Goal: Task Accomplishment & Management: Manage account settings

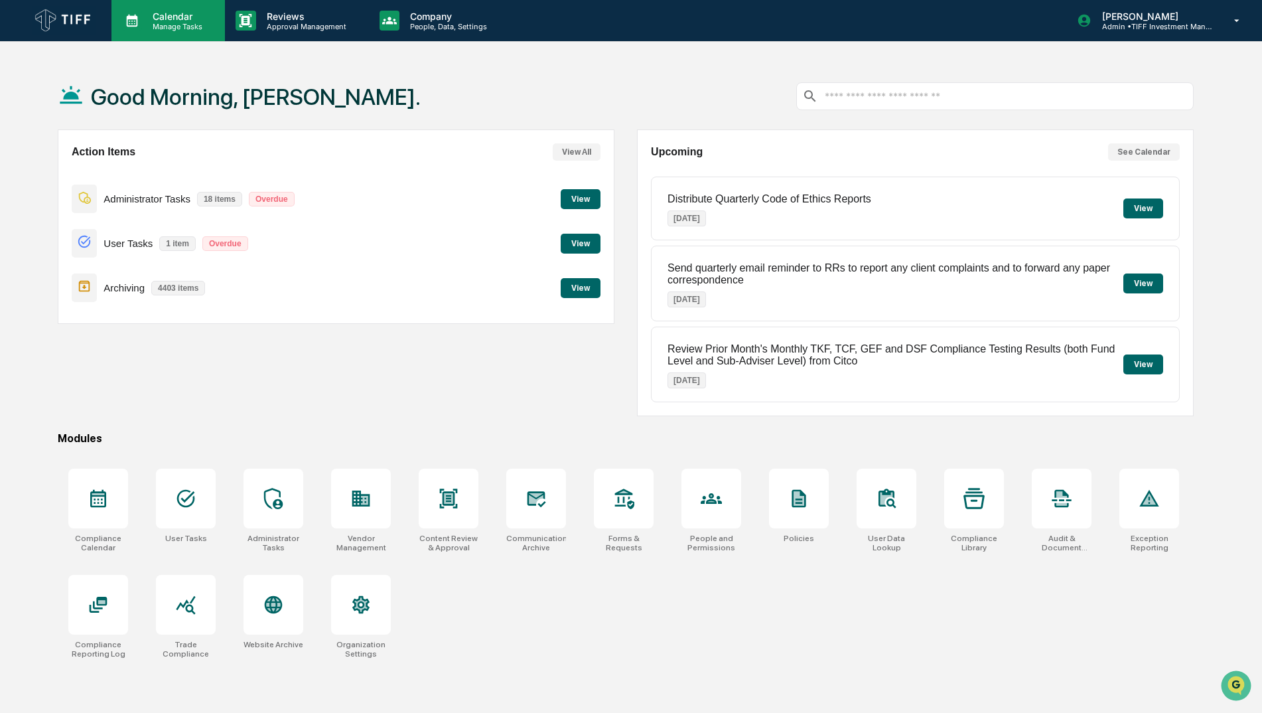
click at [164, 15] on p "Calendar" at bounding box center [175, 16] width 67 height 11
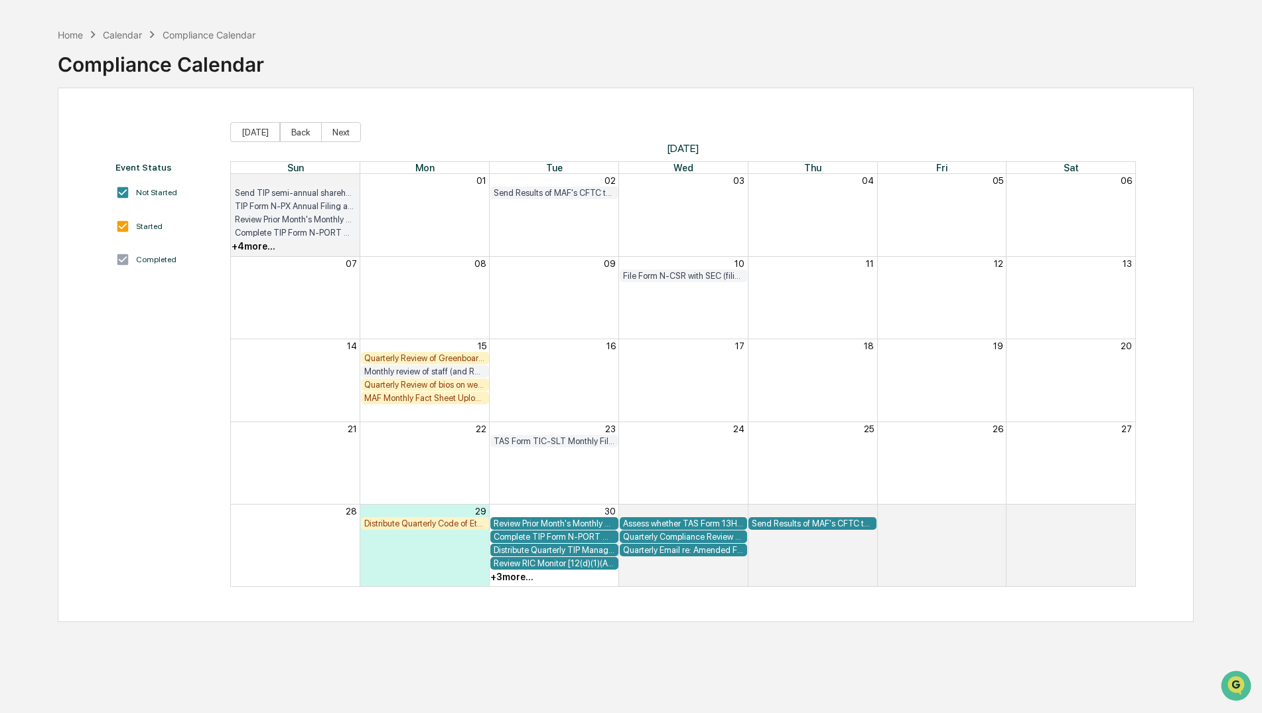
scroll to position [63, 0]
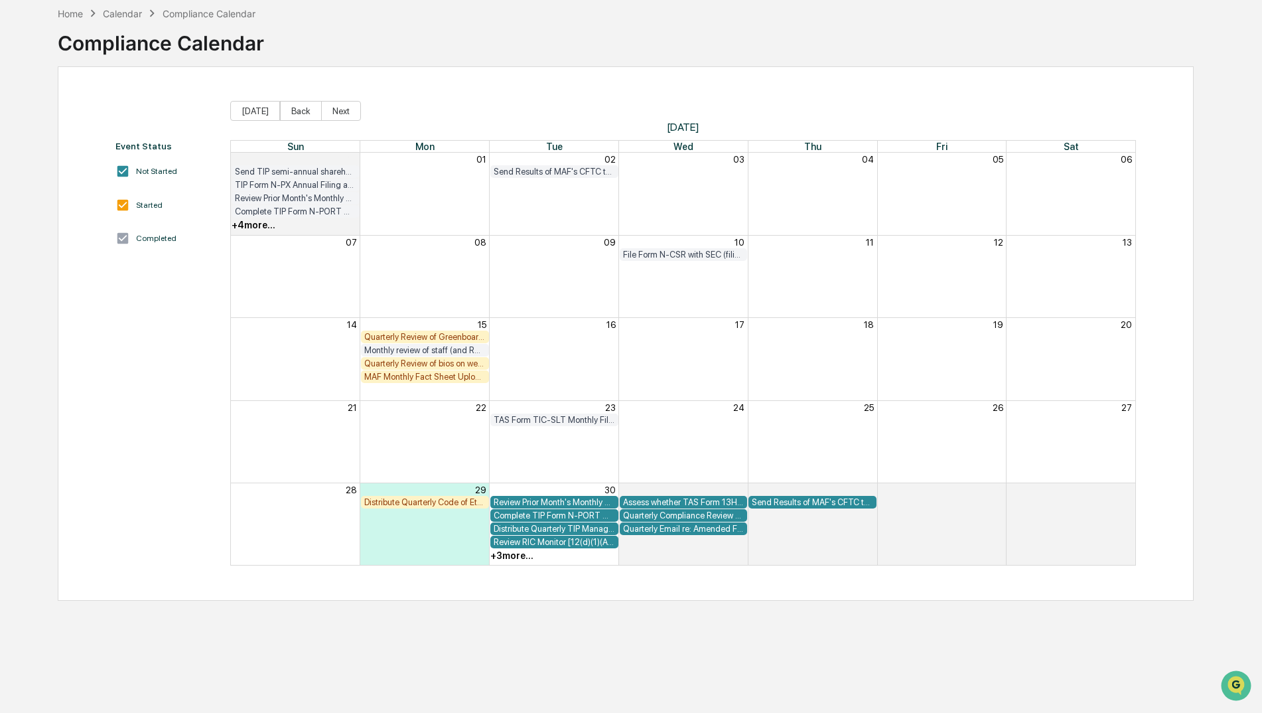
click at [505, 559] on div "+ 3 more..." at bounding box center [511, 555] width 43 height 11
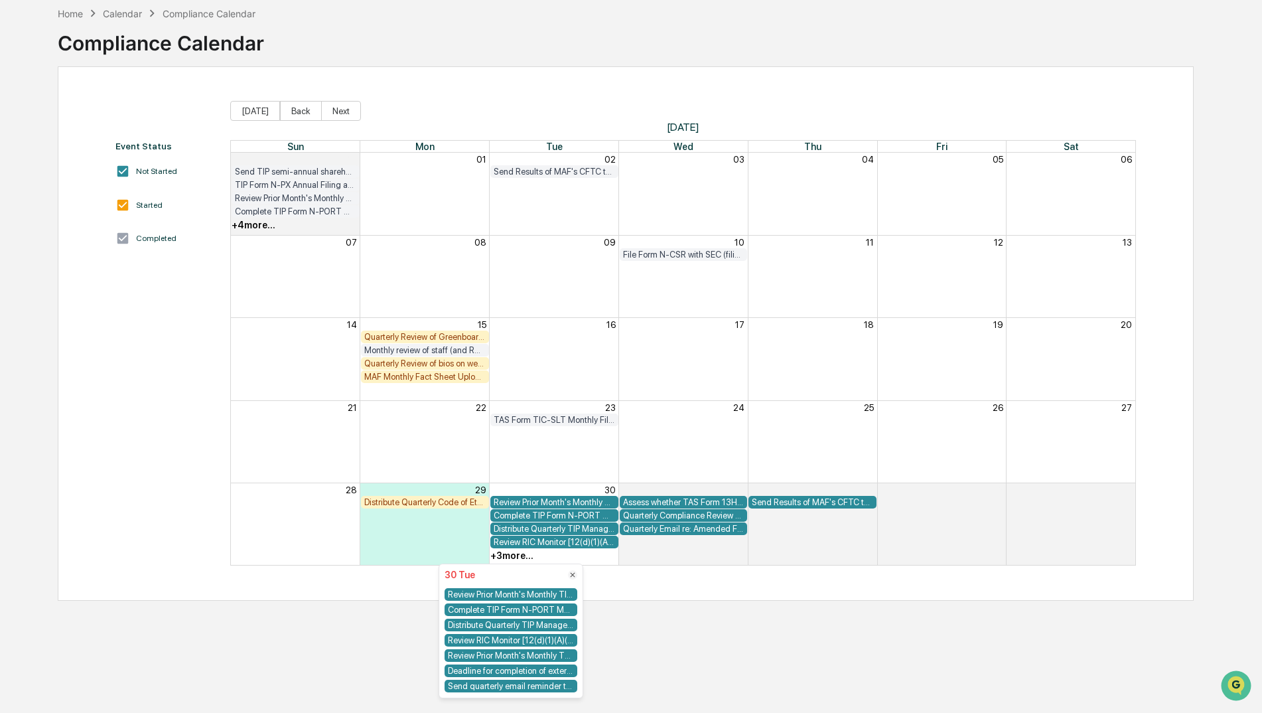
click at [549, 671] on div "Deadline for completion of external AML training from Foreside/Quest CE" at bounding box center [511, 670] width 133 height 13
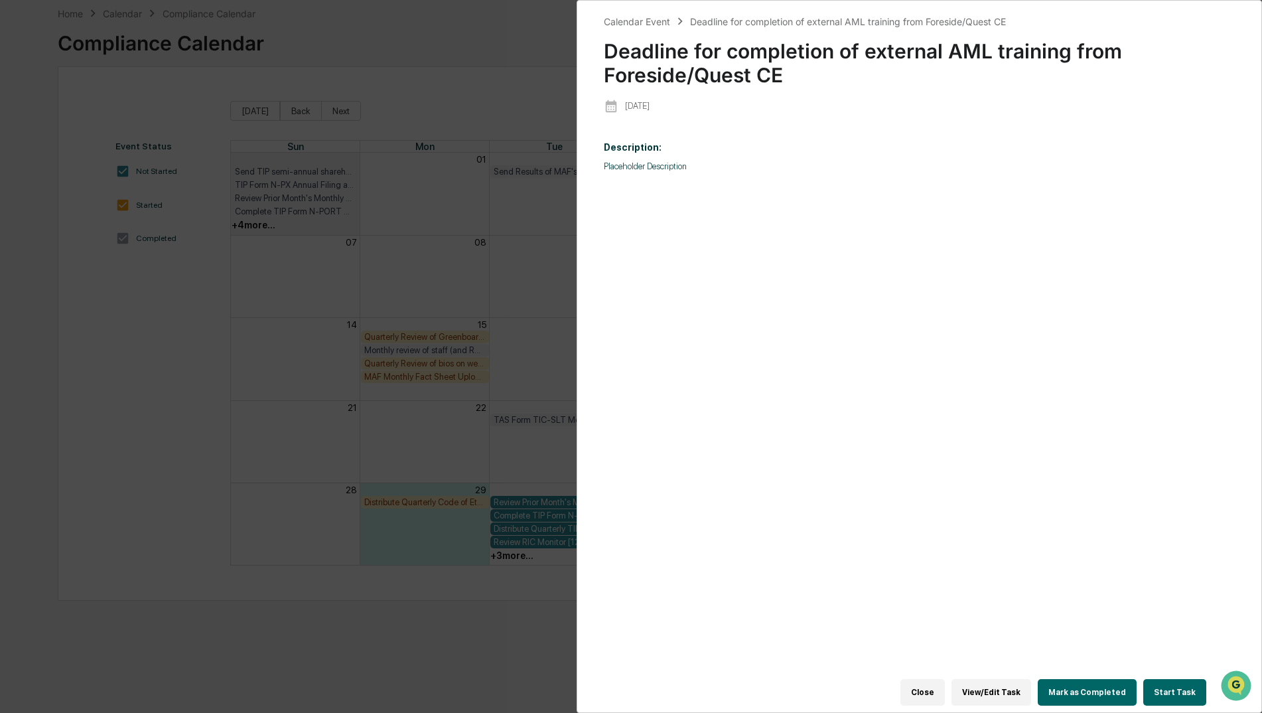
click at [937, 683] on button "Close" at bounding box center [922, 692] width 44 height 27
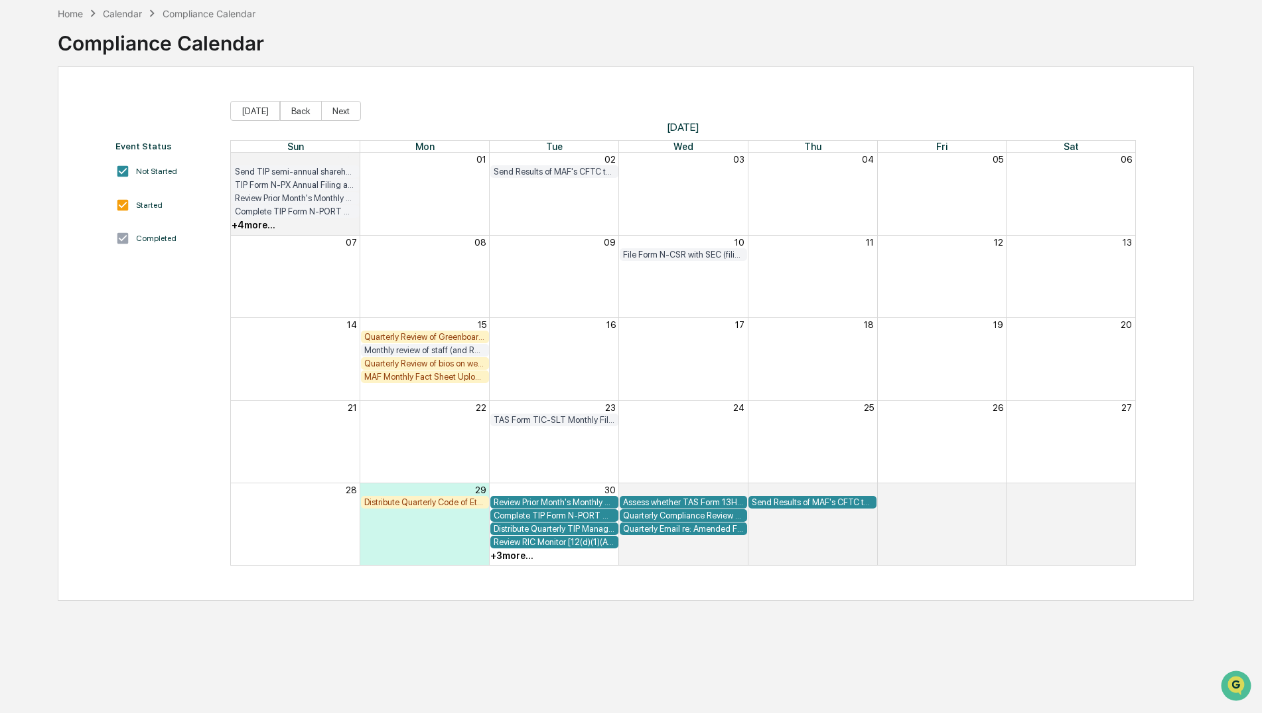
click at [521, 556] on div "+ 3 more..." at bounding box center [511, 555] width 43 height 11
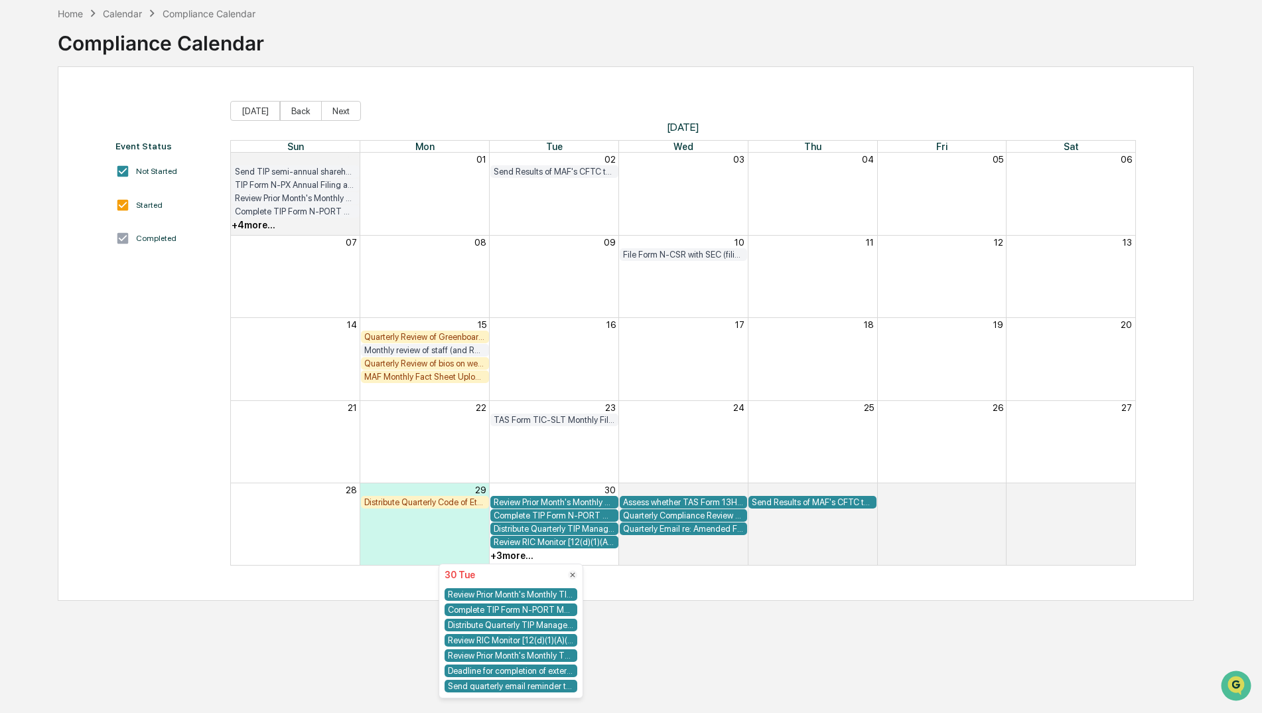
click at [526, 683] on div "Send quarterly email reminder to RRs to report any client complaints and to for…" at bounding box center [511, 686] width 133 height 13
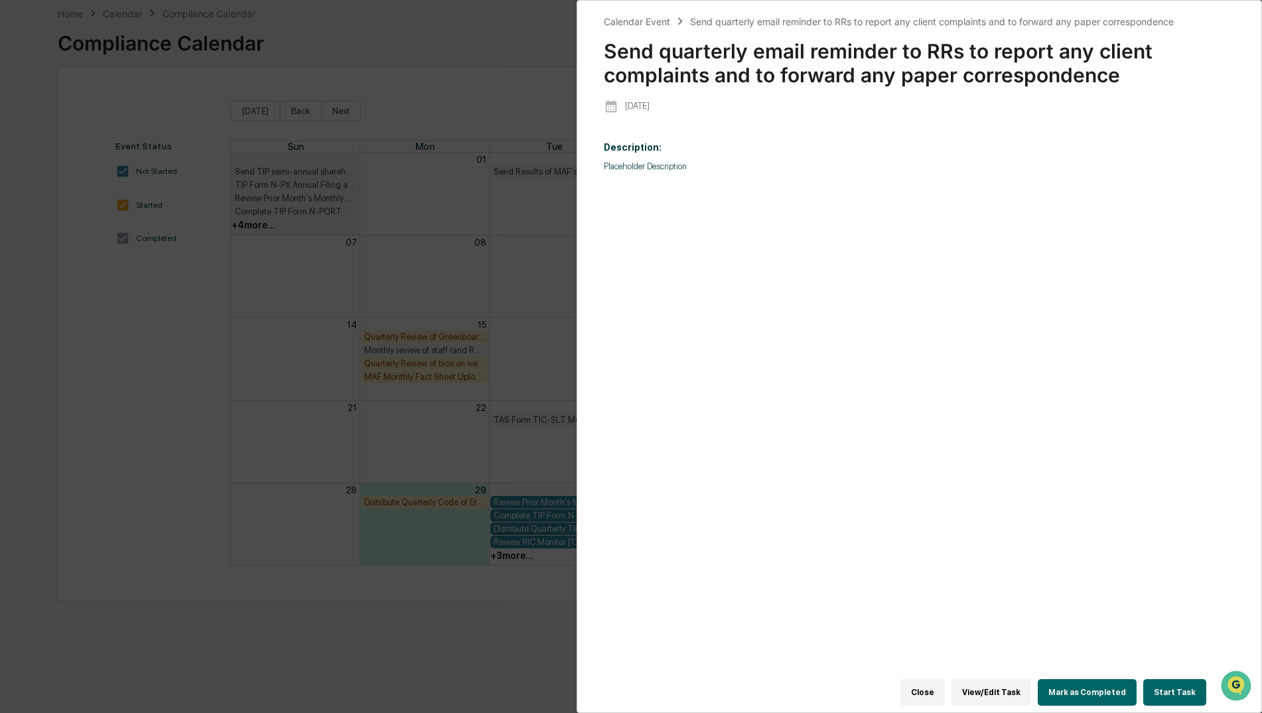
click at [440, 677] on div "Calendar Event Send quarterly email reminder to RRs to report any client compla…" at bounding box center [631, 356] width 1262 height 713
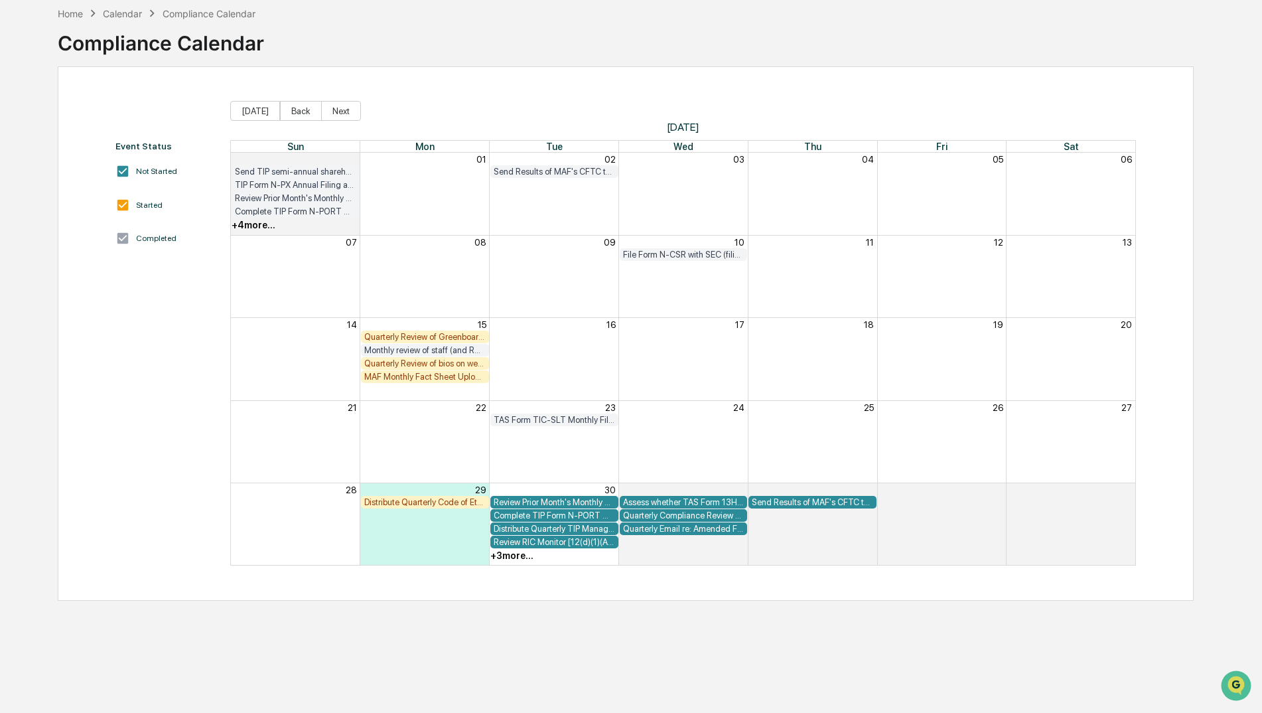
click at [514, 555] on div "+ 3 more..." at bounding box center [511, 555] width 43 height 11
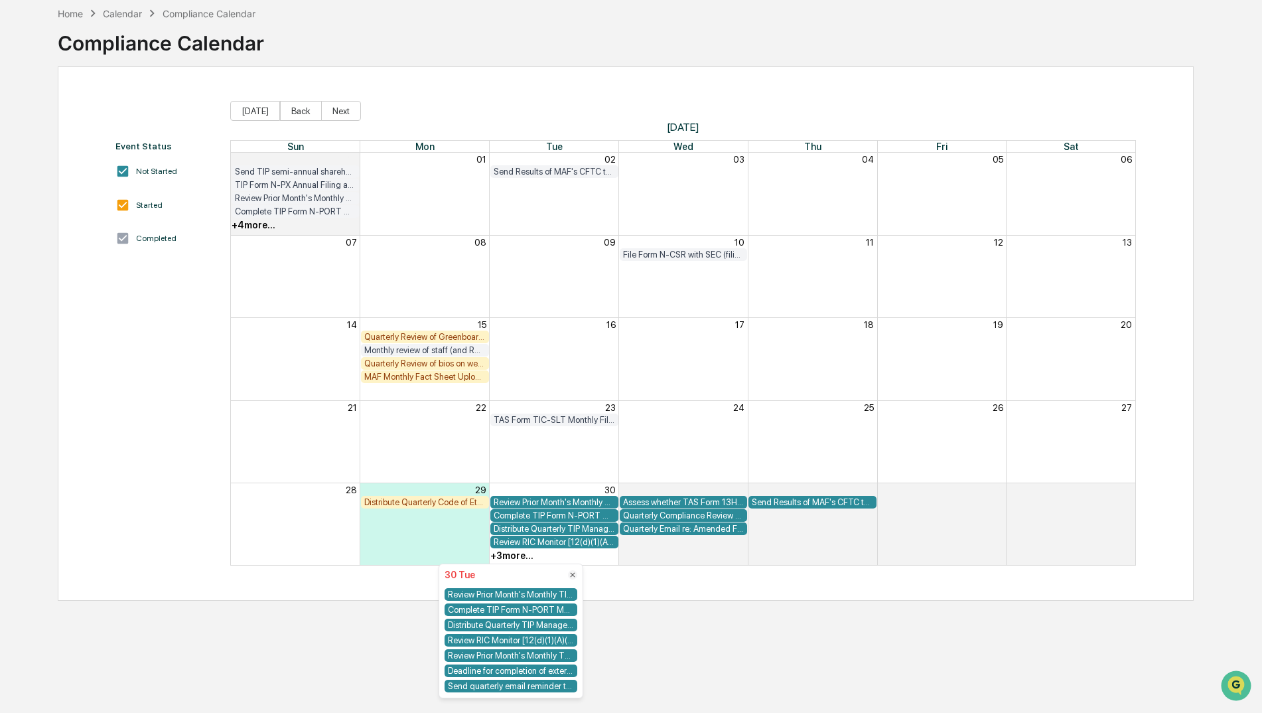
click at [518, 687] on div "Send quarterly email reminder to RRs to report any client complaints and to for…" at bounding box center [511, 686] width 133 height 13
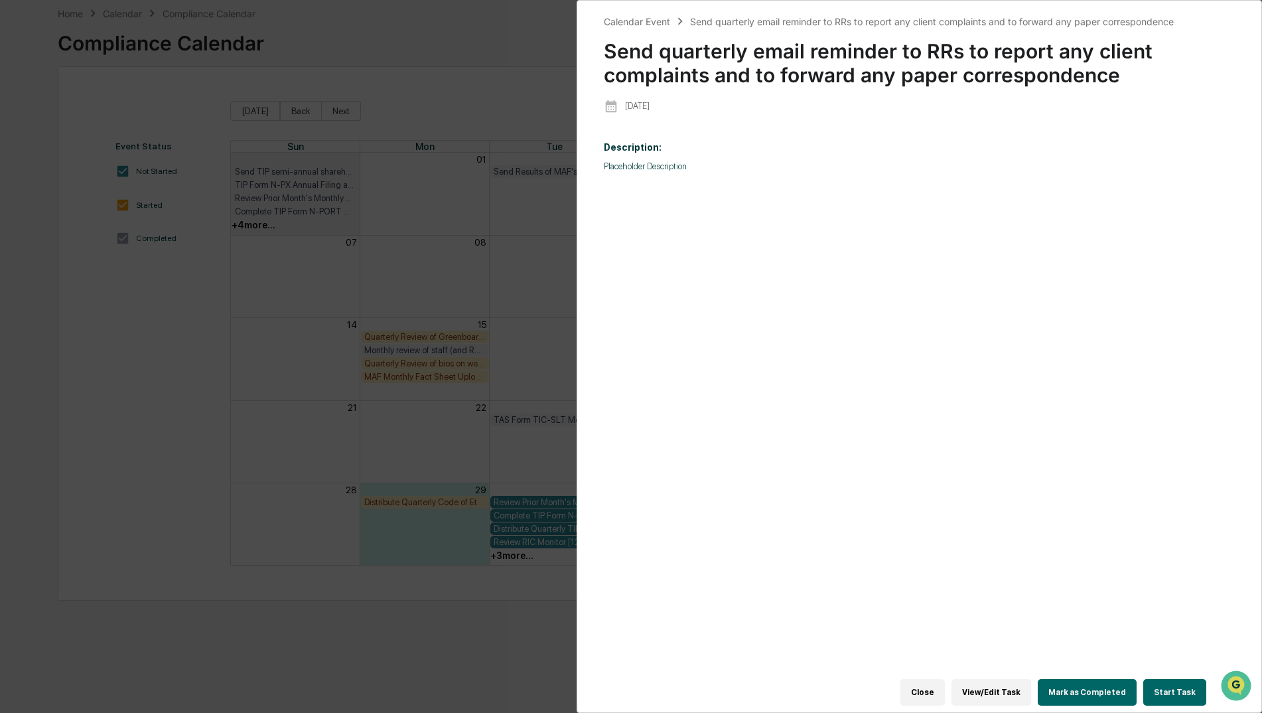
click at [1094, 697] on button "Mark as Completed" at bounding box center [1087, 692] width 99 height 27
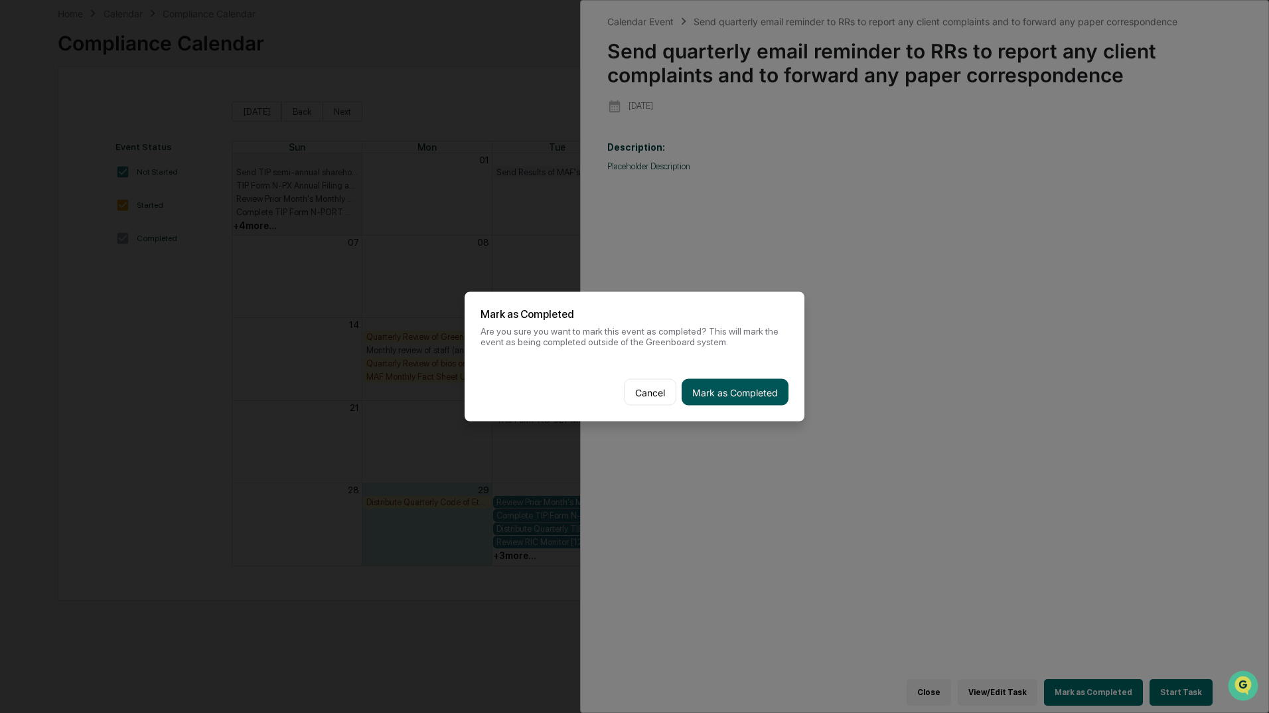
click at [770, 396] on button "Mark as Completed" at bounding box center [734, 392] width 107 height 27
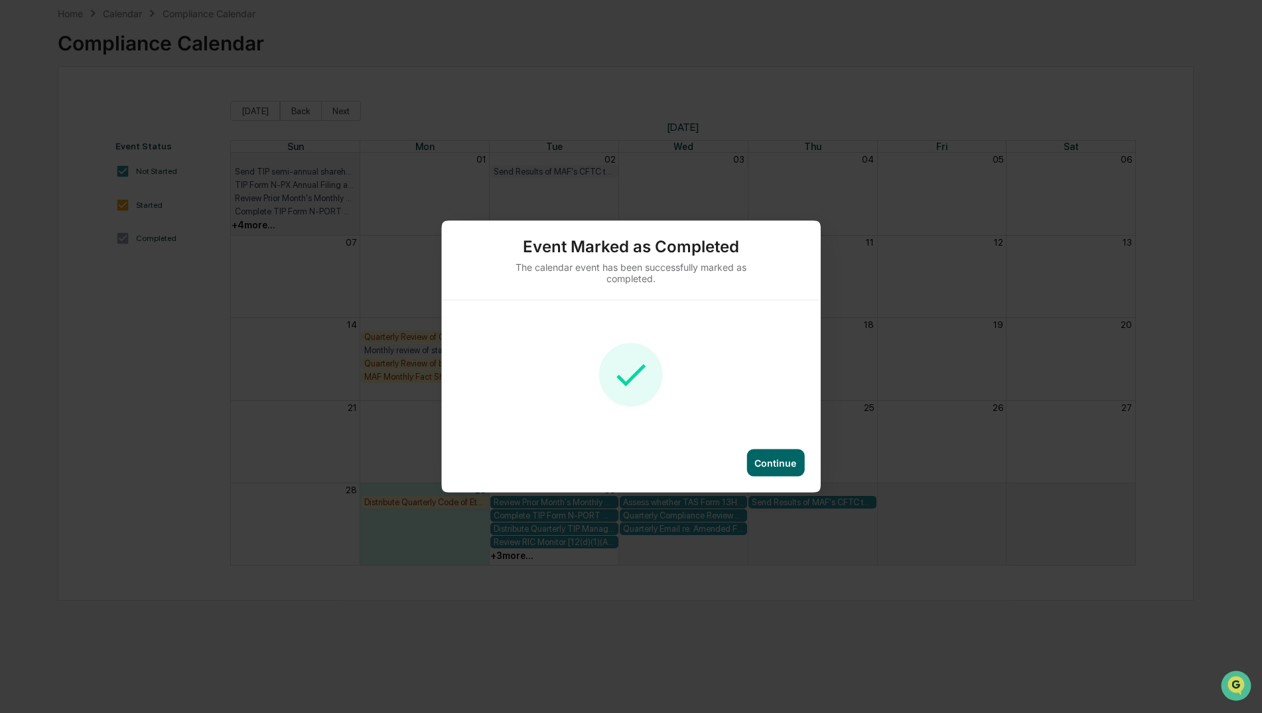
click at [776, 460] on div "Continue" at bounding box center [775, 462] width 42 height 11
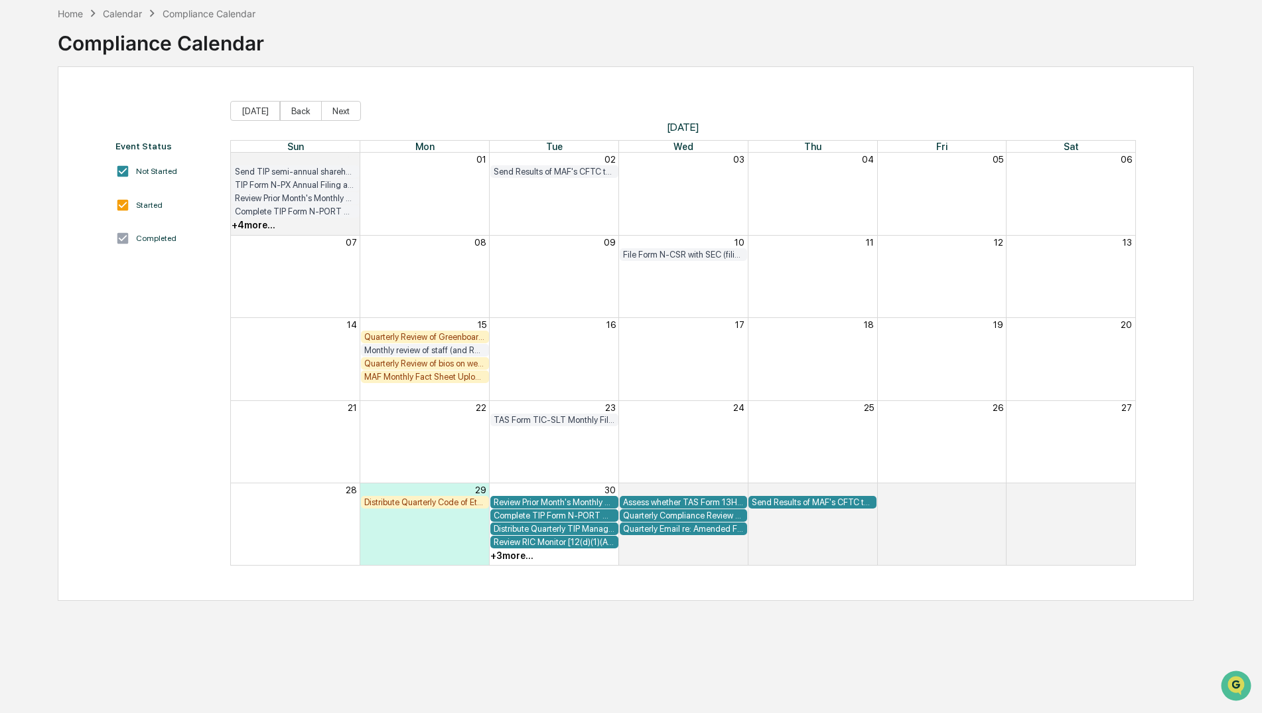
click at [520, 555] on div "+ 3 more..." at bounding box center [511, 555] width 43 height 11
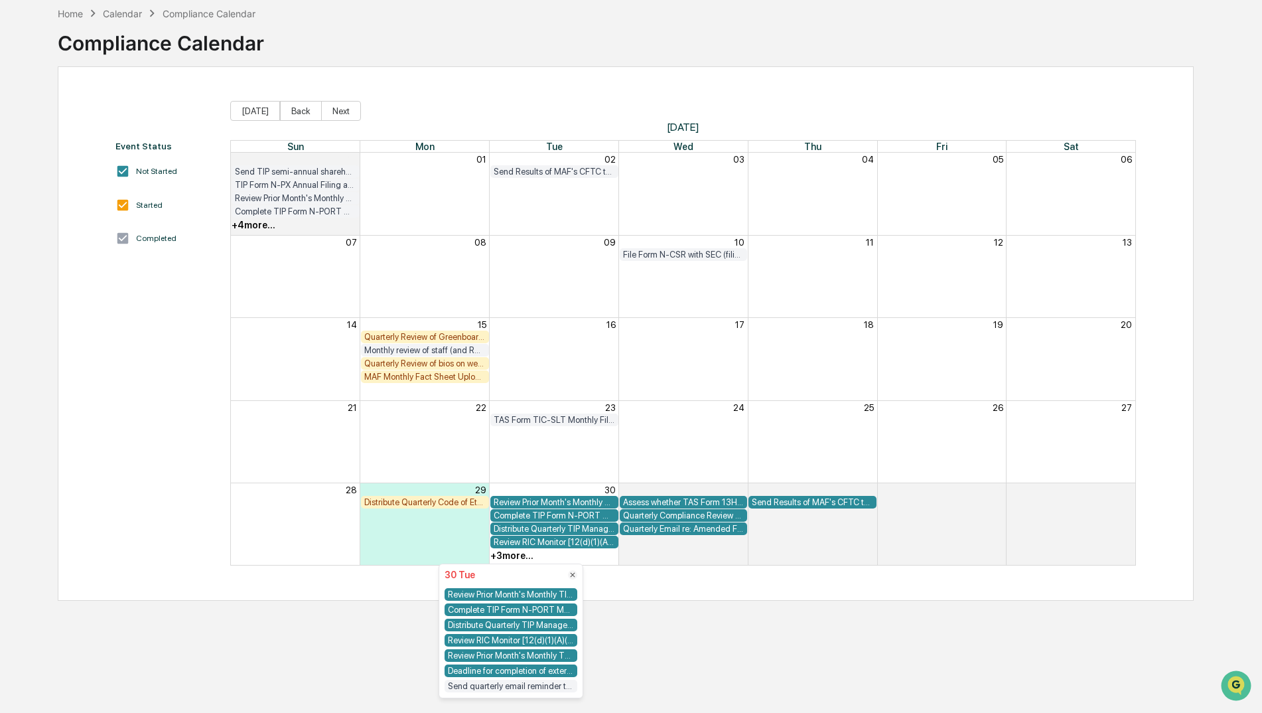
click at [557, 627] on div "Distribute Quarterly TIP Manager Monitor" at bounding box center [511, 624] width 133 height 13
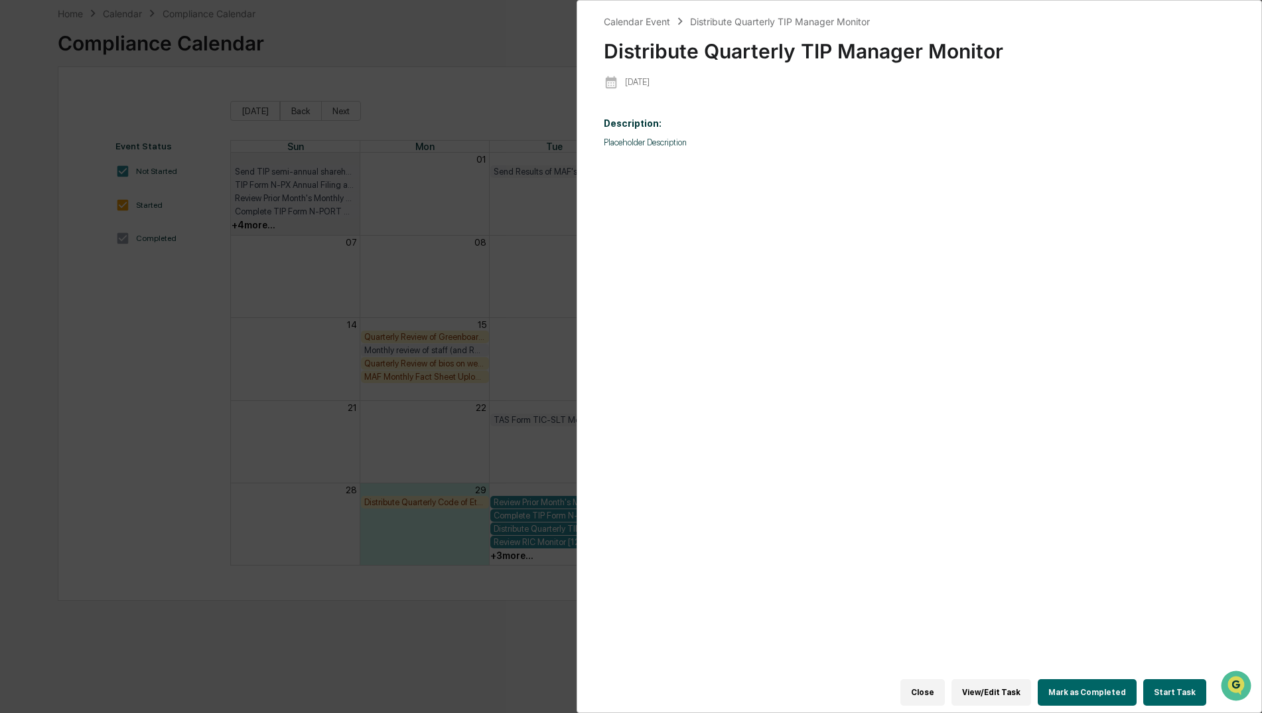
click at [943, 688] on button "Close" at bounding box center [922, 692] width 44 height 27
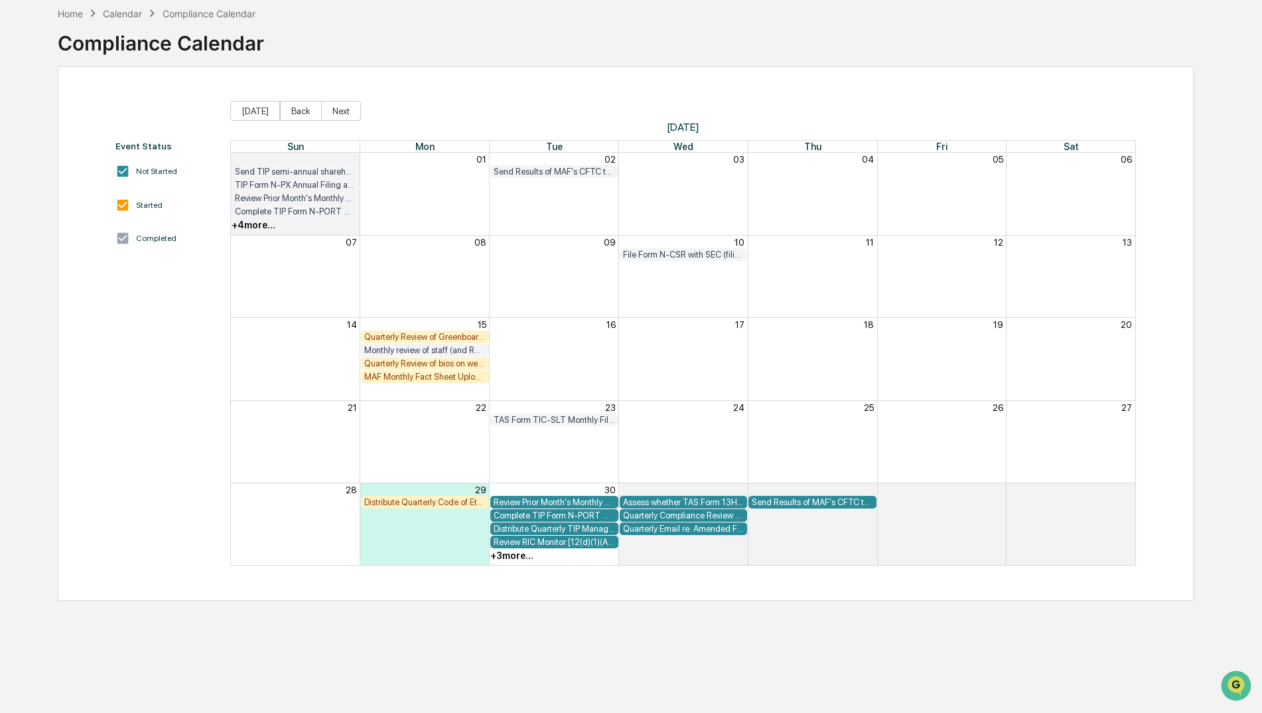
click at [425, 360] on div "Quarterly Review of bios on website to ensure link to BrokerCheck is working pr…" at bounding box center [424, 363] width 121 height 10
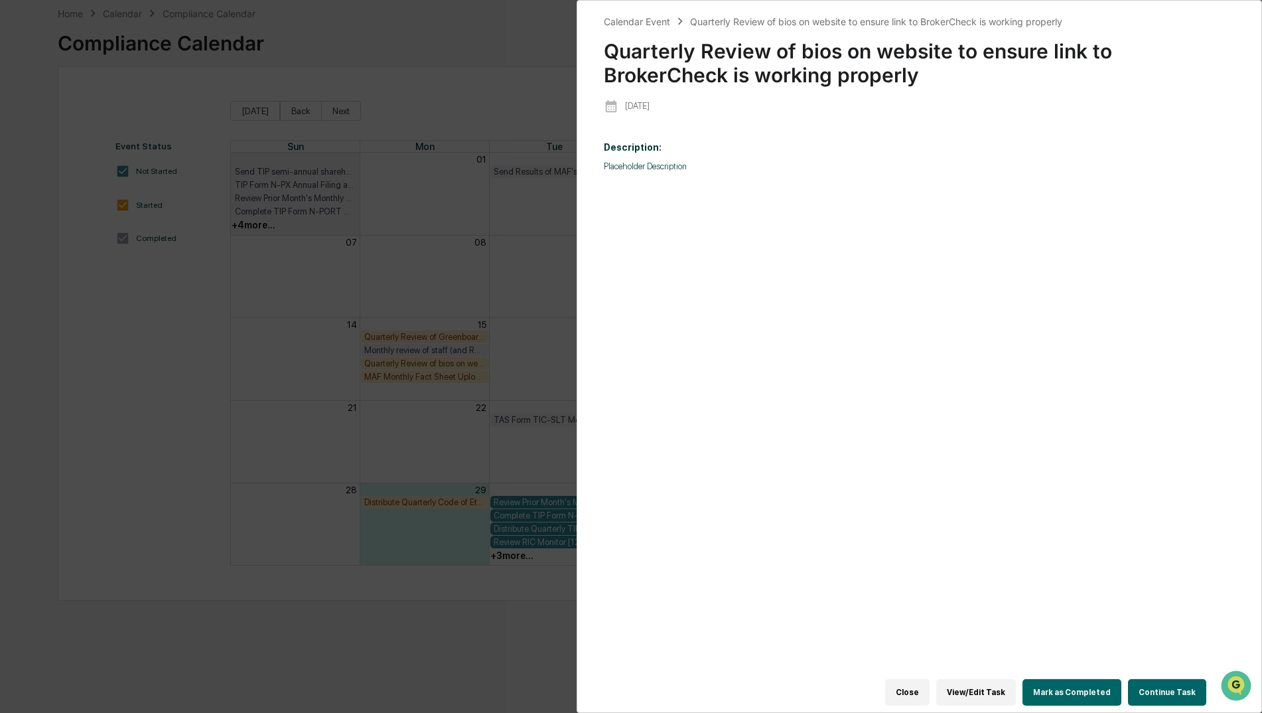
click at [917, 686] on button "Close" at bounding box center [907, 692] width 44 height 27
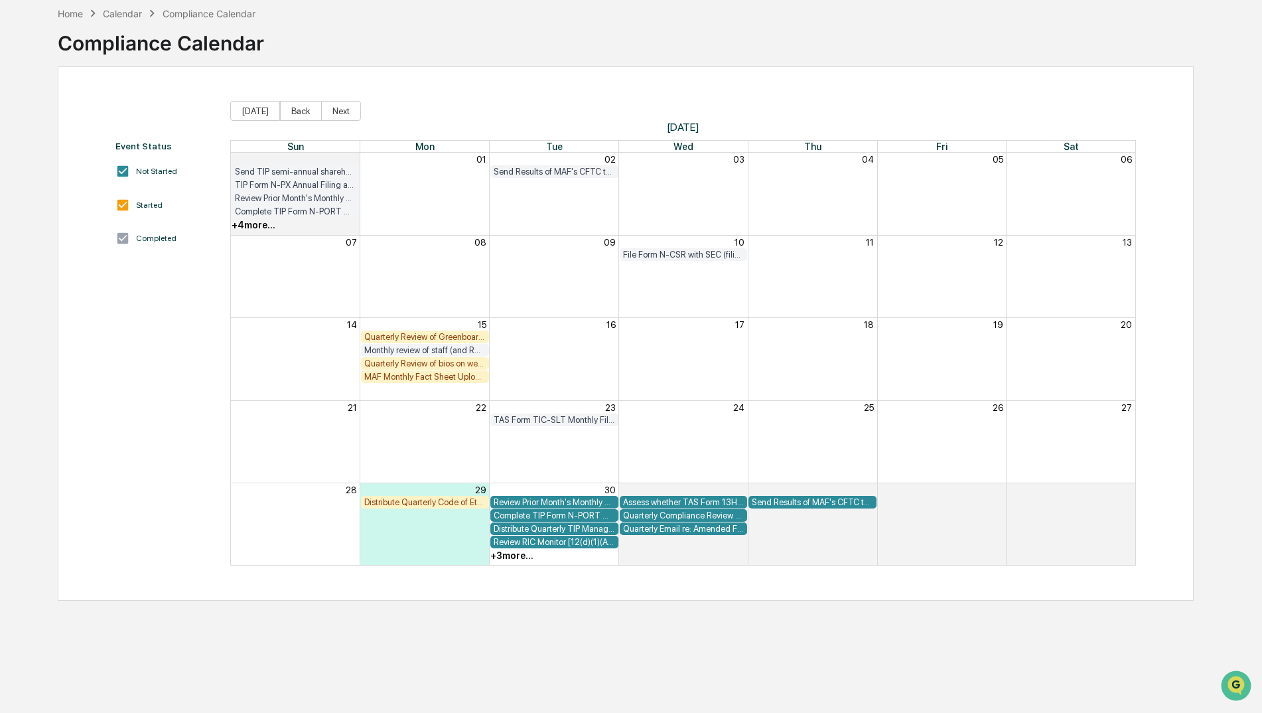
click at [456, 341] on div "Quarterly Review of Greenboard to confirm compliance policies and procedures ar…" at bounding box center [424, 337] width 121 height 10
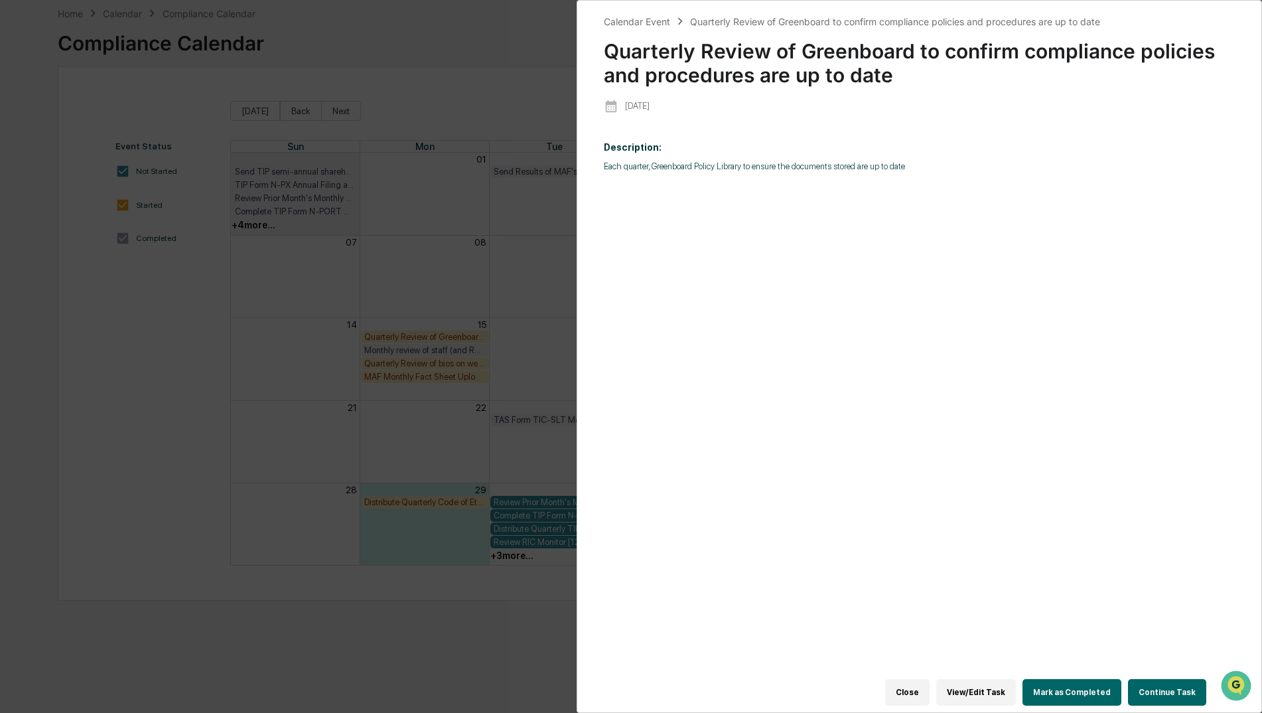
click at [912, 682] on button "Close" at bounding box center [907, 692] width 44 height 27
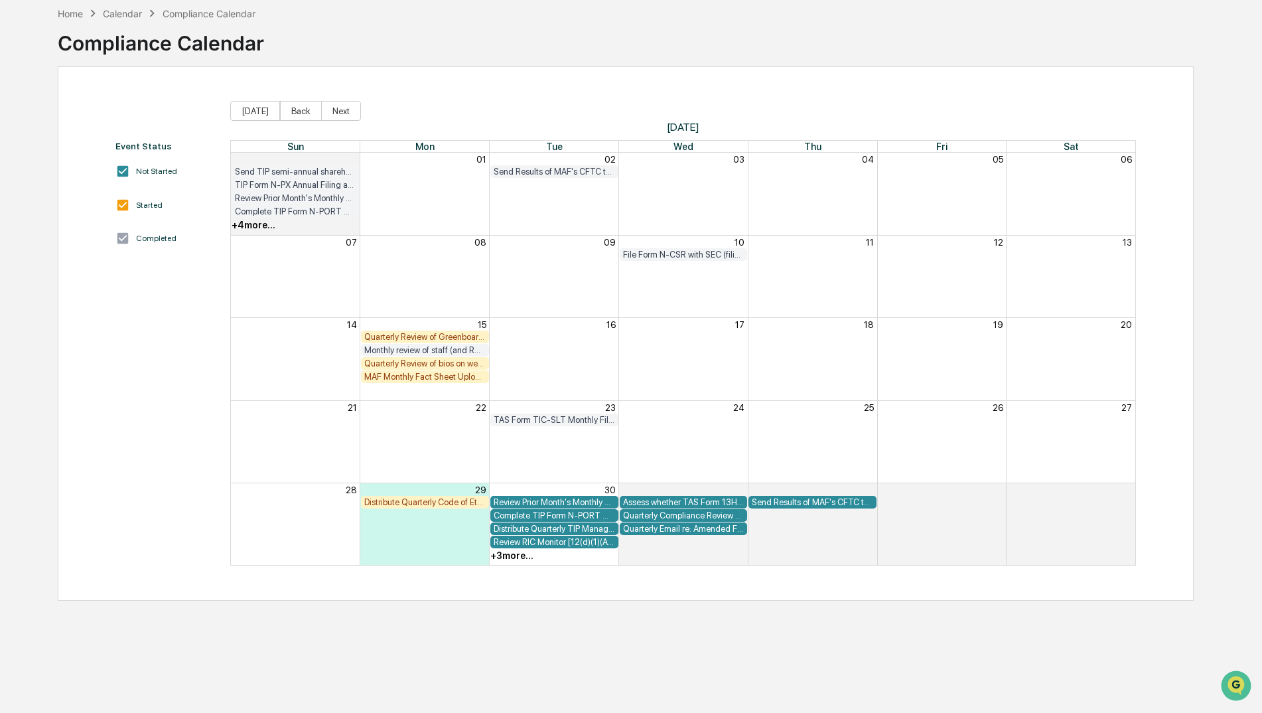
click at [473, 388] on div "Month View" at bounding box center [424, 359] width 129 height 82
click at [453, 364] on div "Quarterly Review of bios on website to ensure link to BrokerCheck is working pr…" at bounding box center [424, 363] width 121 height 10
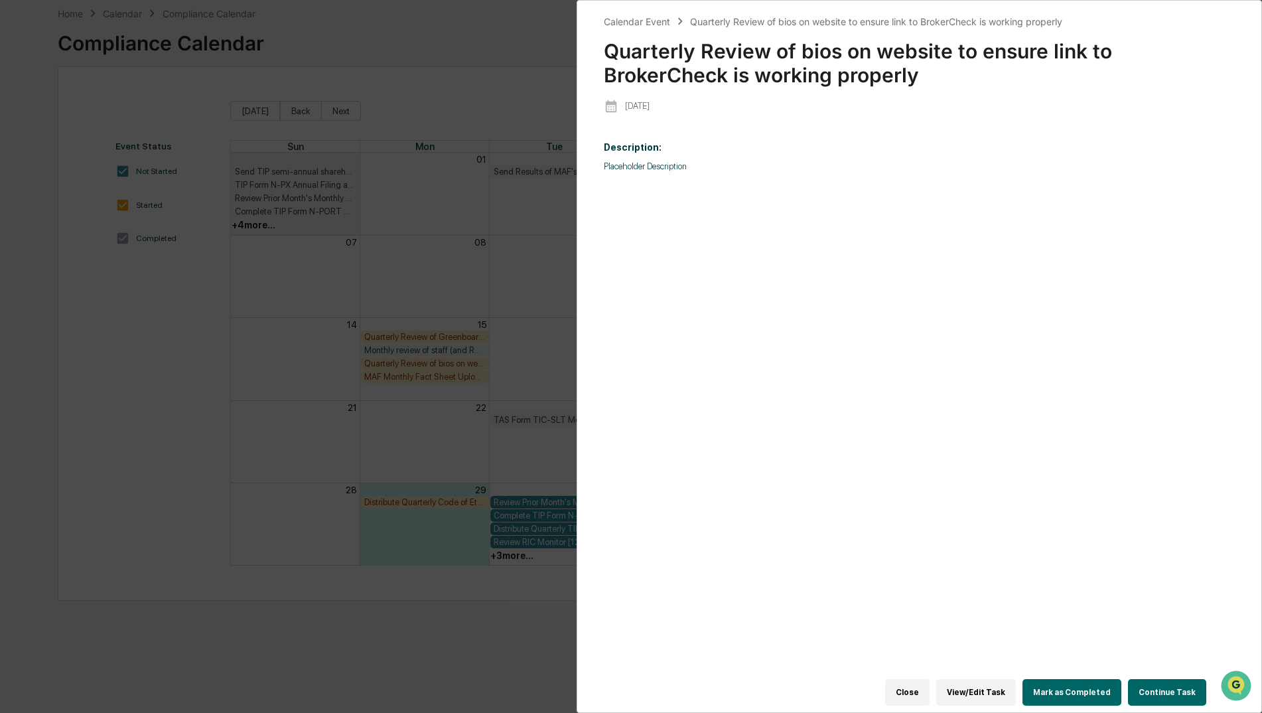
click at [493, 72] on div "Calendar Event Quarterly Review of bios on website to ensure link to BrokerChec…" at bounding box center [631, 356] width 1262 height 713
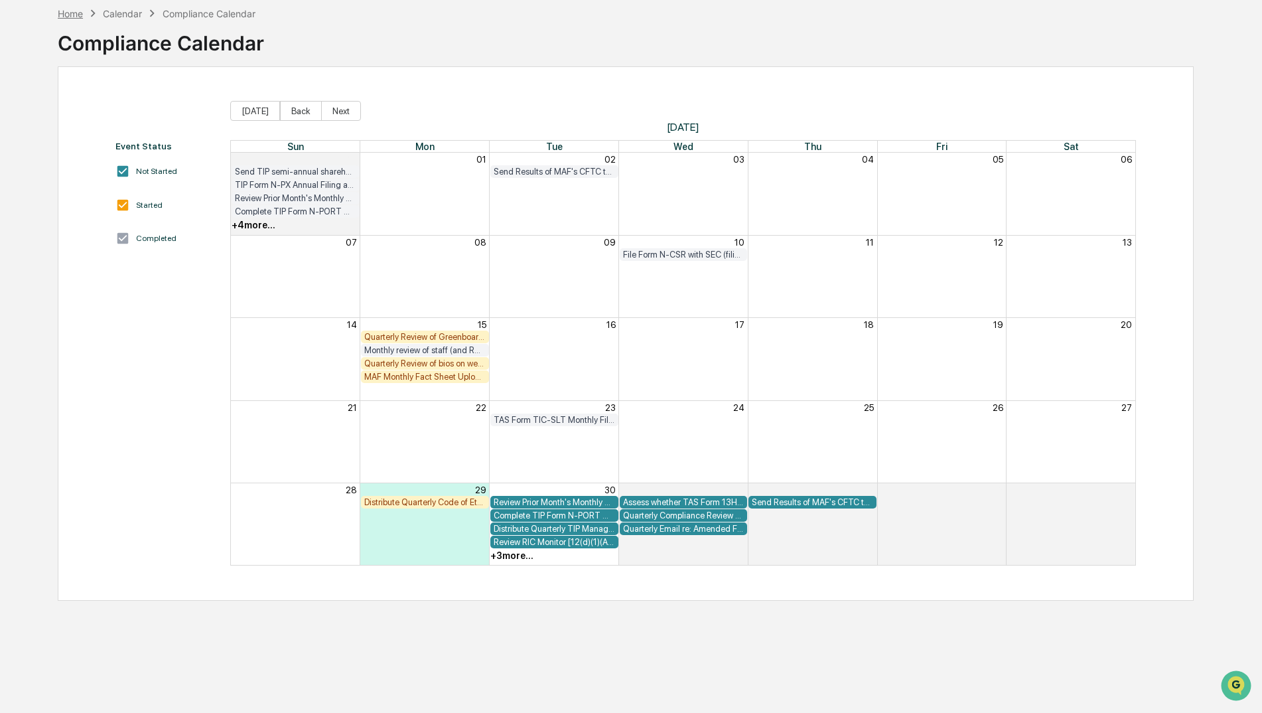
click at [74, 17] on div "Home" at bounding box center [70, 13] width 25 height 11
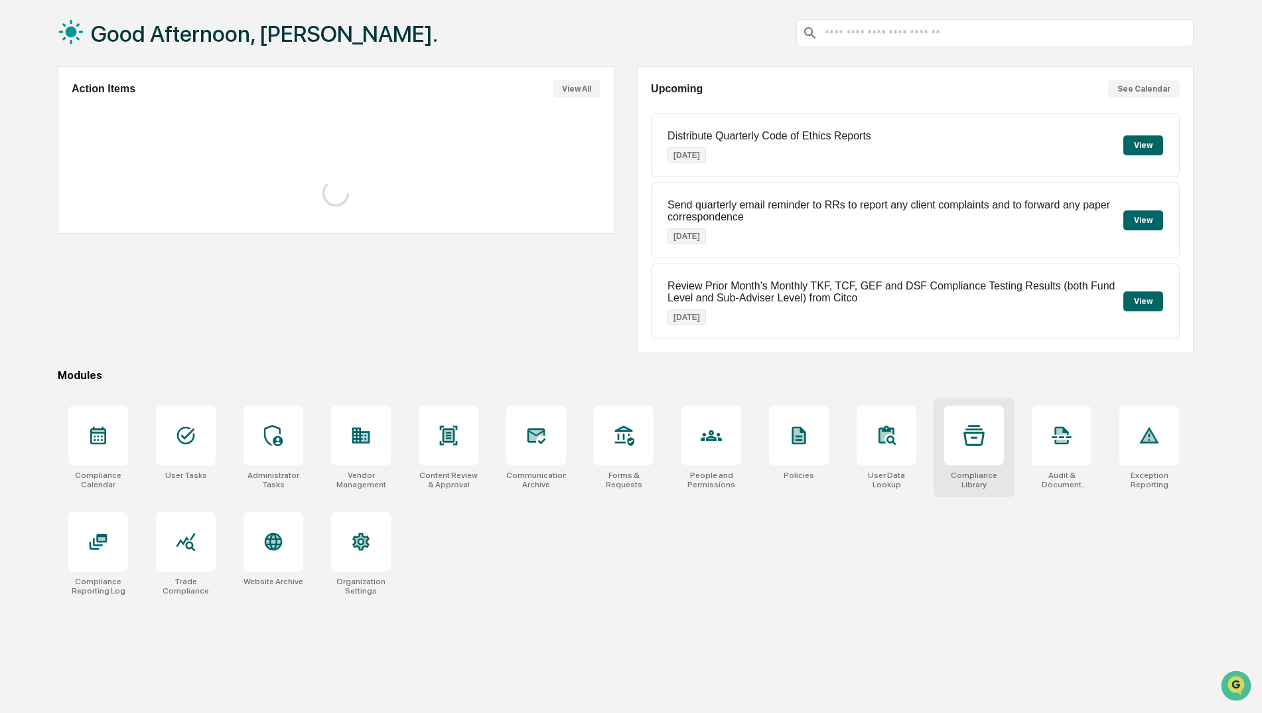
click at [989, 427] on div at bounding box center [974, 435] width 60 height 60
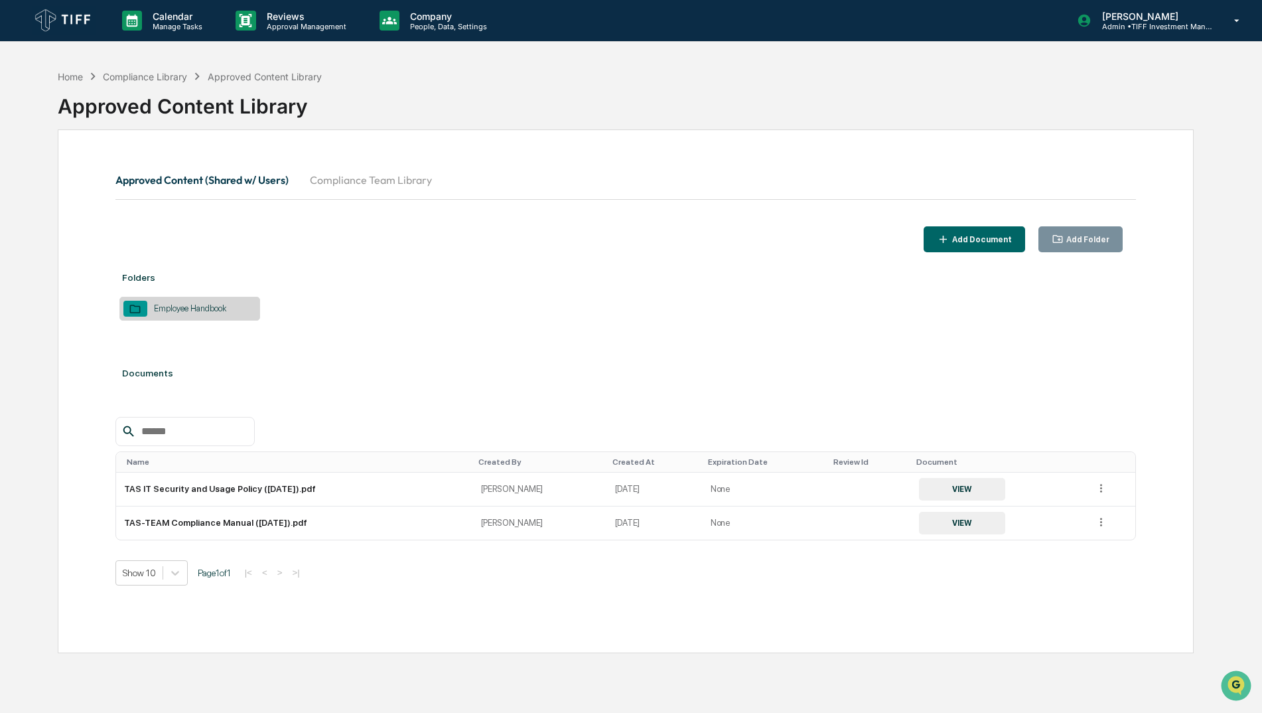
click at [405, 182] on button "Compliance Team Library" at bounding box center [370, 180] width 143 height 32
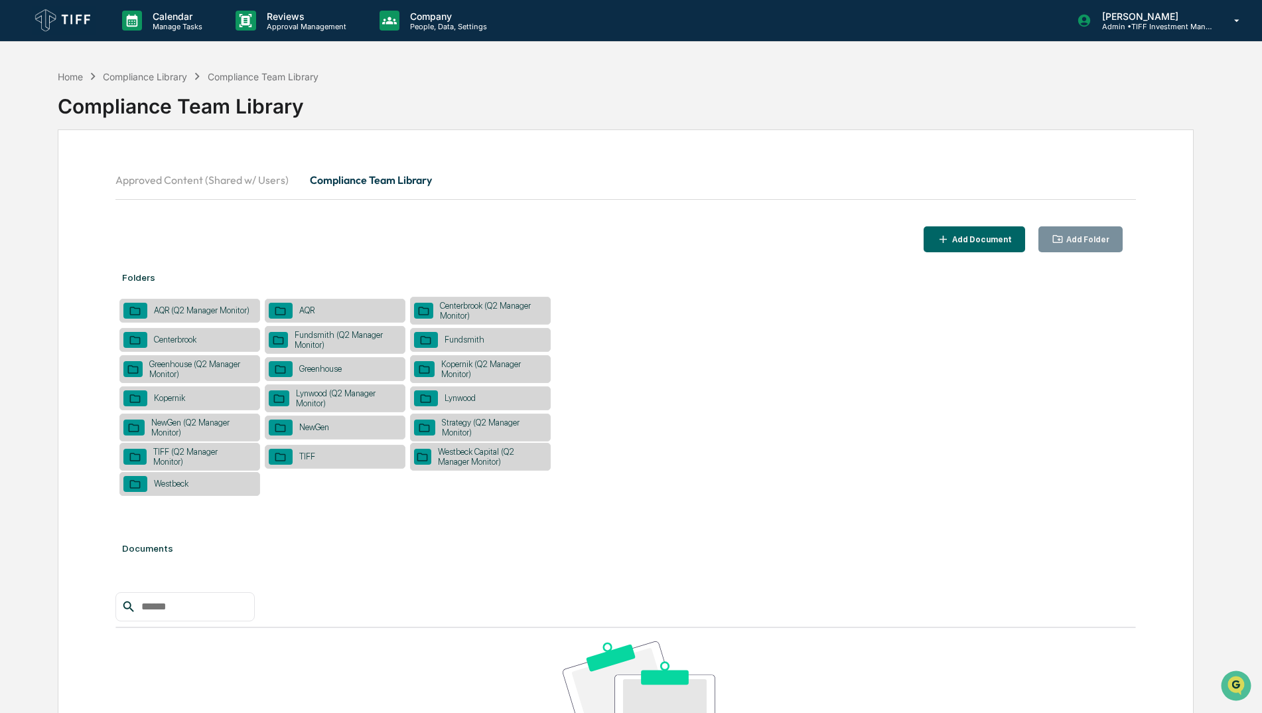
click at [181, 184] on button "Approved Content (Shared w/ Users)" at bounding box center [207, 180] width 184 height 32
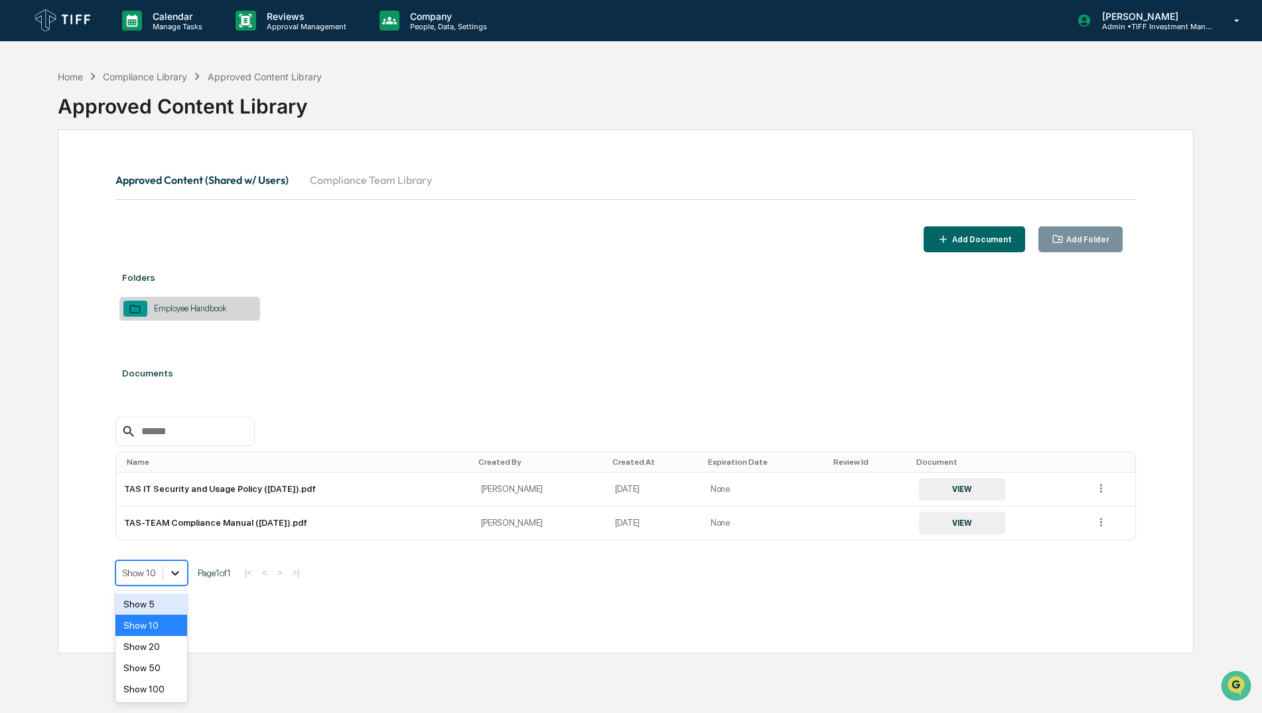
click at [180, 580] on div at bounding box center [175, 573] width 24 height 24
click at [165, 664] on div "Show 50" at bounding box center [151, 667] width 72 height 21
click at [534, 542] on div "Name Created By Created At Expiration Date Review Id Document TAS IT Security a…" at bounding box center [625, 501] width 1021 height 169
click at [205, 316] on div "Employee Handbook" at bounding box center [189, 309] width 141 height 24
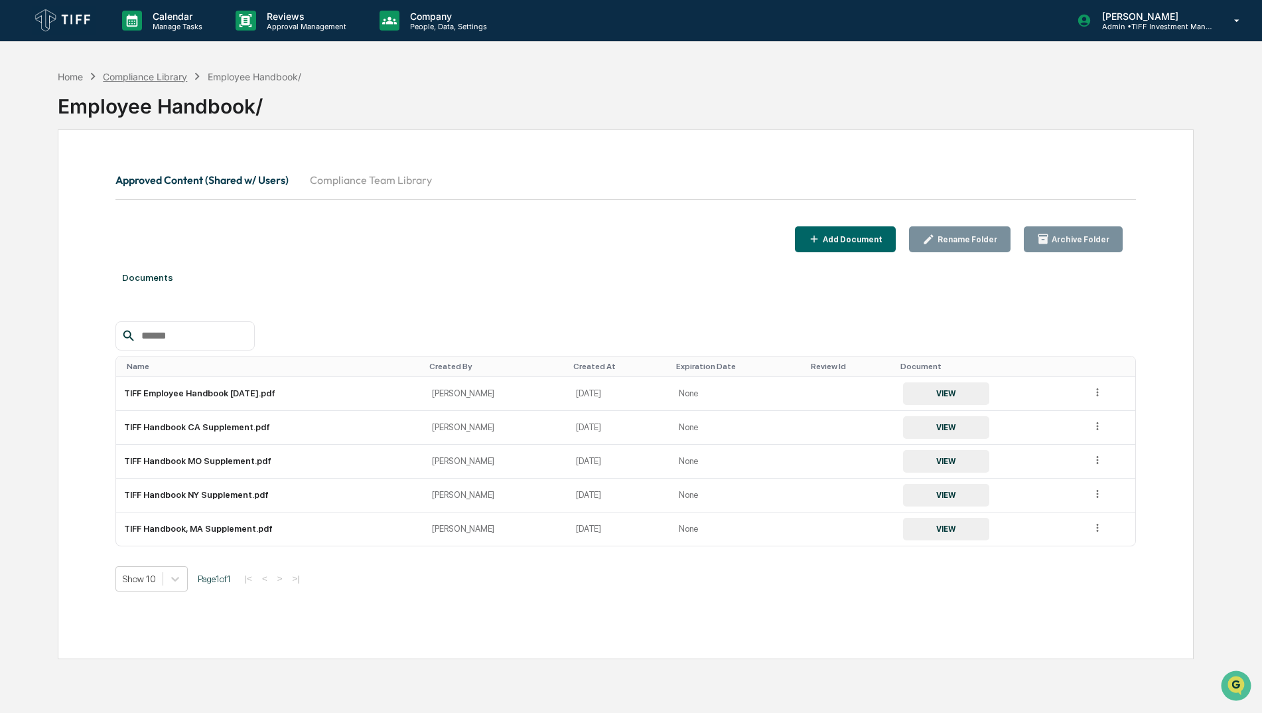
click at [164, 80] on div "Compliance Library" at bounding box center [145, 76] width 84 height 11
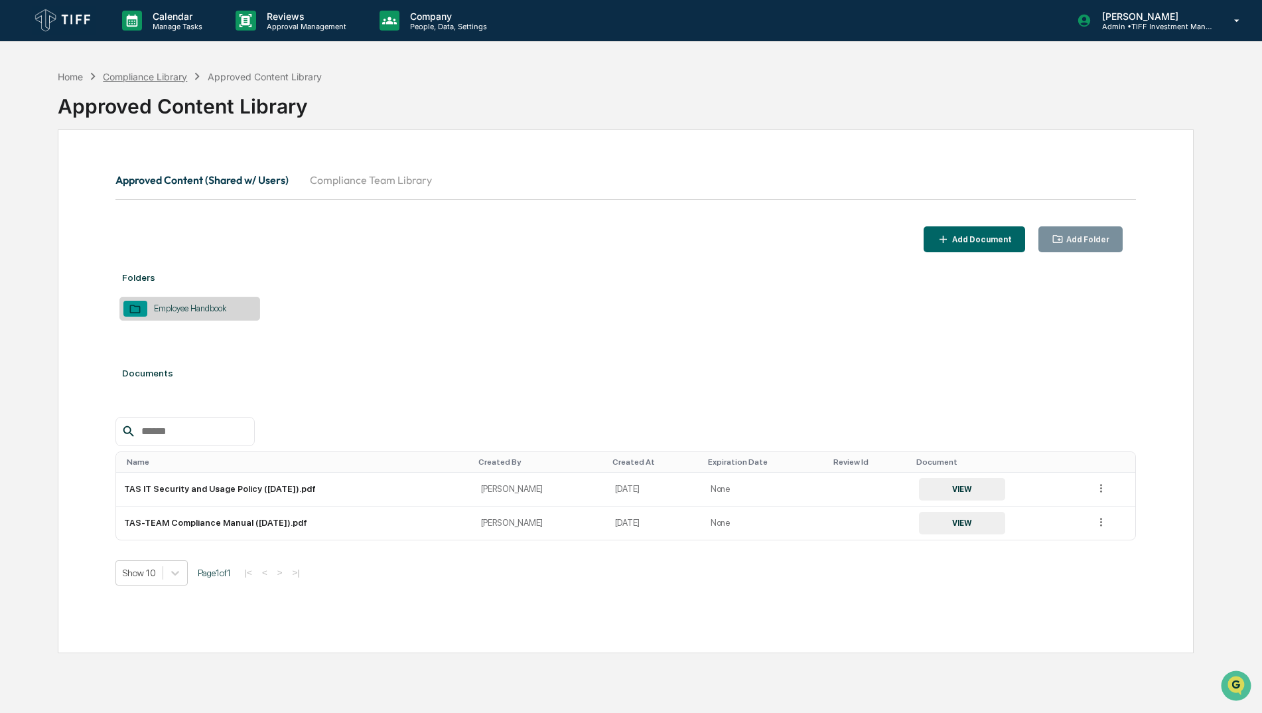
click at [160, 72] on div "Compliance Library" at bounding box center [145, 76] width 84 height 11
click at [184, 74] on div "Compliance Library" at bounding box center [145, 76] width 84 height 11
click at [385, 190] on button "Compliance Team Library" at bounding box center [370, 180] width 143 height 32
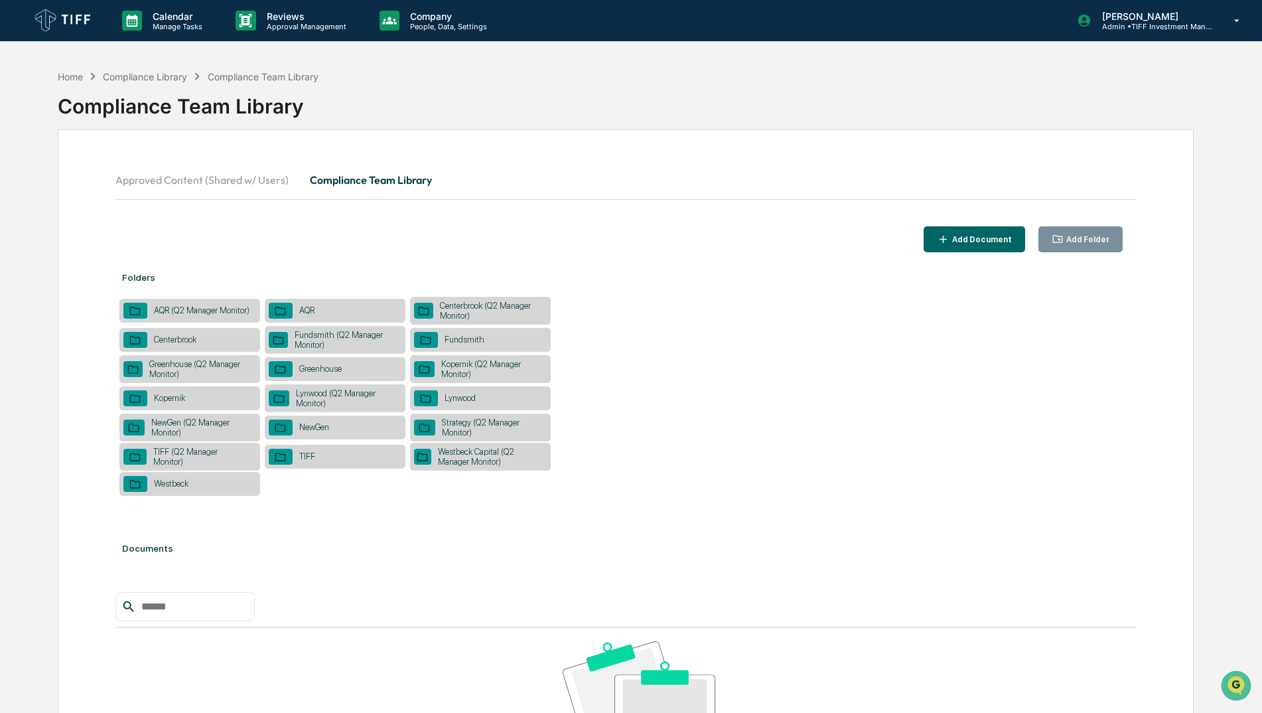
click at [254, 176] on button "Approved Content (Shared w/ Users)" at bounding box center [207, 180] width 184 height 32
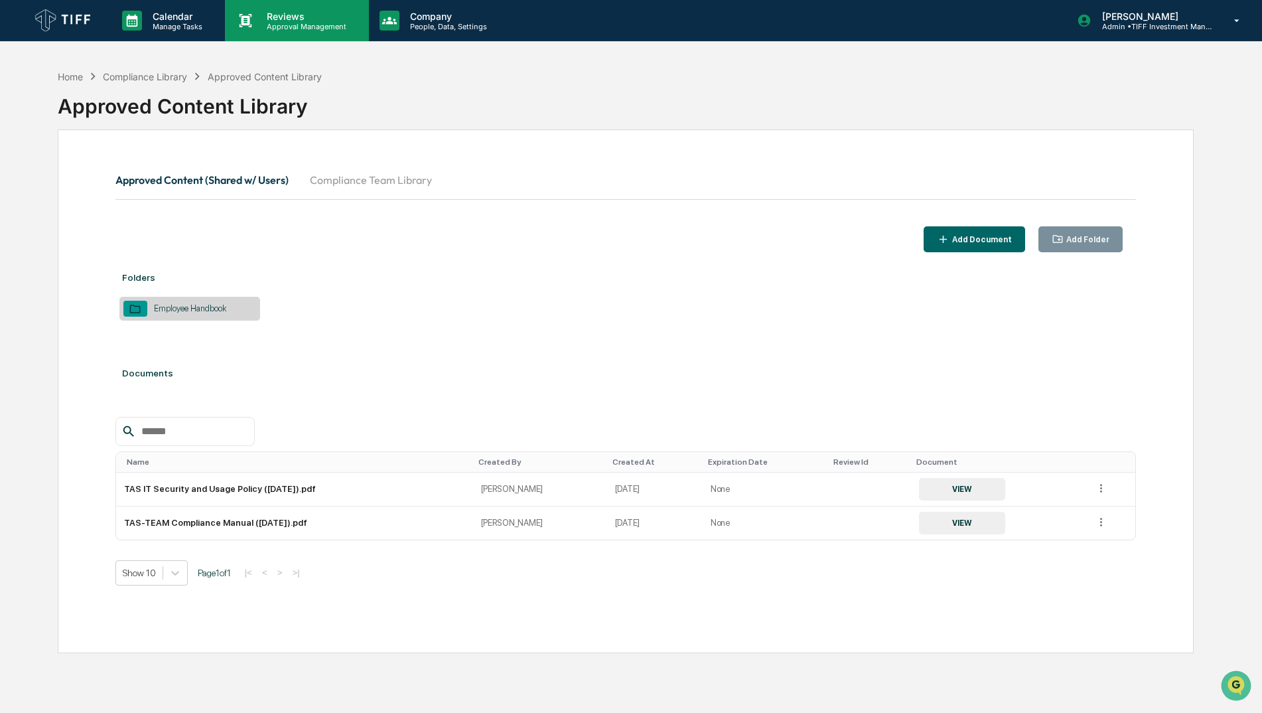
click at [330, 23] on p "Approval Management" at bounding box center [304, 26] width 97 height 9
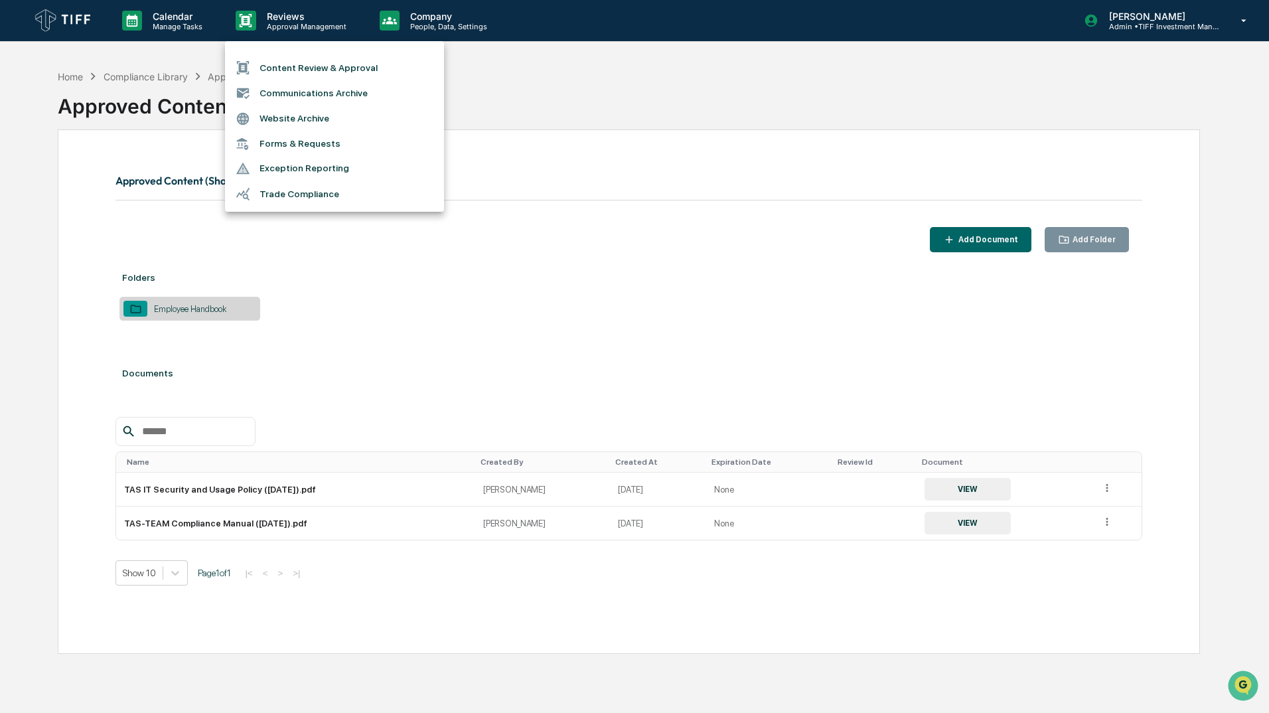
click at [467, 23] on div at bounding box center [634, 356] width 1269 height 713
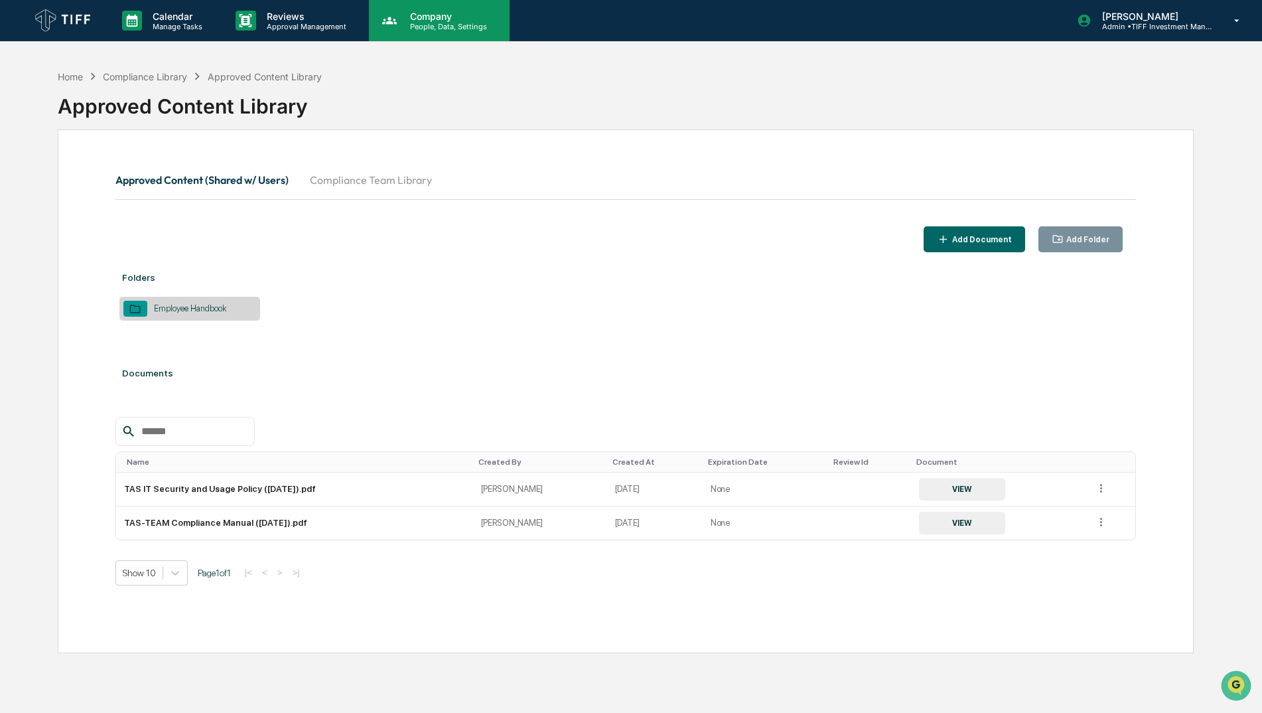
click at [455, 23] on p "People, Data, Settings" at bounding box center [446, 26] width 94 height 9
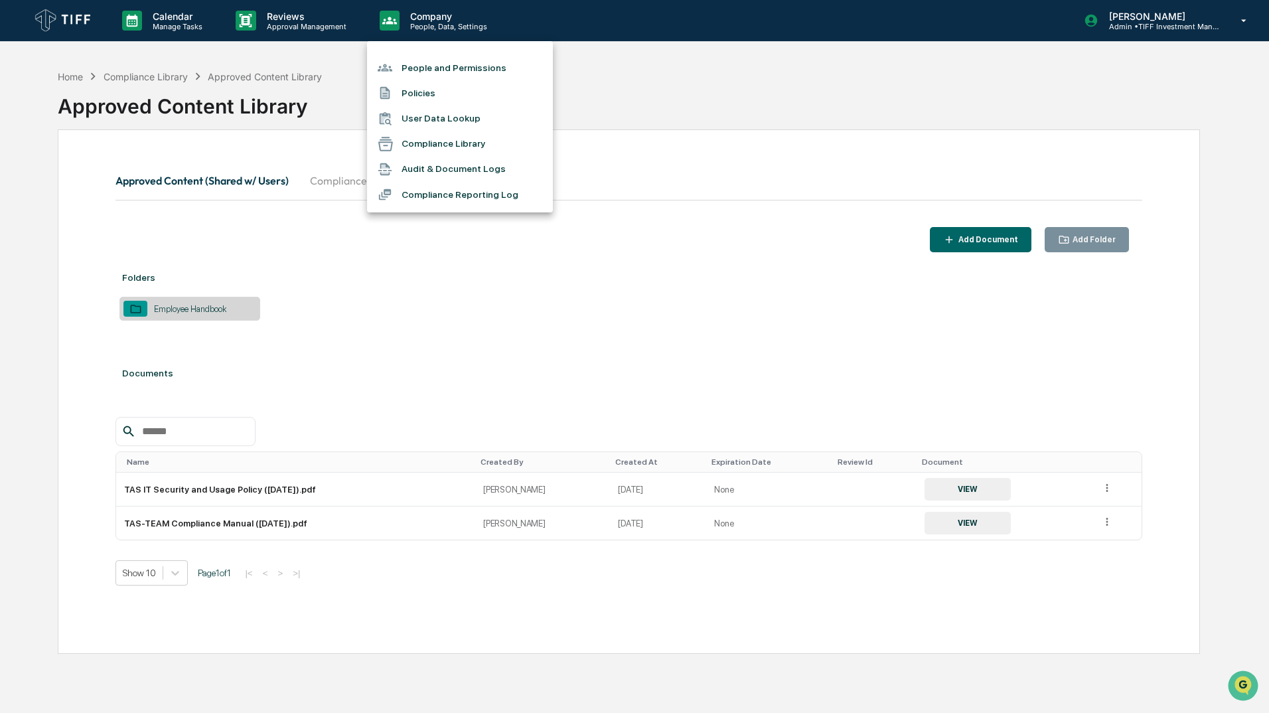
click at [648, 244] on div at bounding box center [634, 356] width 1269 height 713
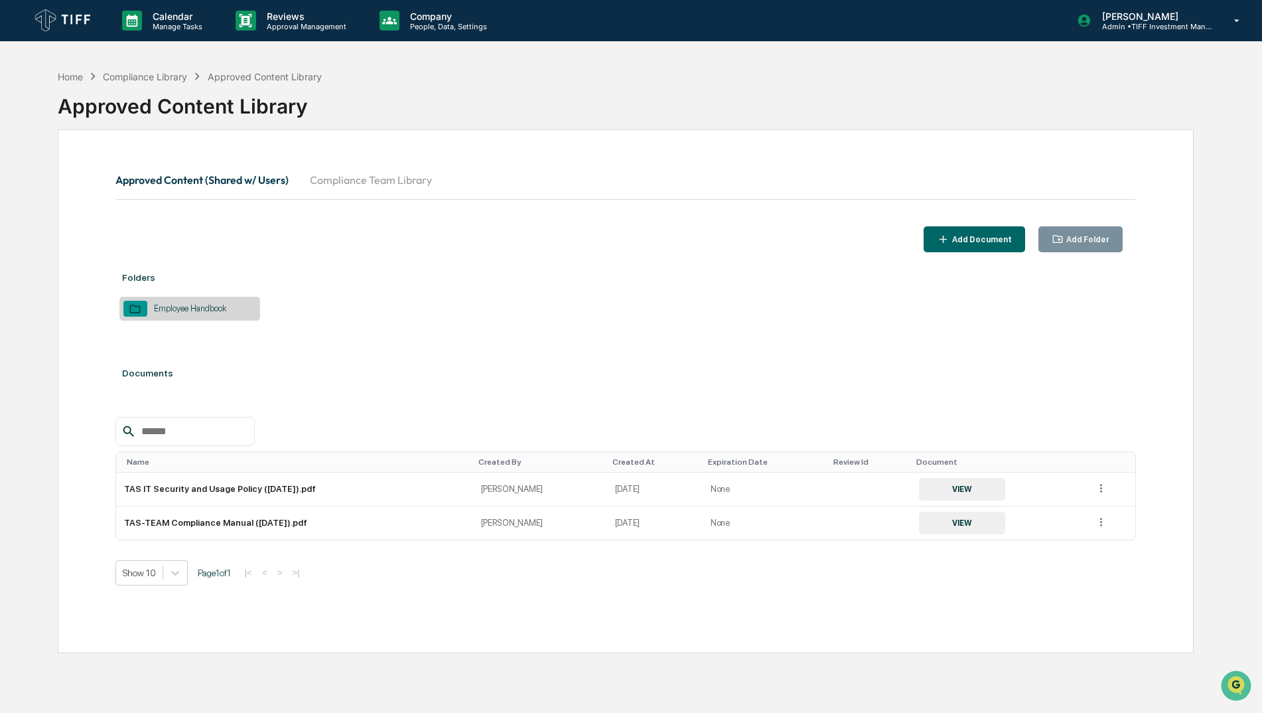
click at [77, 27] on img at bounding box center [64, 20] width 64 height 29
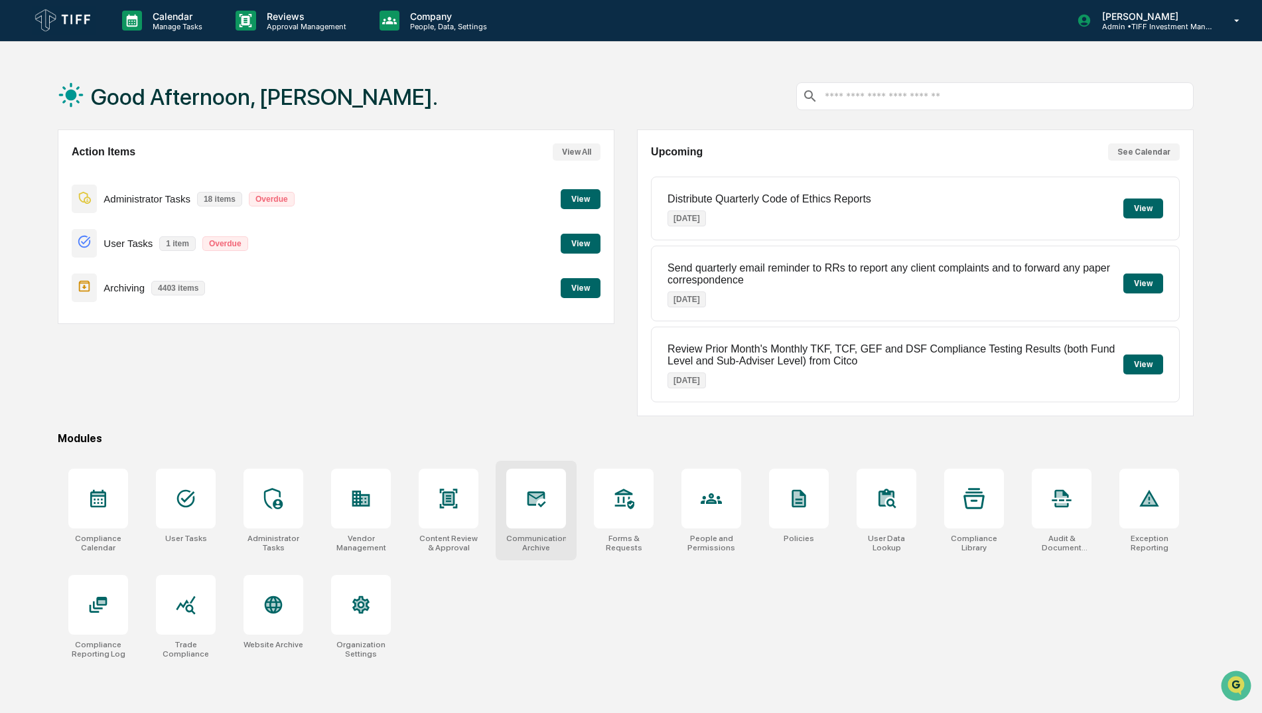
click at [515, 500] on div at bounding box center [536, 498] width 60 height 60
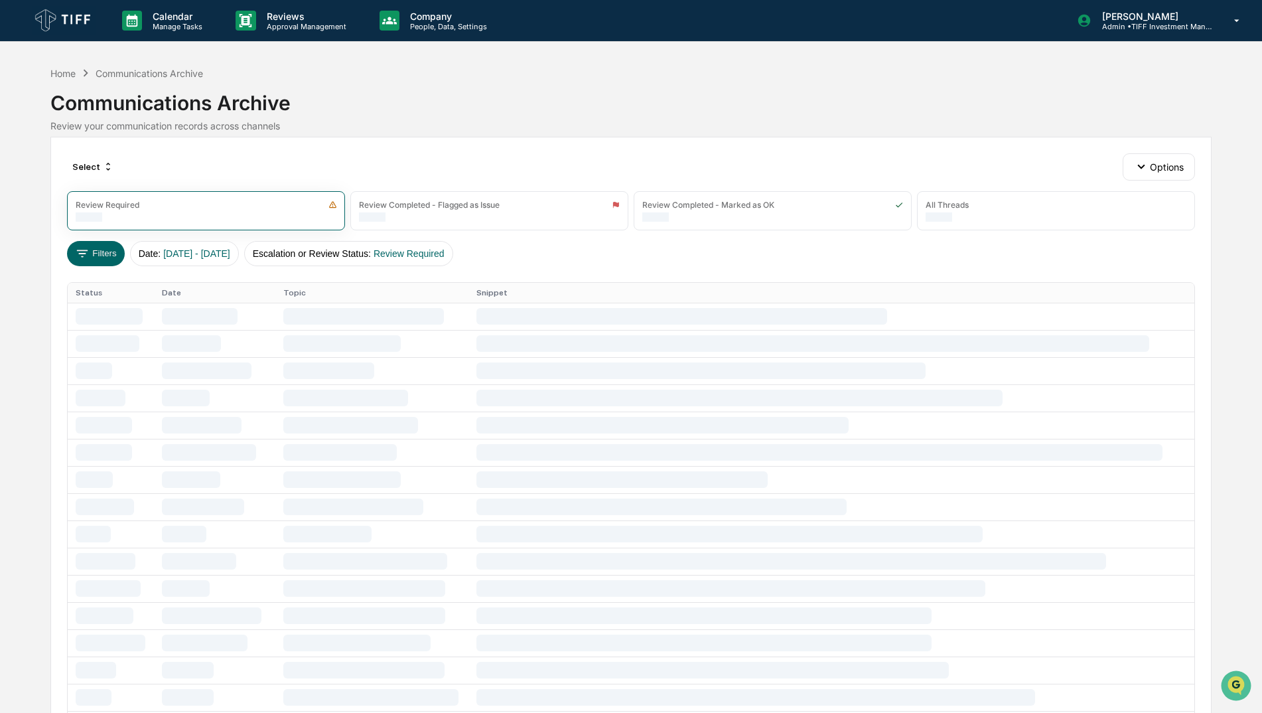
click at [60, 7] on img at bounding box center [64, 20] width 64 height 29
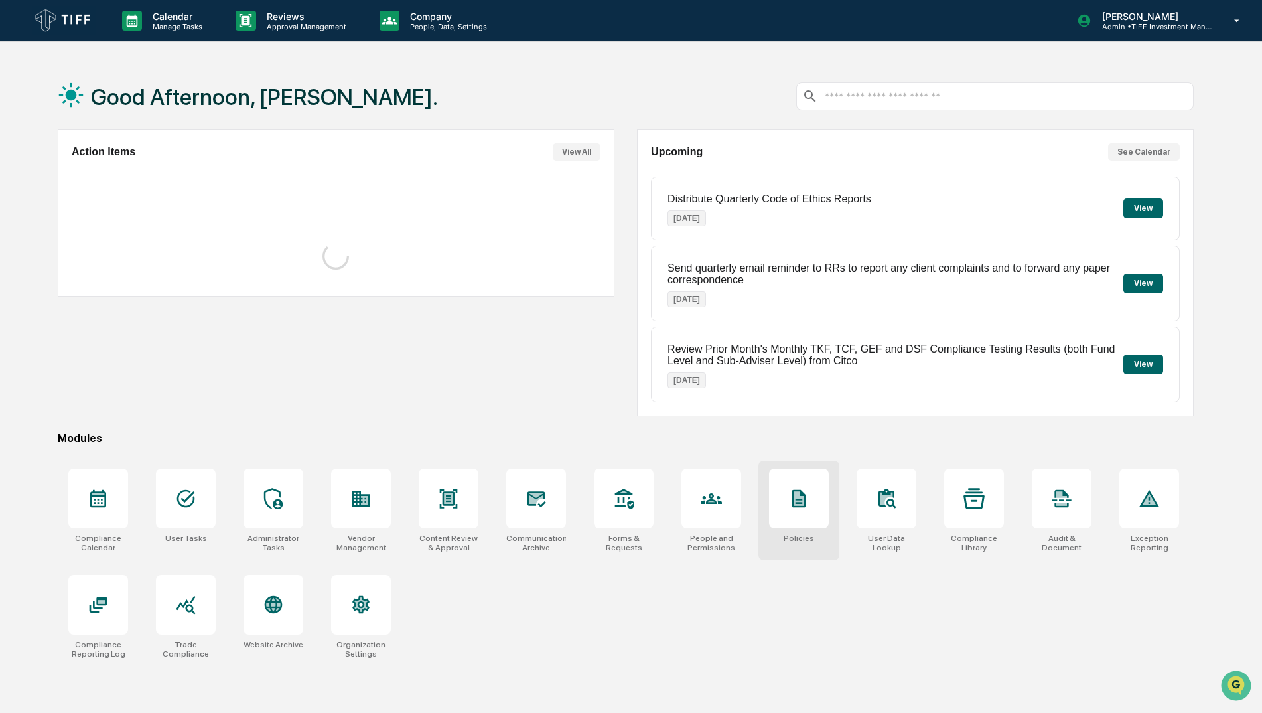
click at [791, 508] on icon at bounding box center [798, 498] width 21 height 21
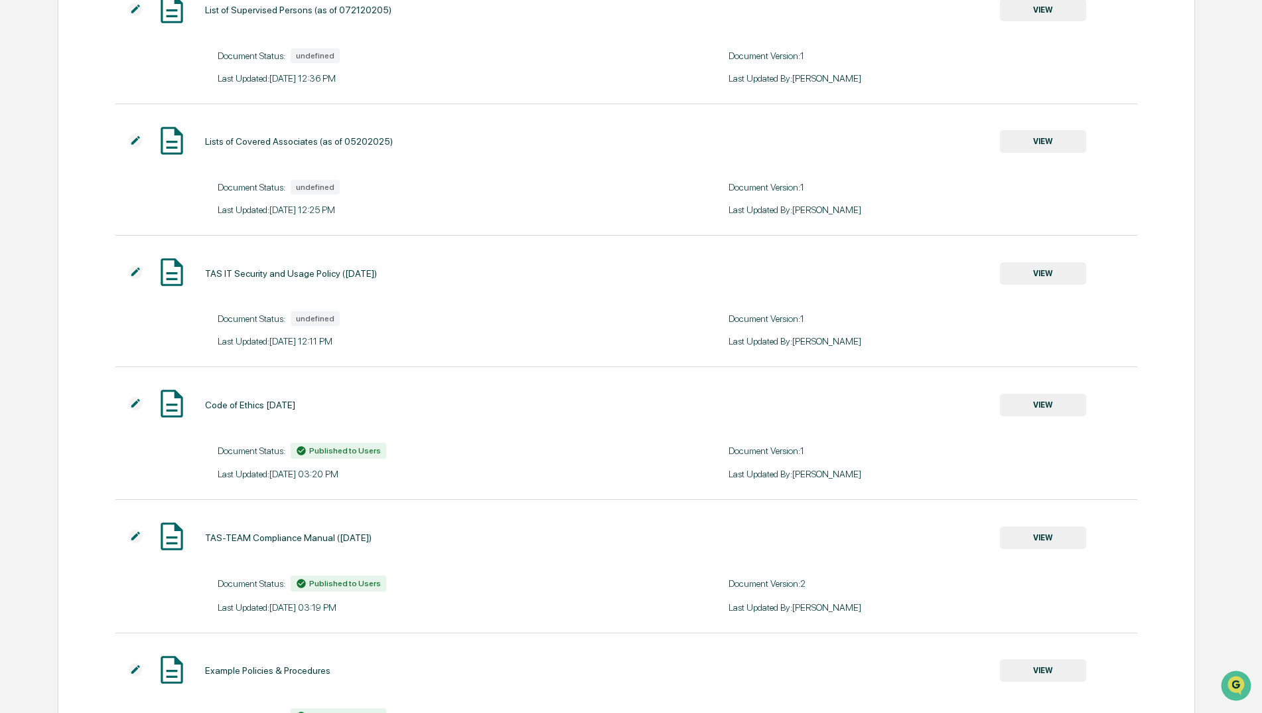
scroll to position [1644, 0]
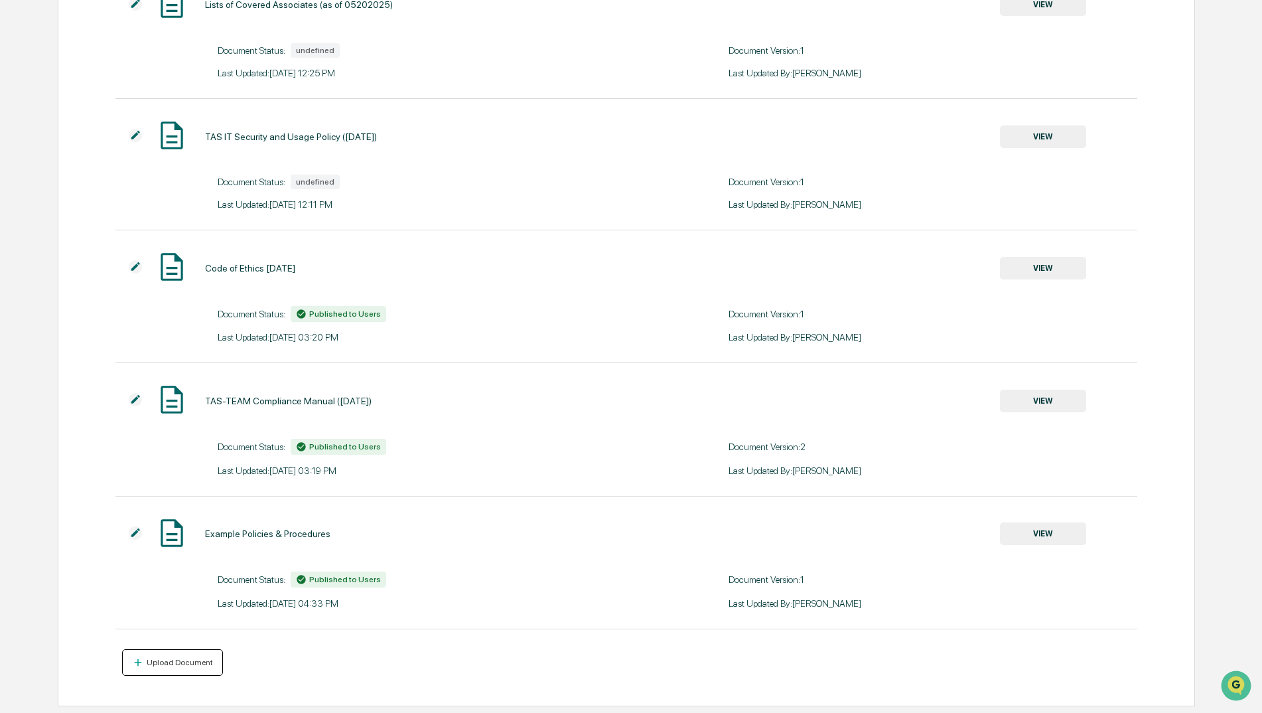
click at [157, 659] on div "Upload Document" at bounding box center [178, 662] width 69 height 9
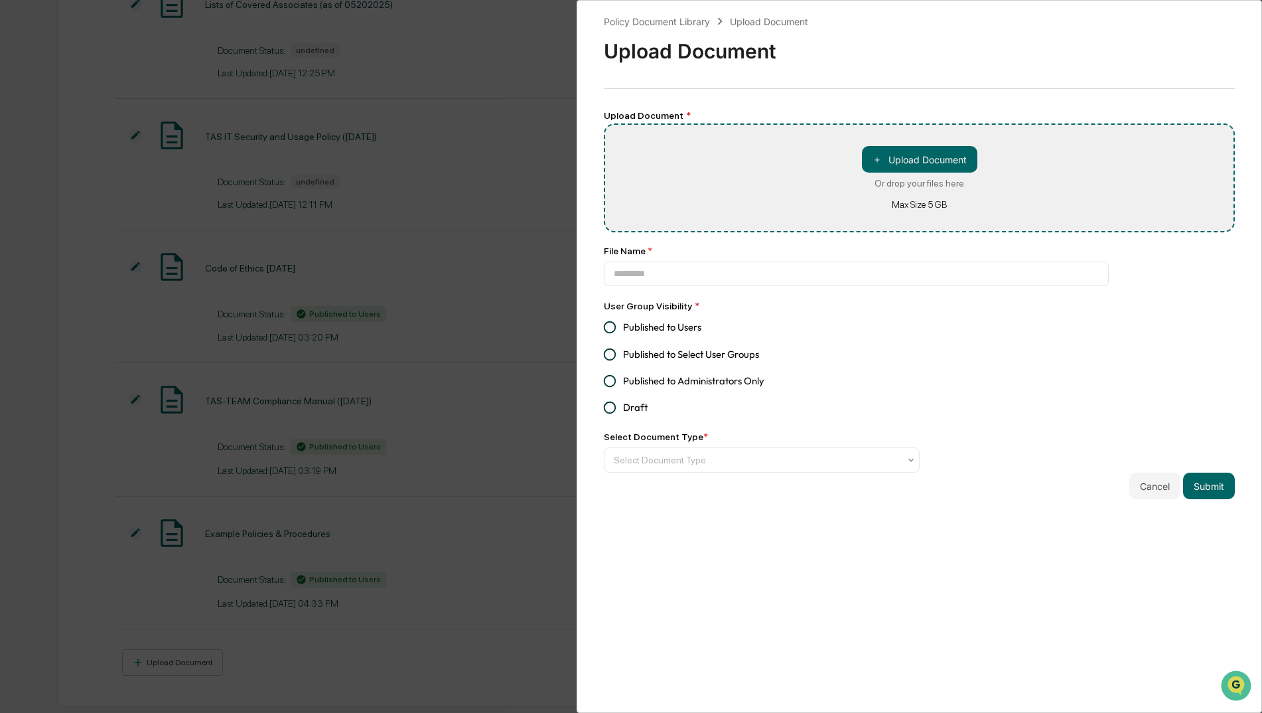
type input "**********"
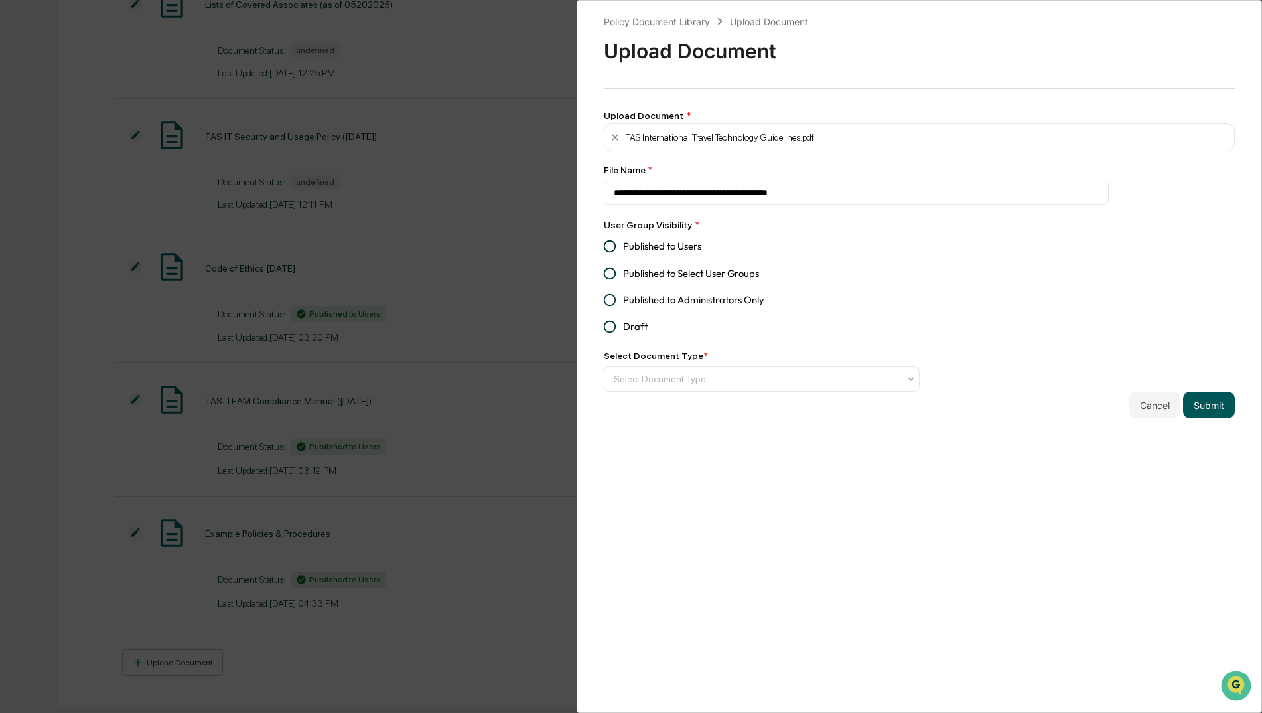
click at [1206, 397] on button "Submit" at bounding box center [1209, 405] width 52 height 27
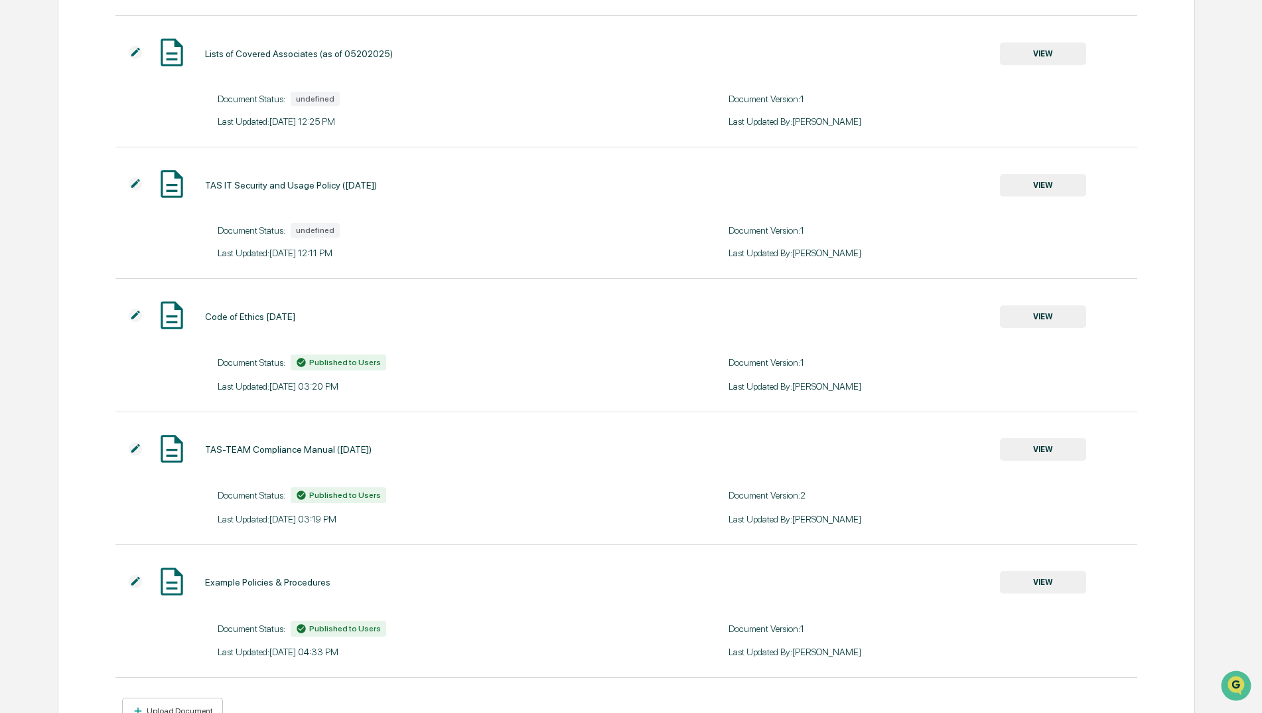
scroll to position [1776, 0]
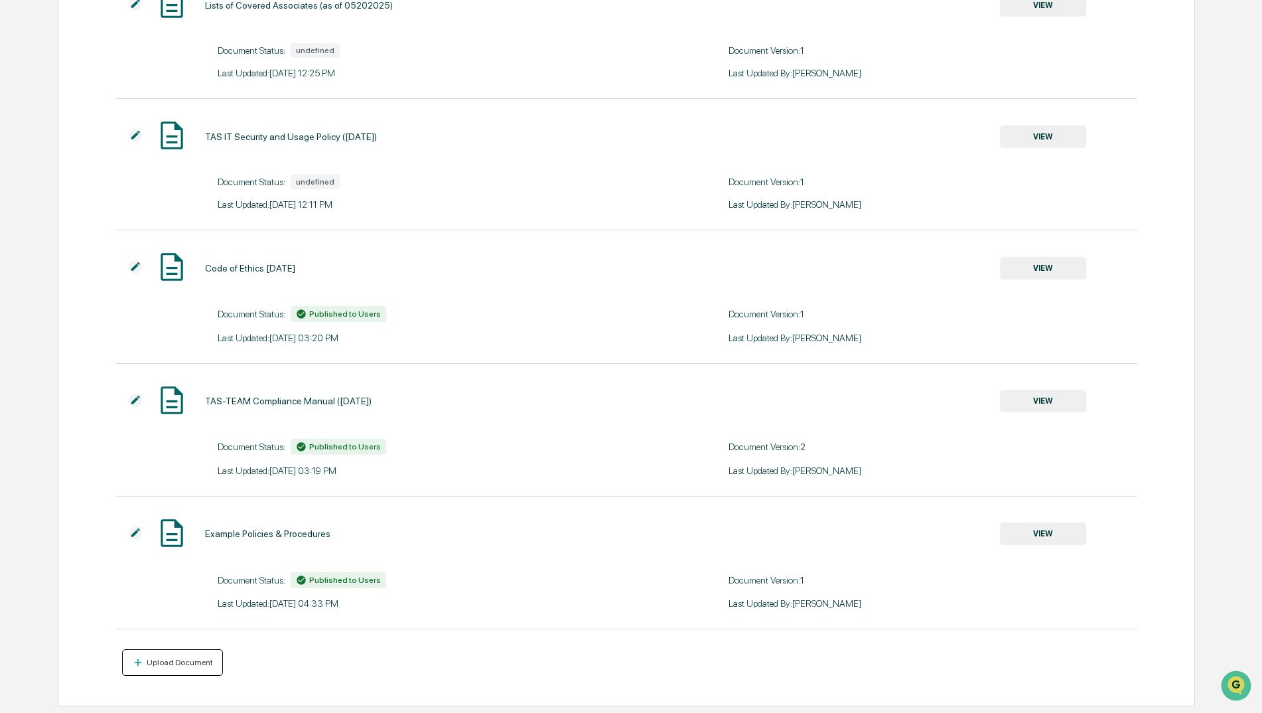
click at [179, 663] on div "Upload Document" at bounding box center [178, 662] width 69 height 9
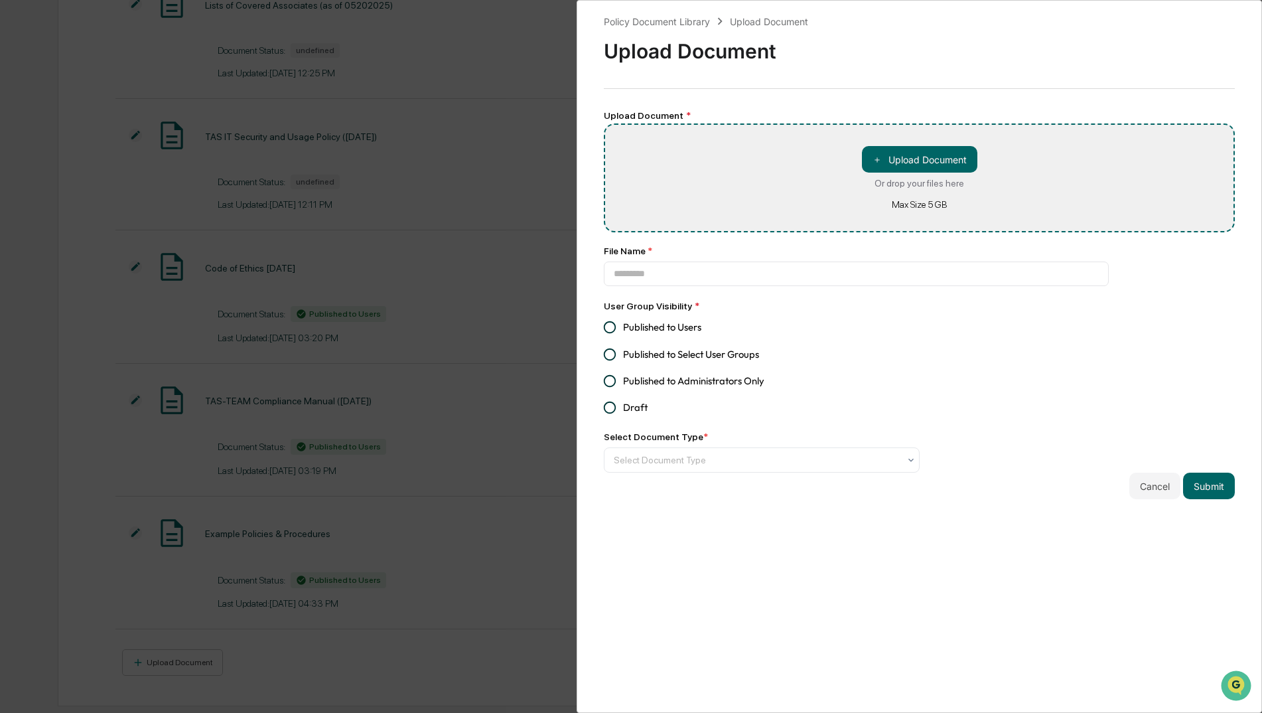
type input "**********"
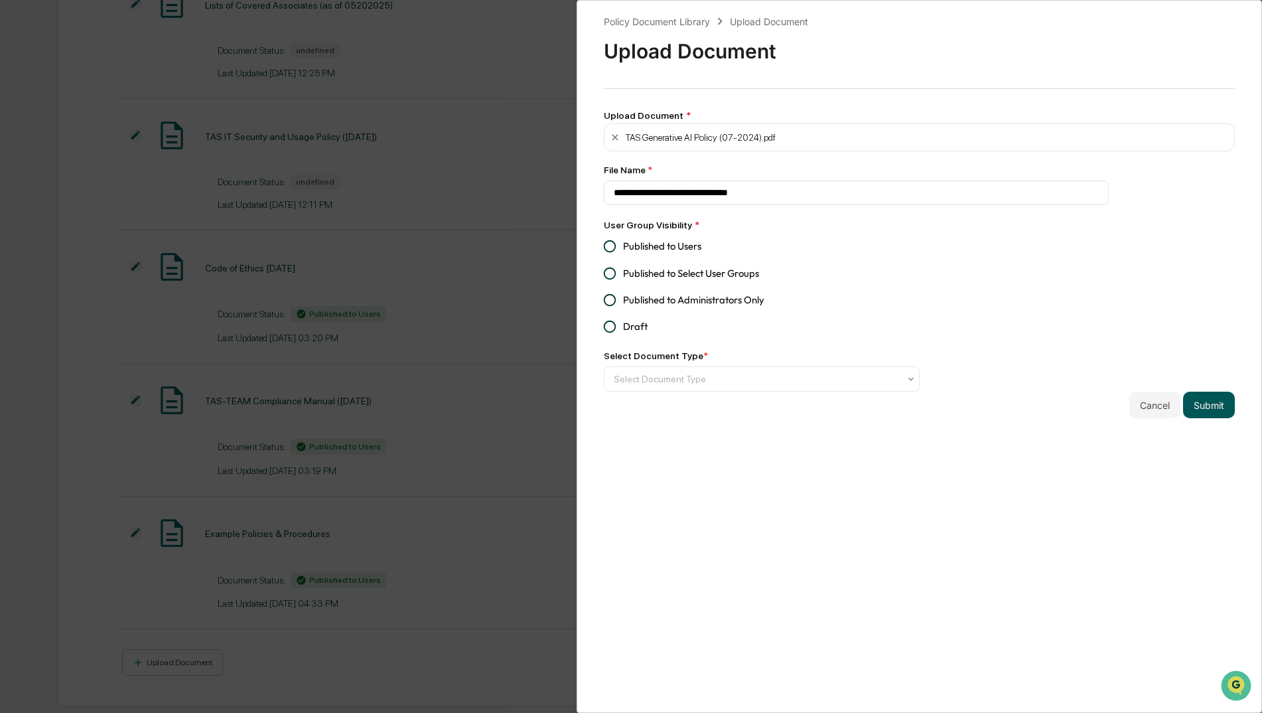
click at [1220, 409] on button "Submit" at bounding box center [1209, 405] width 52 height 27
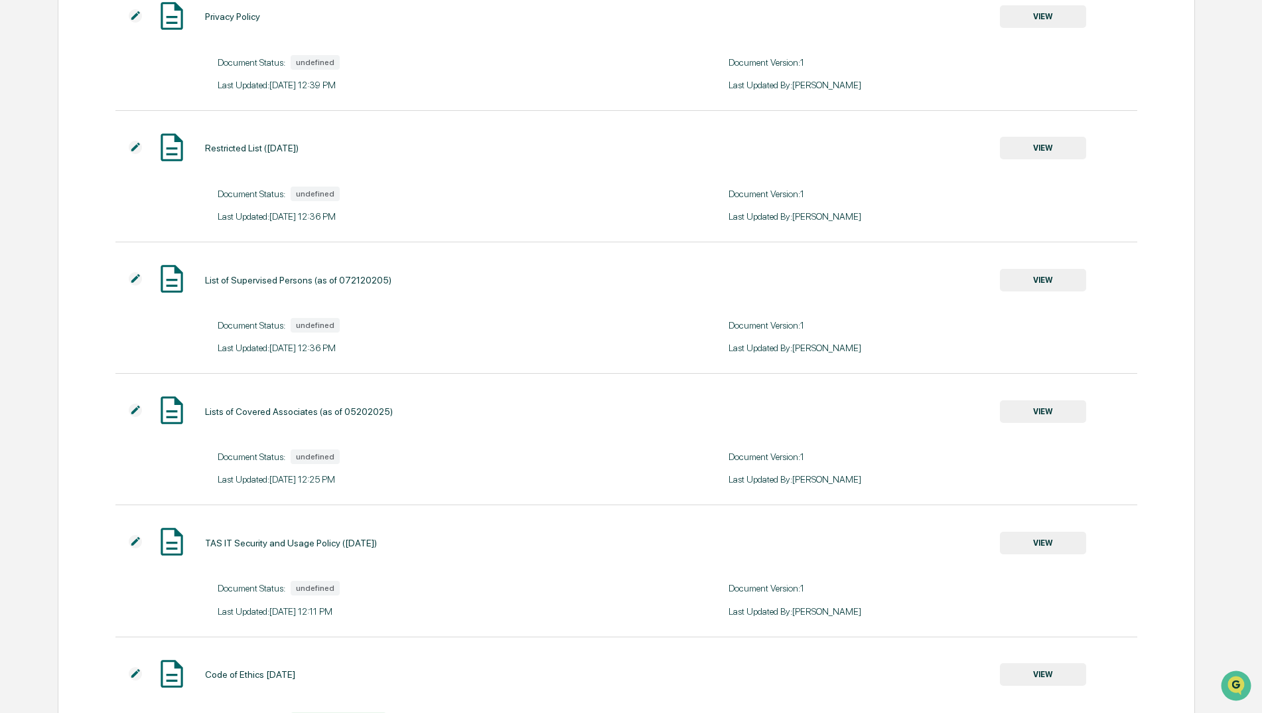
scroll to position [1510, 0]
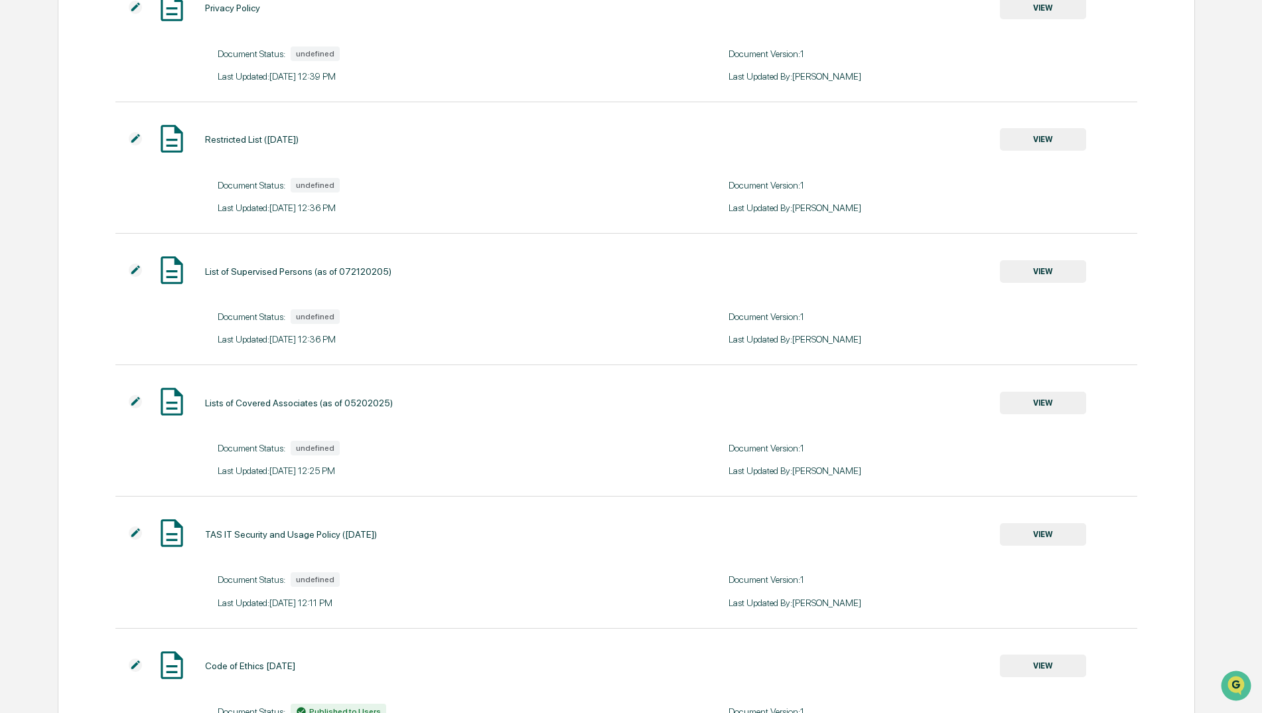
click at [1042, 396] on button "VIEW" at bounding box center [1043, 403] width 86 height 23
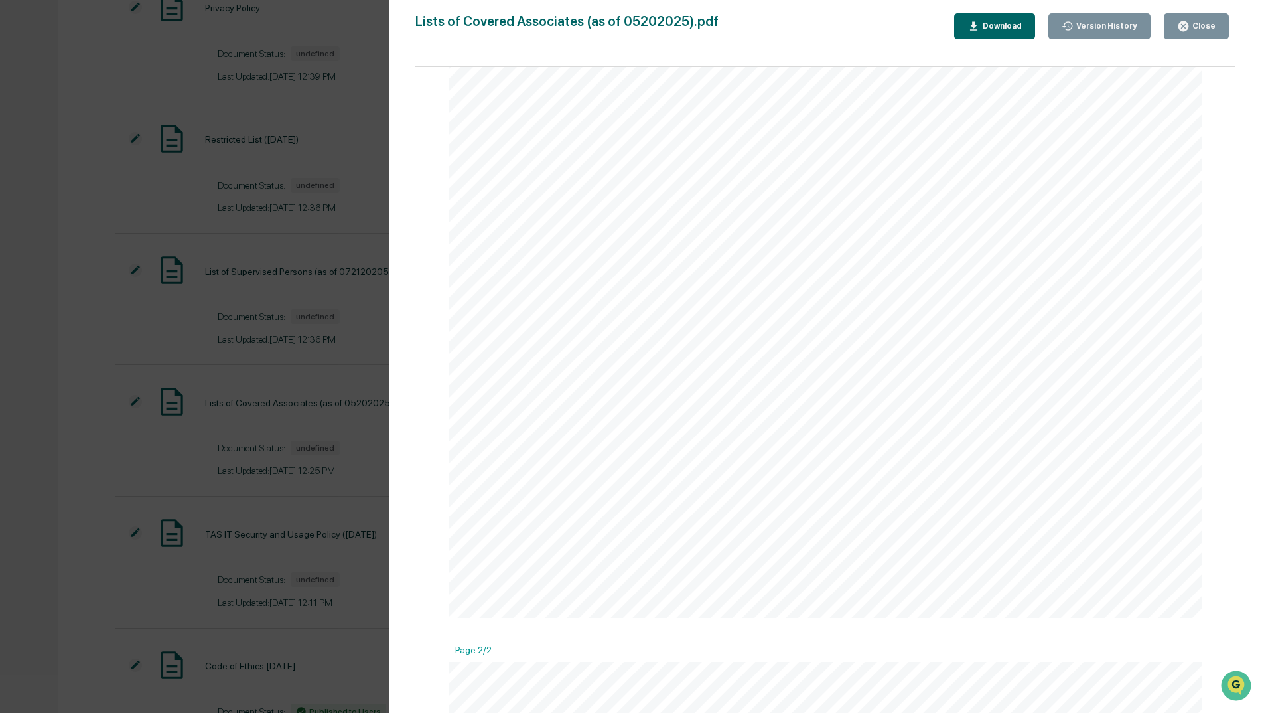
scroll to position [0, 0]
click at [1185, 29] on icon "button" at bounding box center [1184, 26] width 10 height 10
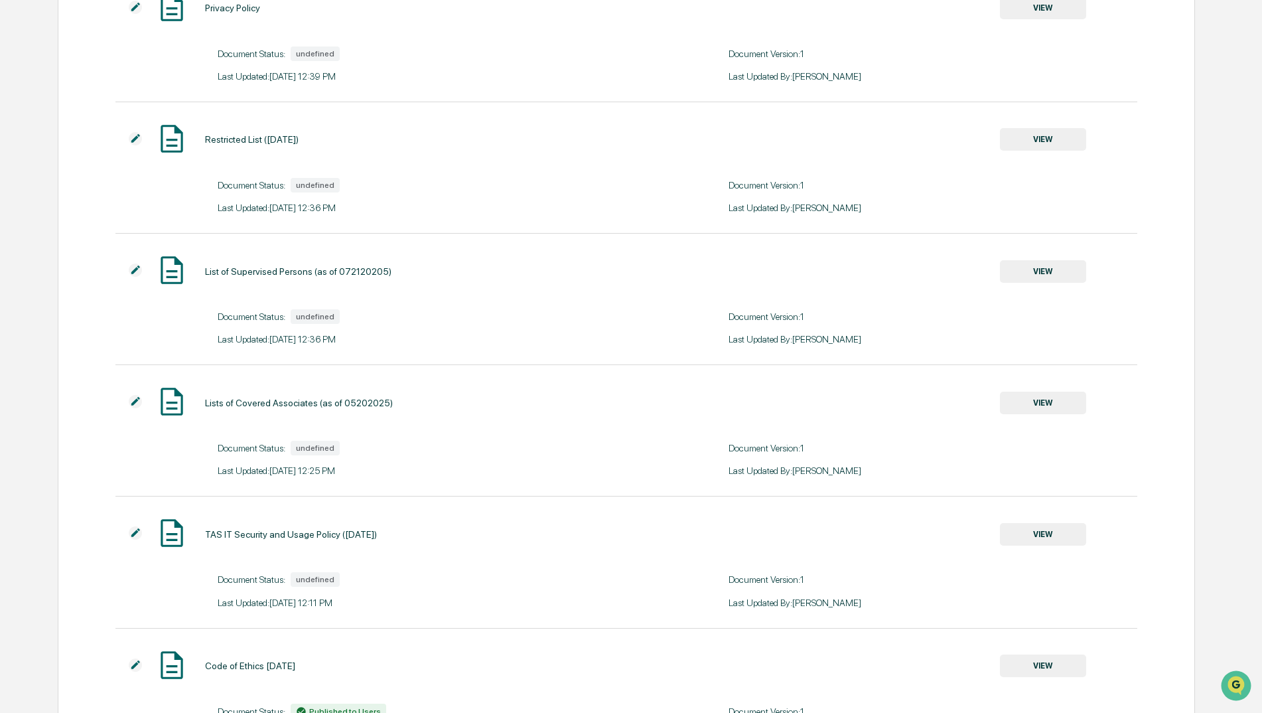
click at [135, 404] on img at bounding box center [135, 401] width 13 height 13
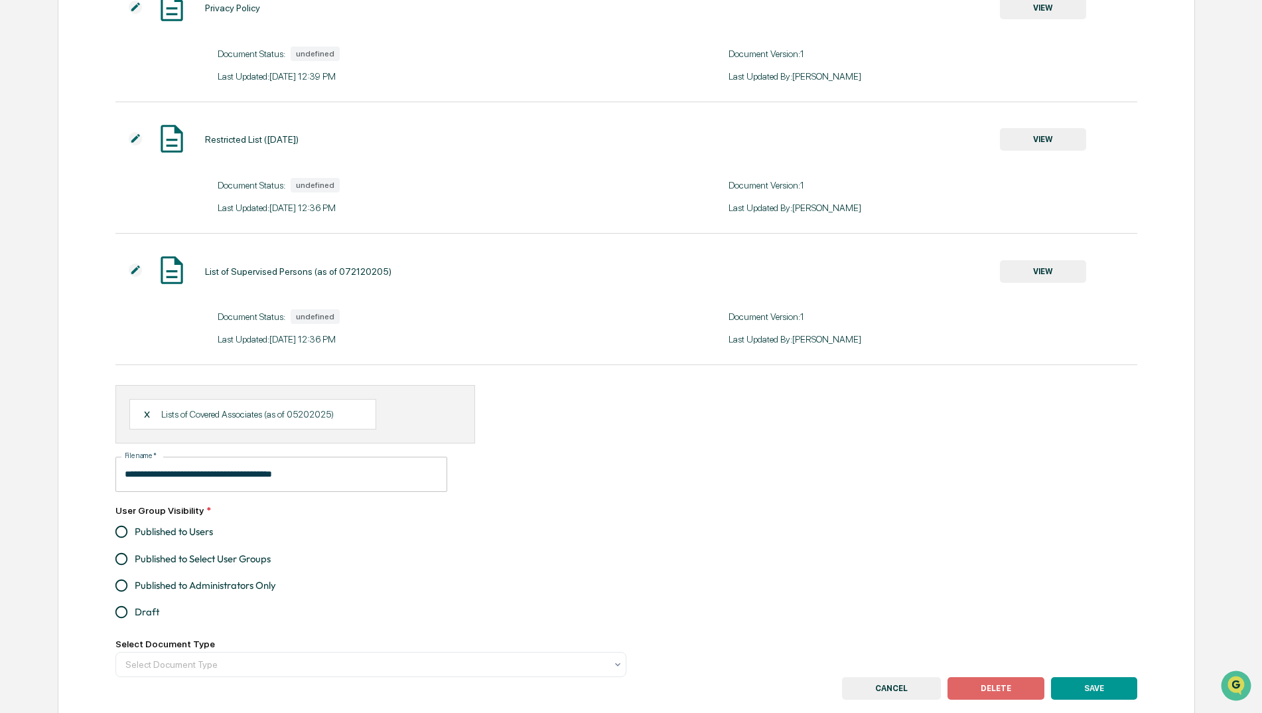
click at [904, 687] on button "CANCEL" at bounding box center [891, 688] width 99 height 23
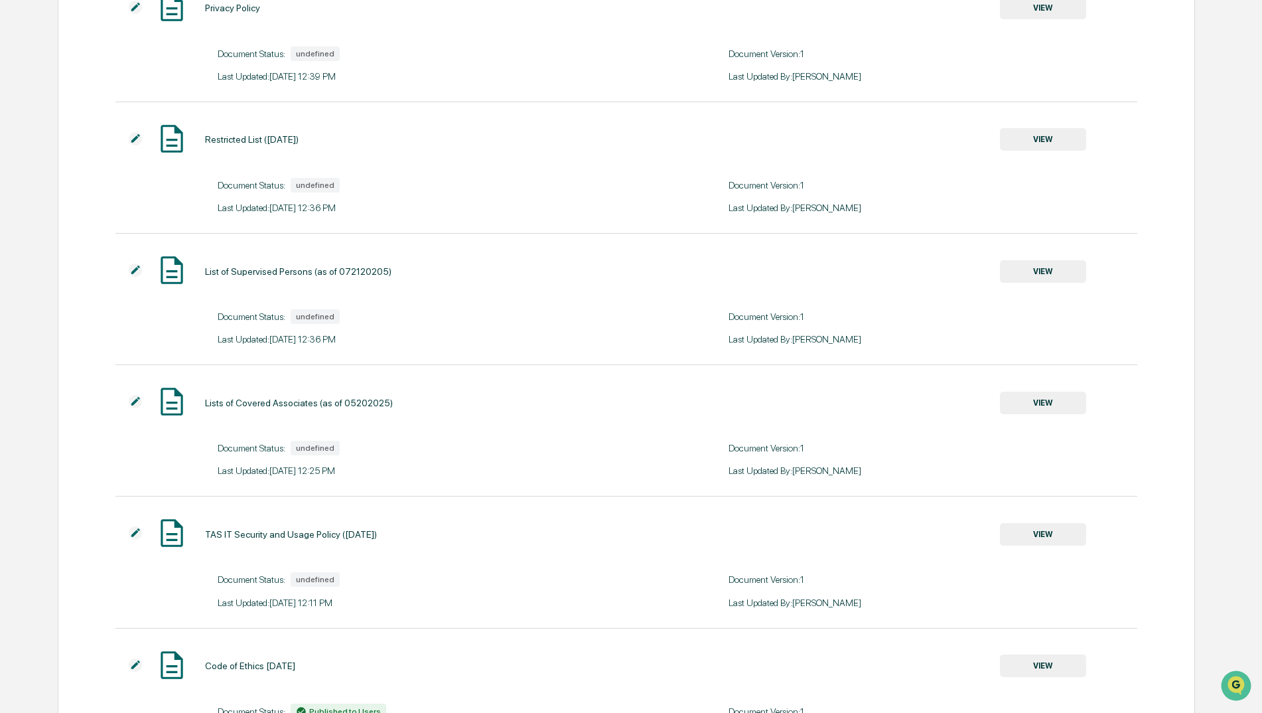
click at [133, 401] on img at bounding box center [135, 401] width 13 height 13
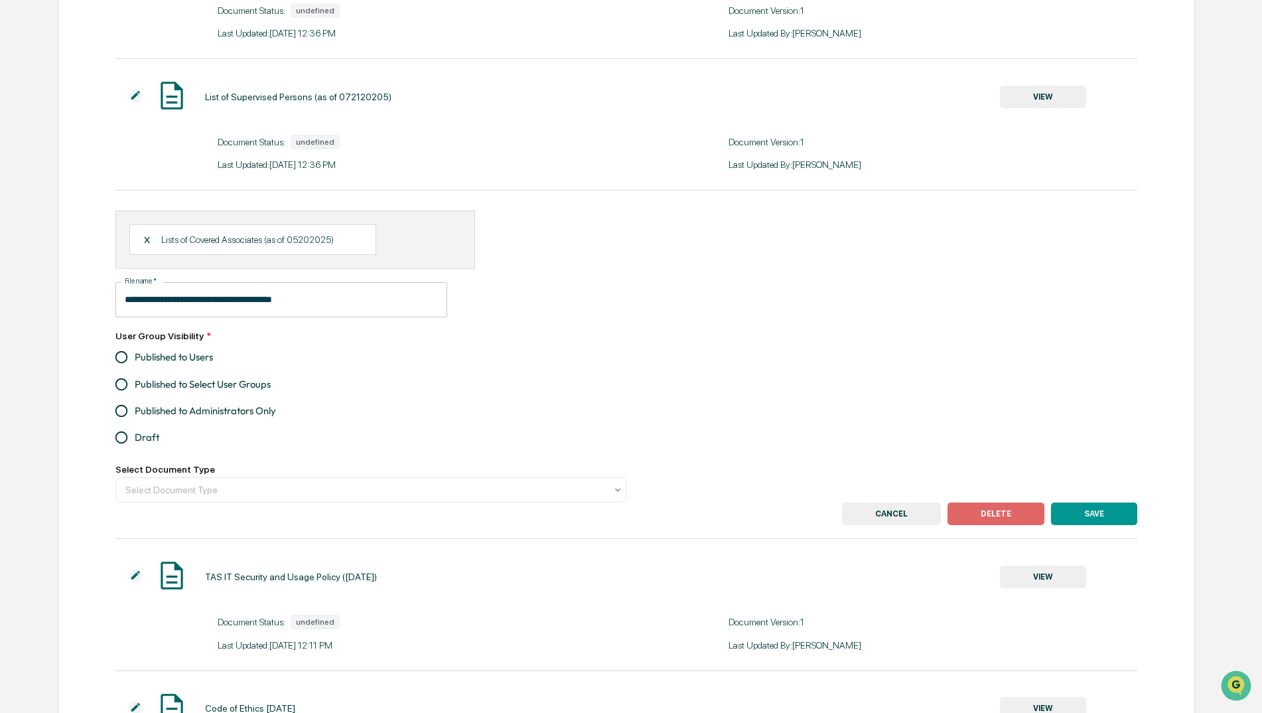
scroll to position [1642, 0]
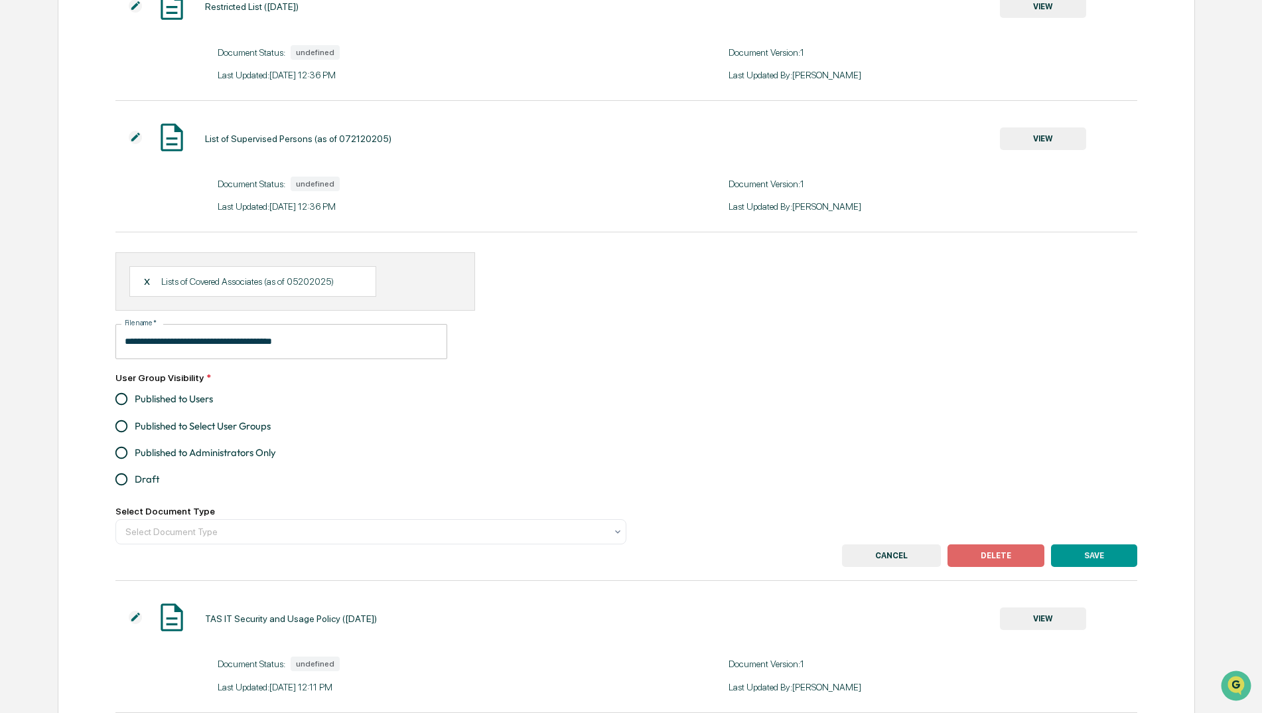
click at [116, 265] on div "X Lists of Covered Associates (as of 05202025)" at bounding box center [295, 281] width 360 height 58
click at [894, 558] on button "CANCEL" at bounding box center [891, 555] width 99 height 23
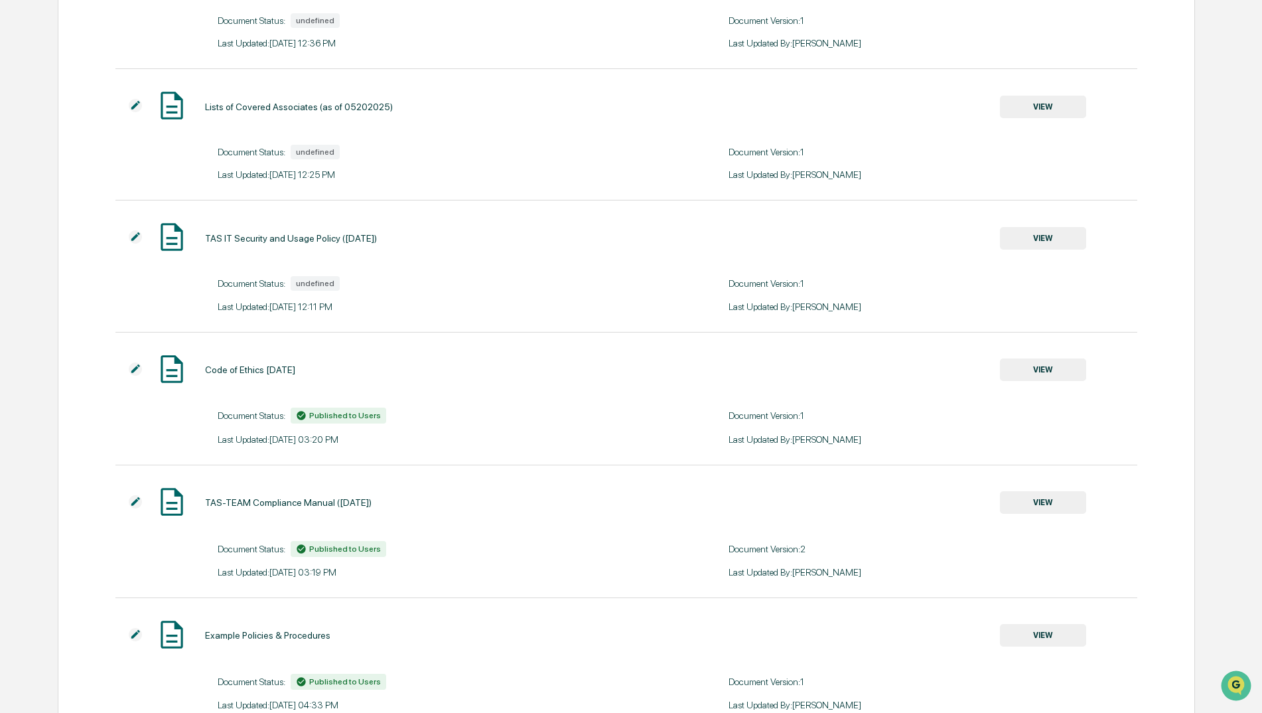
scroll to position [1908, 0]
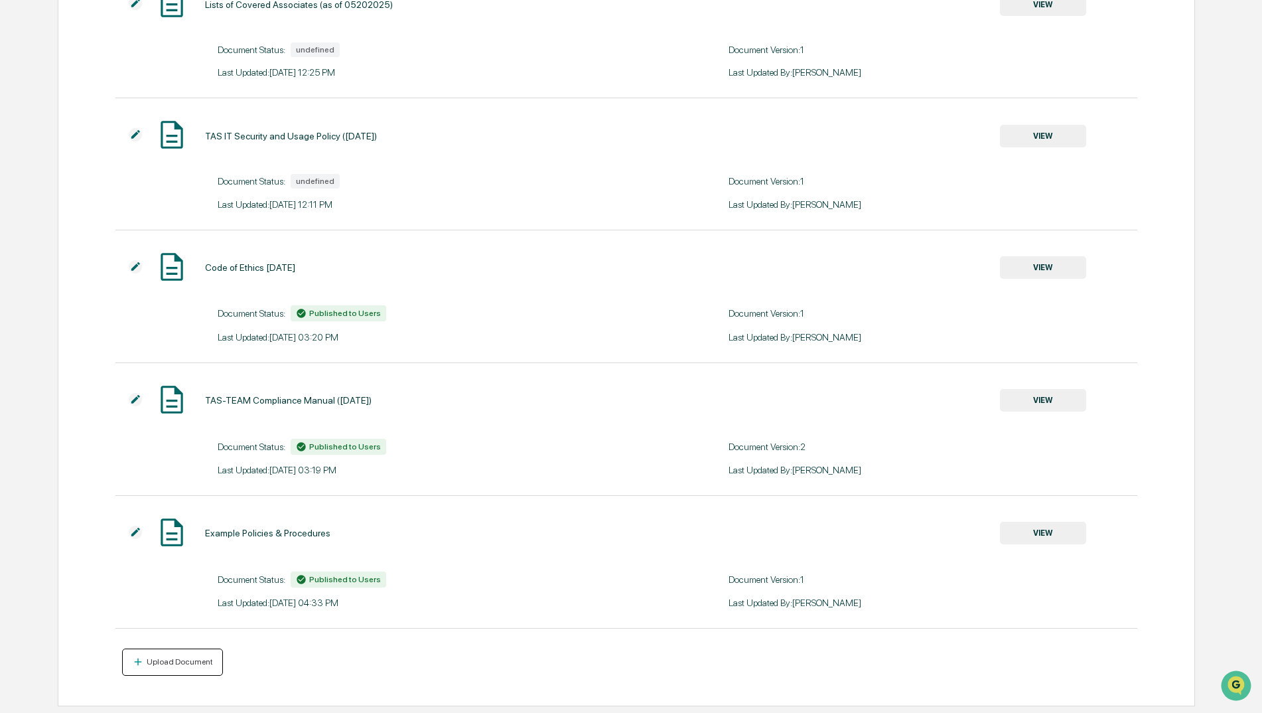
click at [193, 656] on div "Upload Document" at bounding box center [173, 662] width 82 height 13
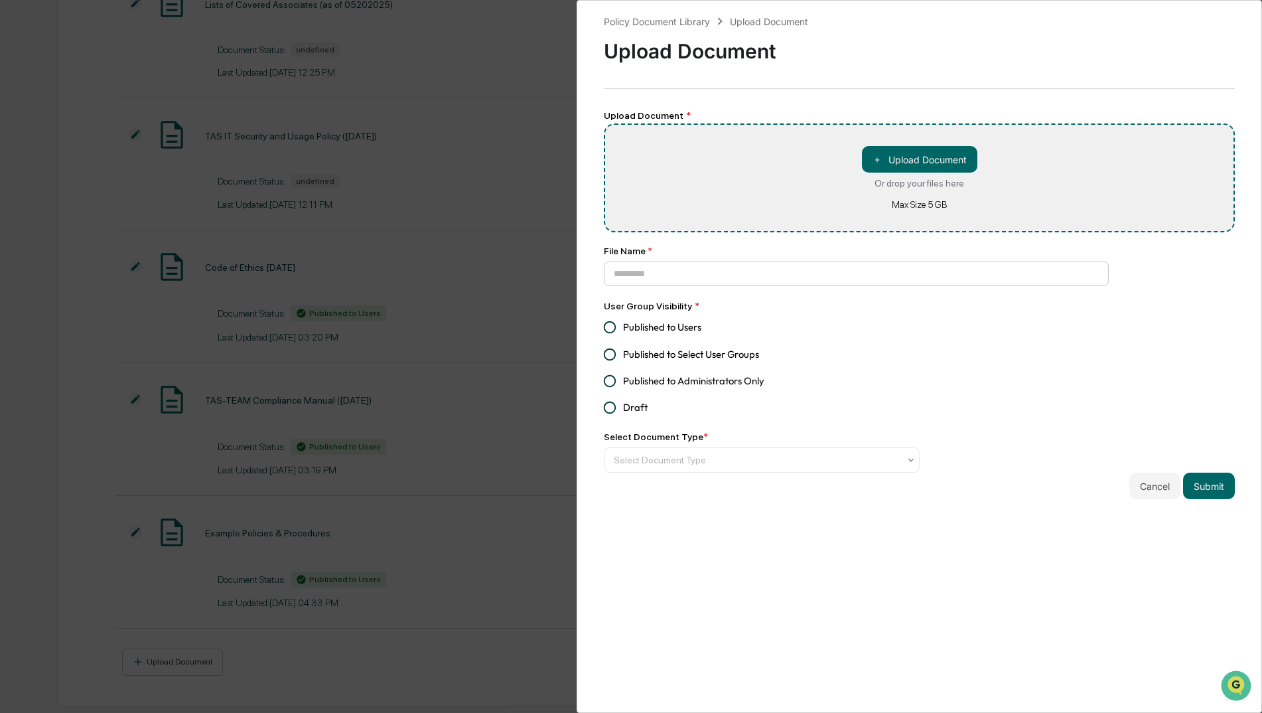
type input "**********"
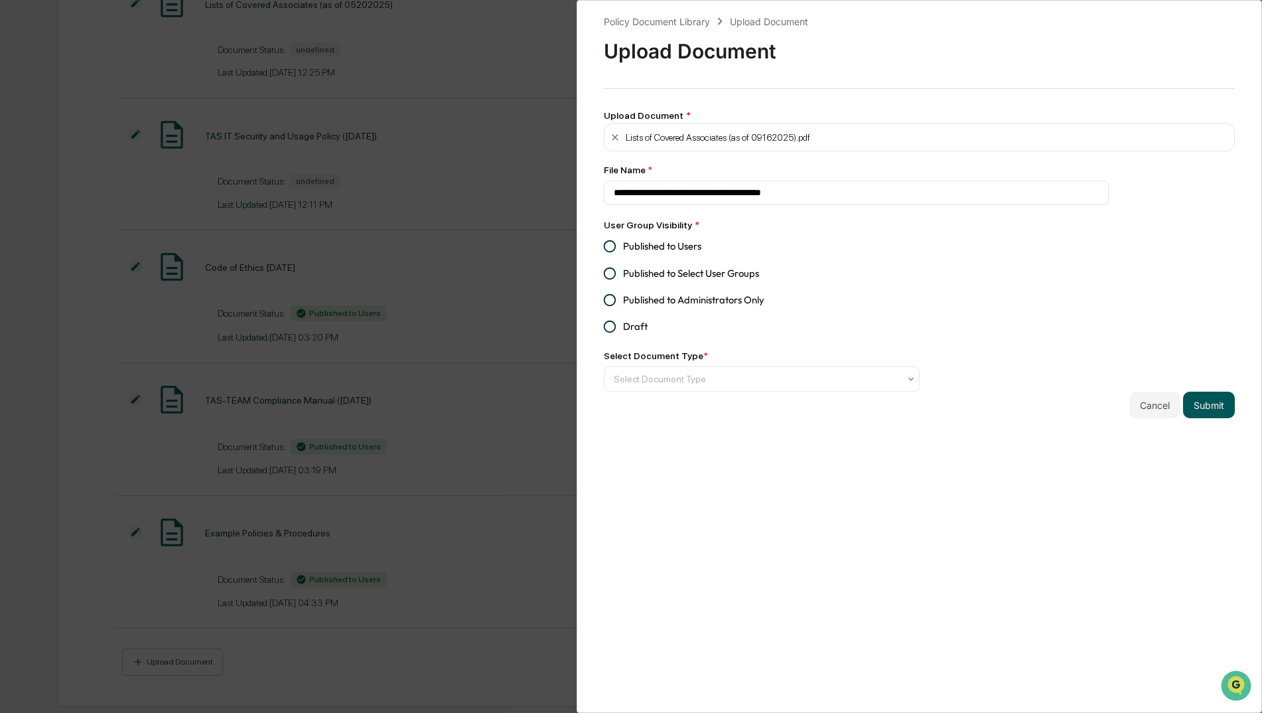
click at [1211, 415] on button "Submit" at bounding box center [1209, 405] width 52 height 27
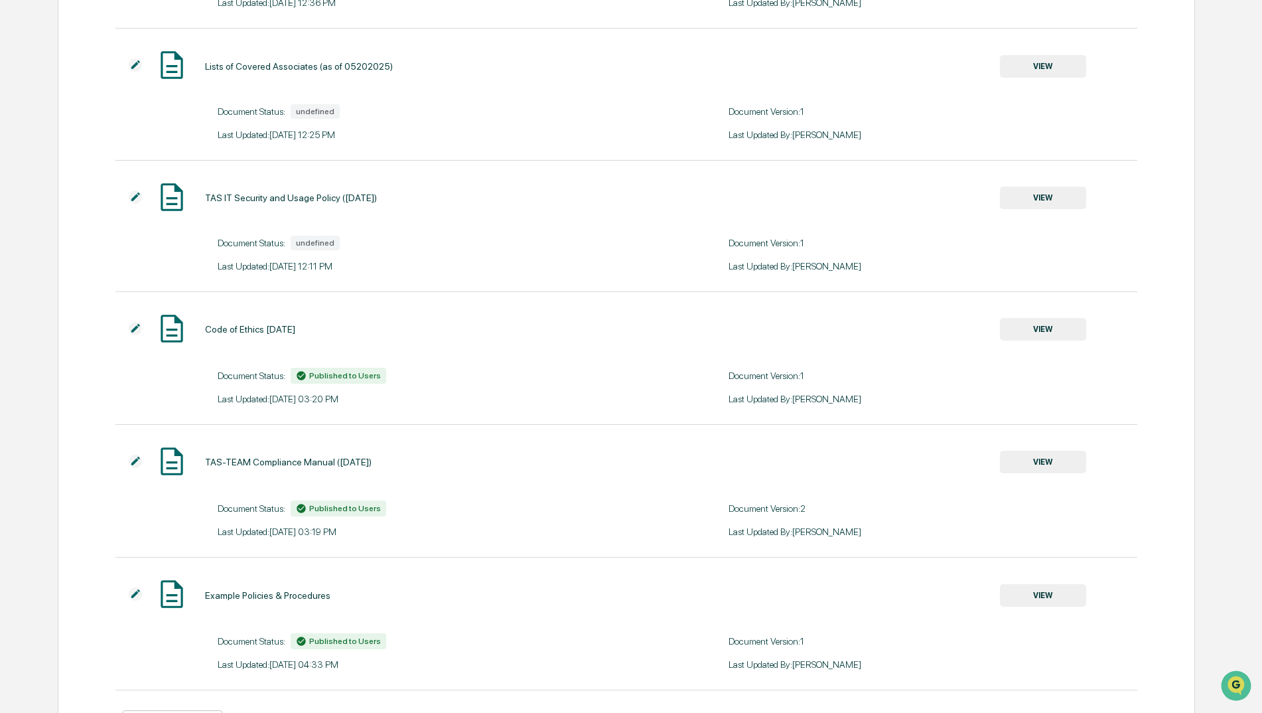
scroll to position [2039, 0]
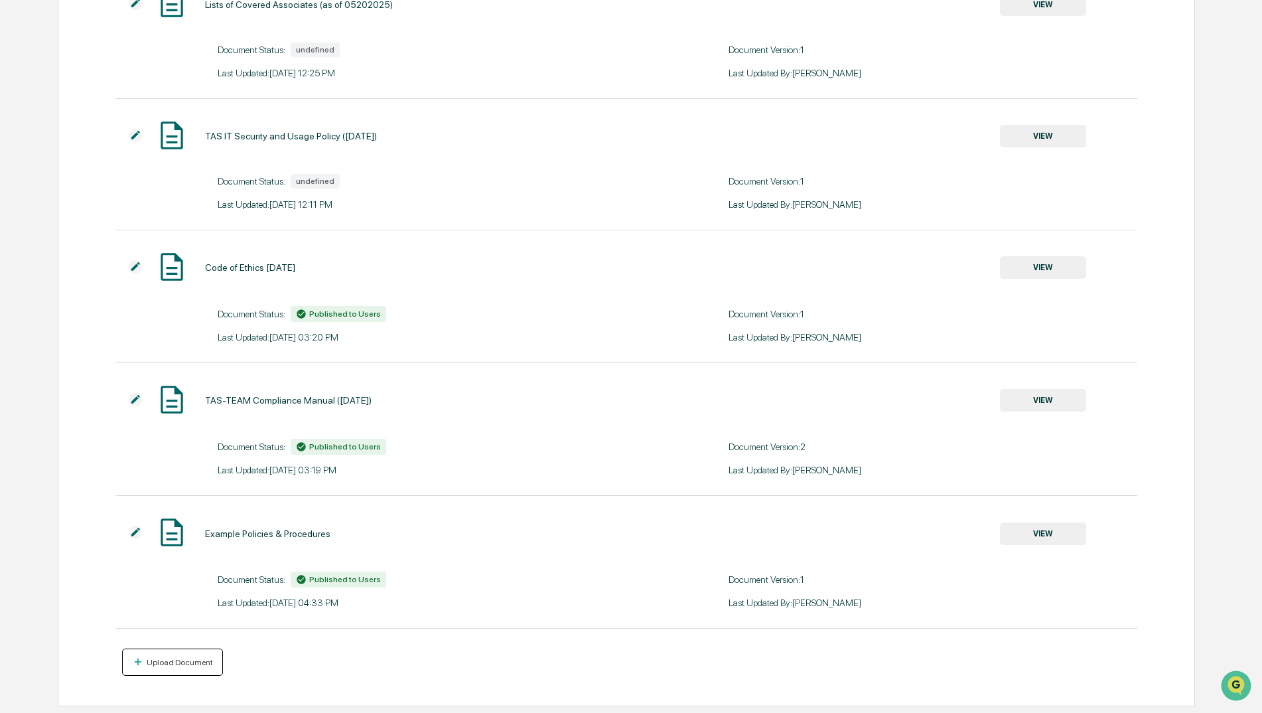
click at [184, 666] on div "Upload Document" at bounding box center [178, 662] width 69 height 9
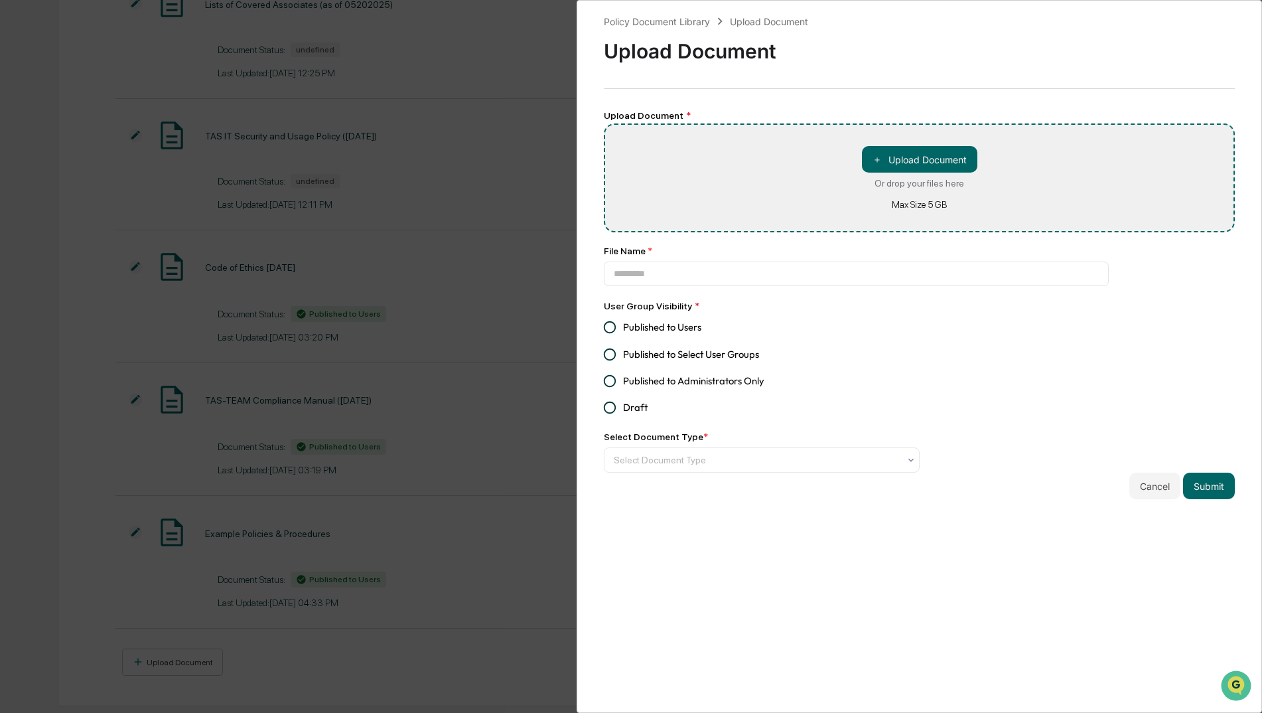
type input "**********"
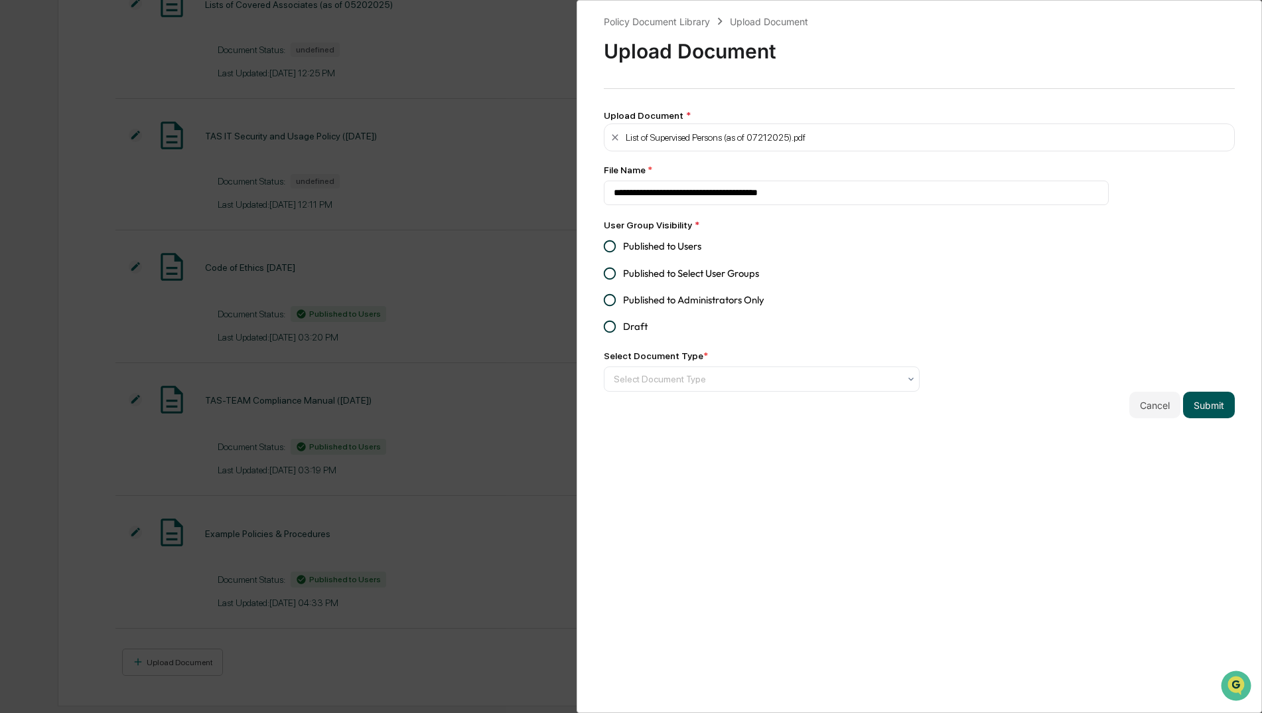
click at [1220, 399] on button "Submit" at bounding box center [1209, 405] width 52 height 27
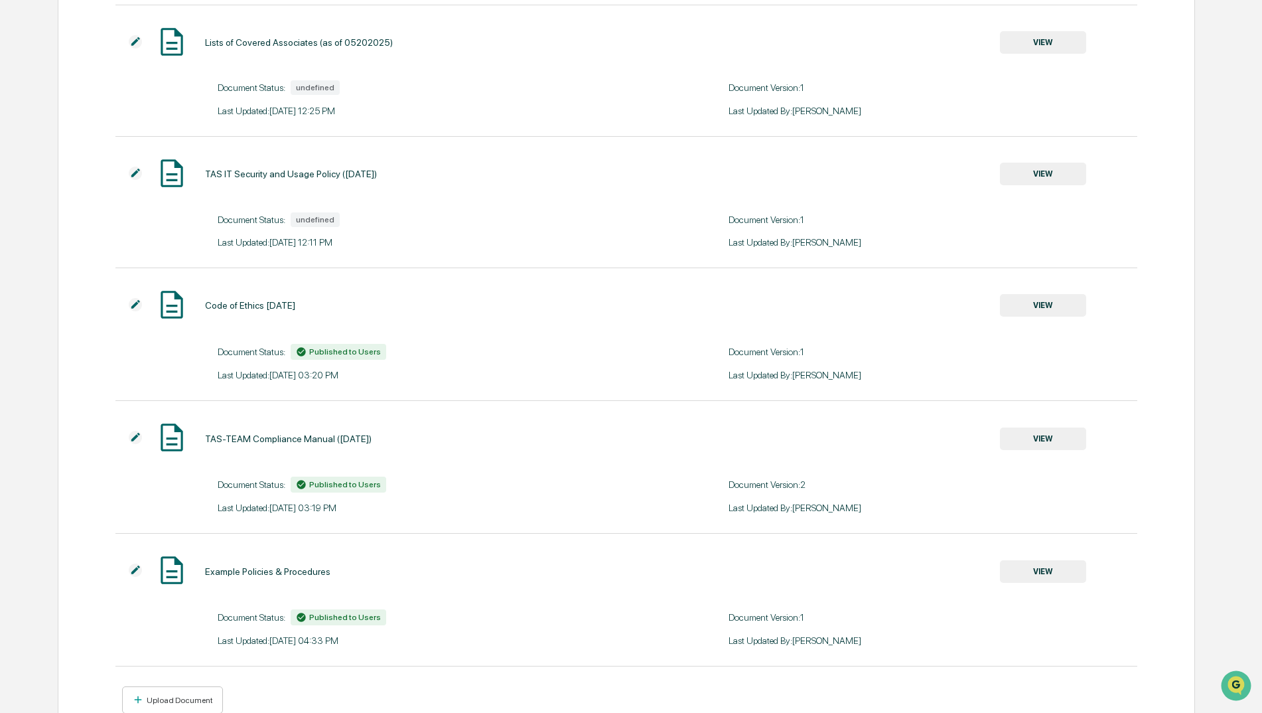
scroll to position [2171, 0]
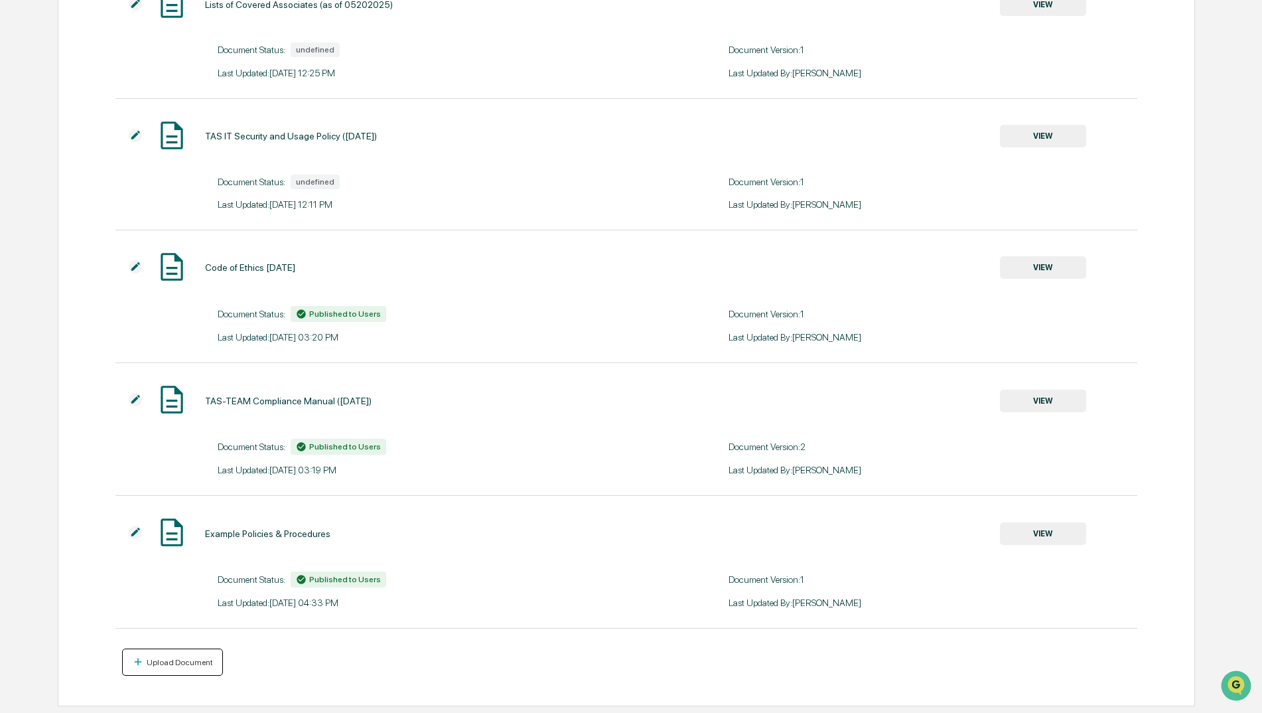
click at [157, 653] on button "Upload Document" at bounding box center [173, 661] width 102 height 27
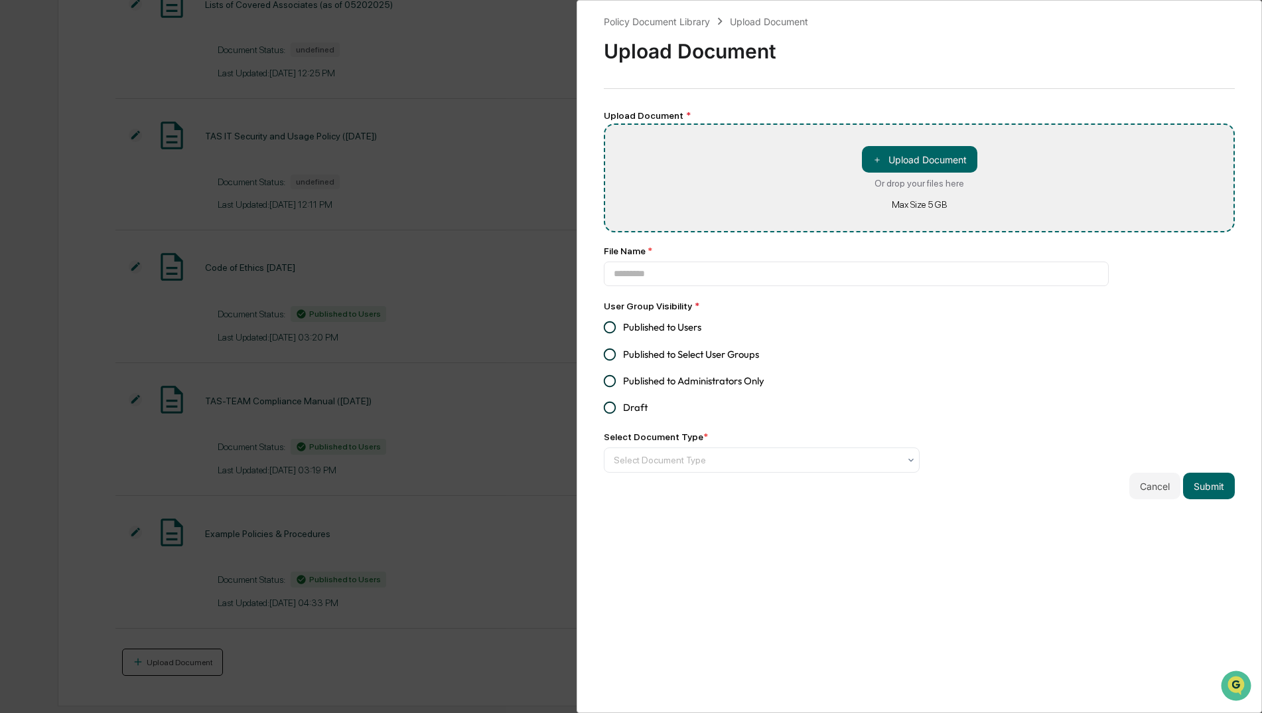
type input "**********"
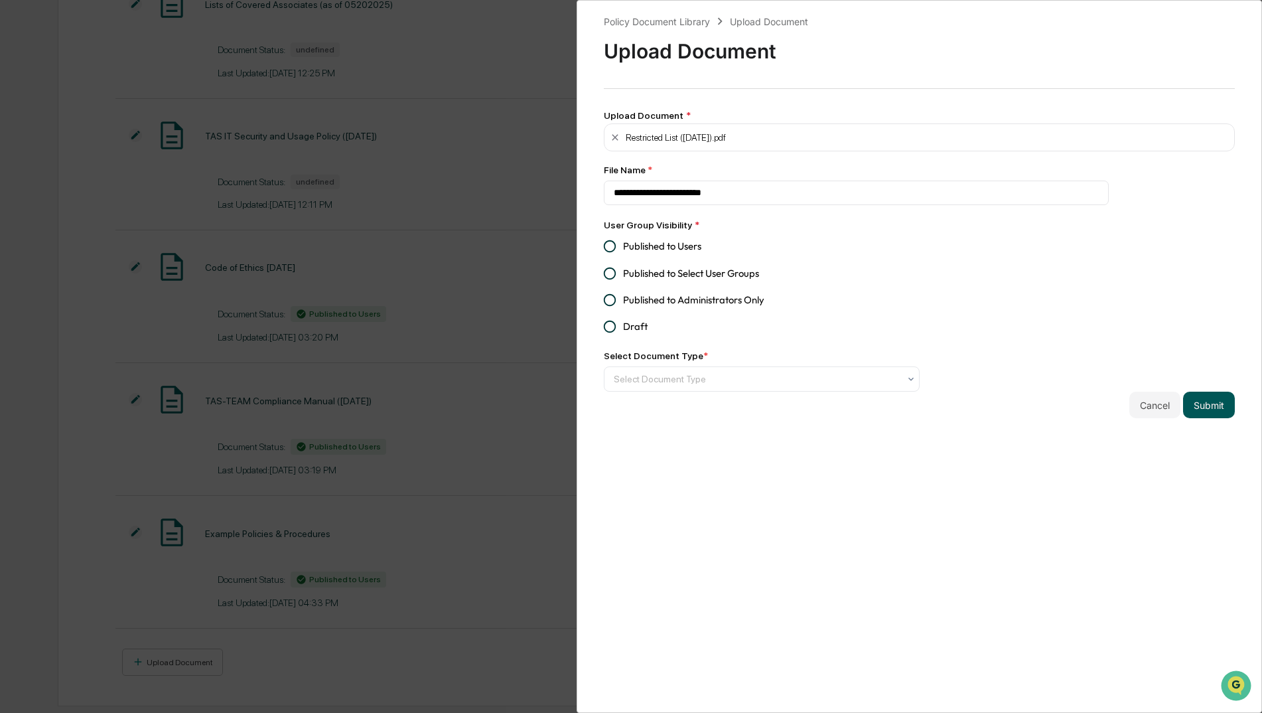
click at [1223, 395] on button "Submit" at bounding box center [1209, 405] width 52 height 27
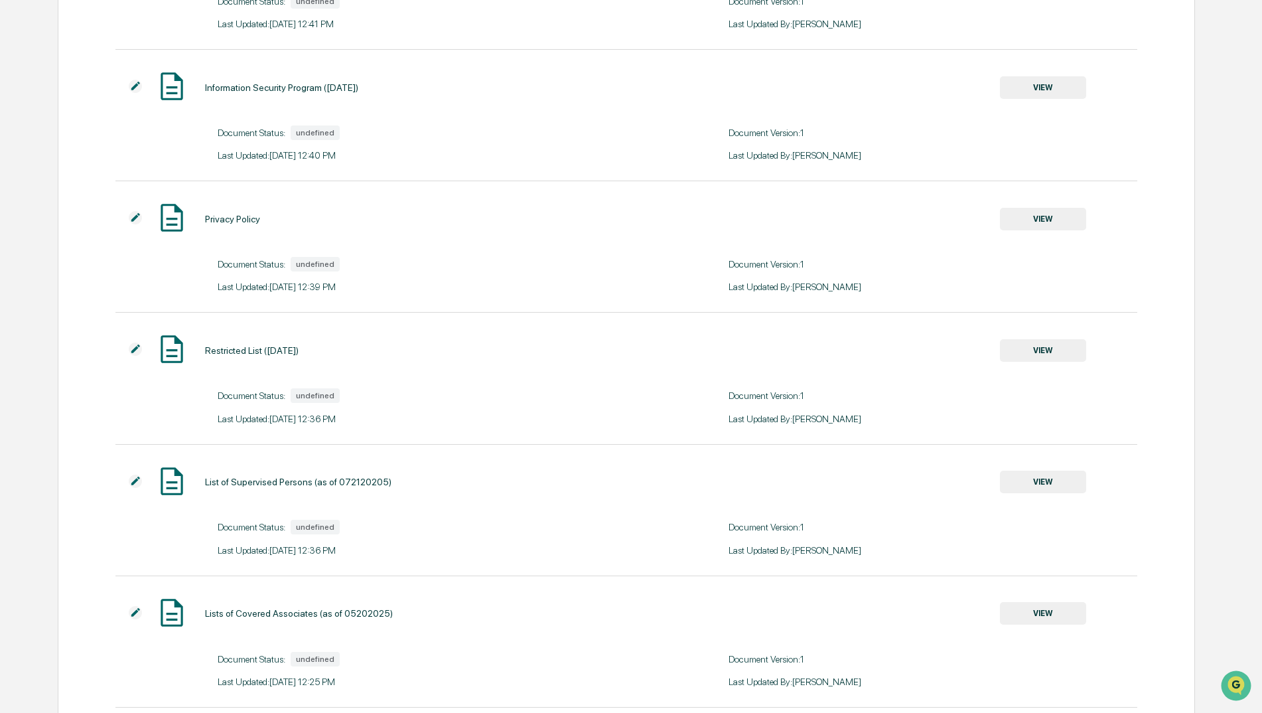
scroll to position [1725, 0]
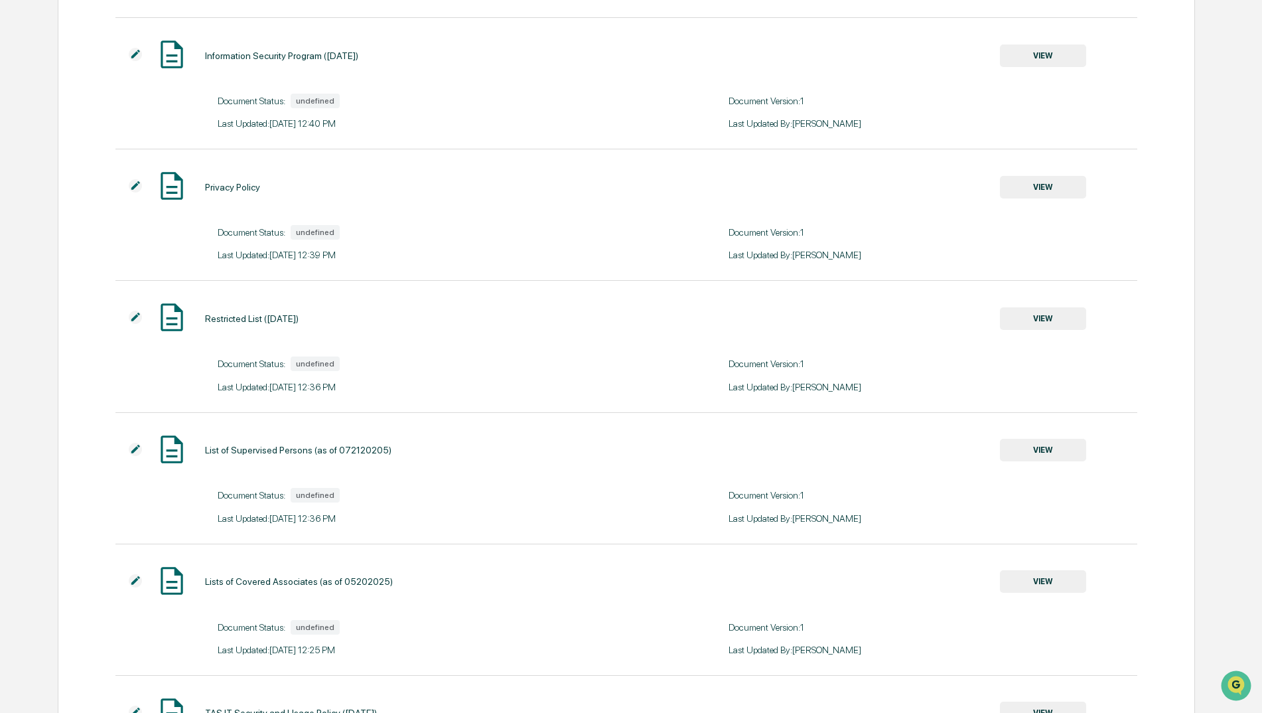
click at [134, 320] on img at bounding box center [135, 317] width 13 height 13
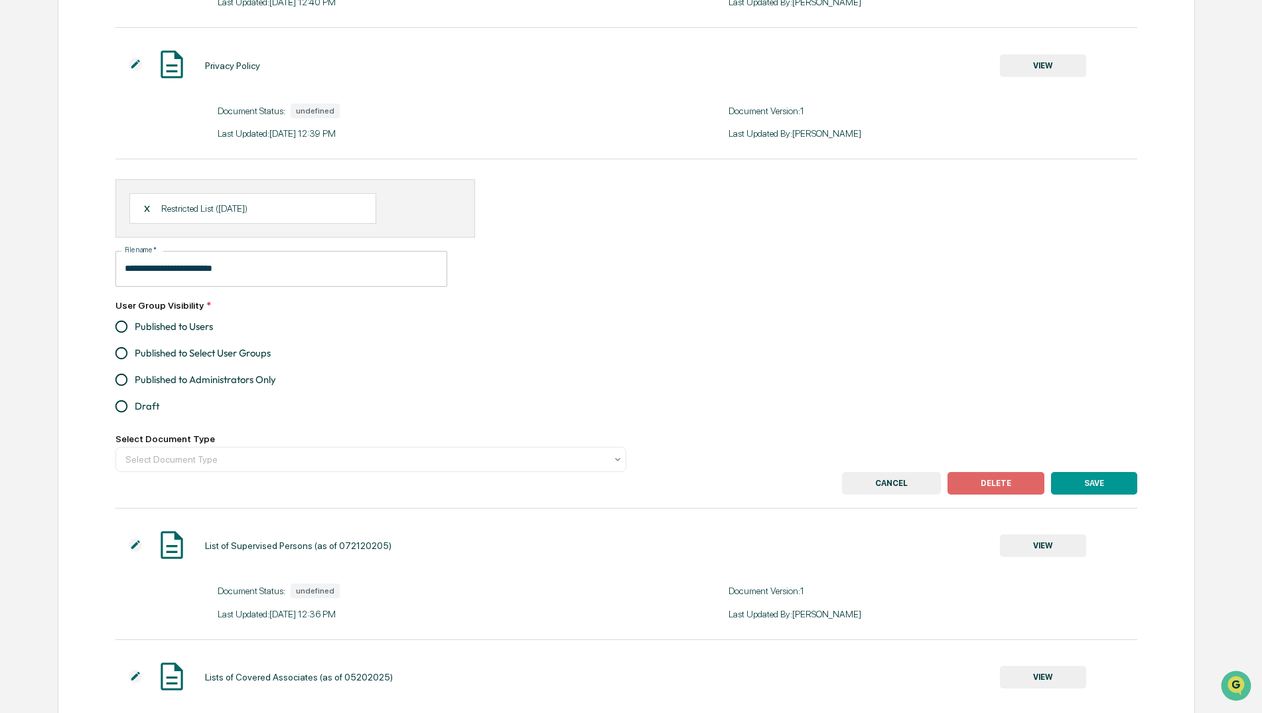
scroll to position [1858, 0]
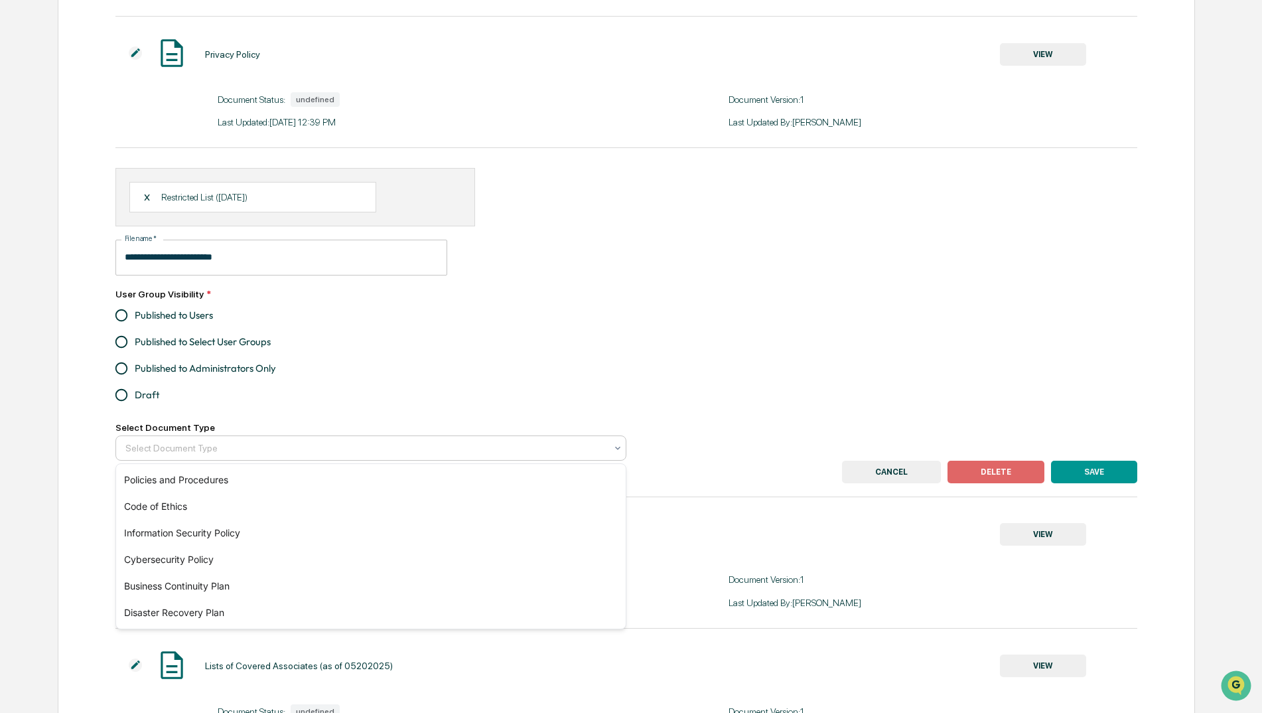
click at [612, 455] on div "Select Document Type" at bounding box center [366, 447] width 494 height 21
click at [1023, 482] on button "DELETE" at bounding box center [996, 472] width 97 height 23
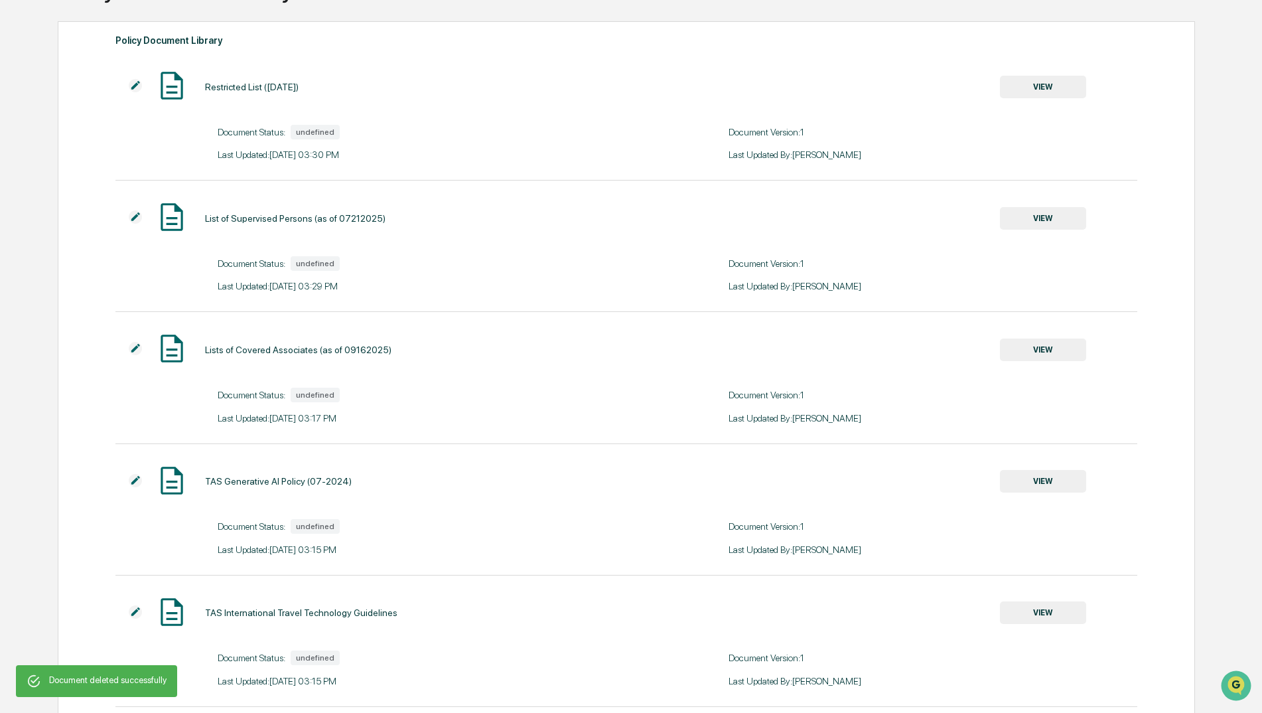
scroll to position [0, 0]
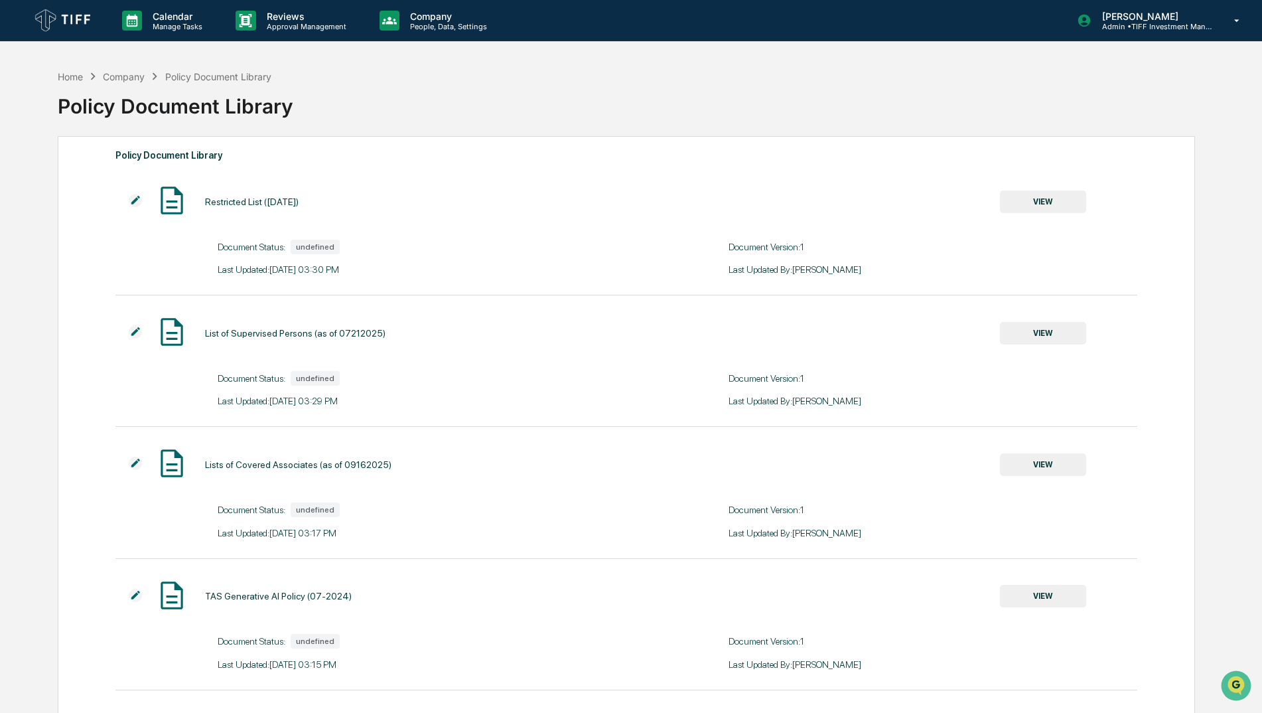
click at [1034, 204] on button "VIEW" at bounding box center [1043, 201] width 86 height 23
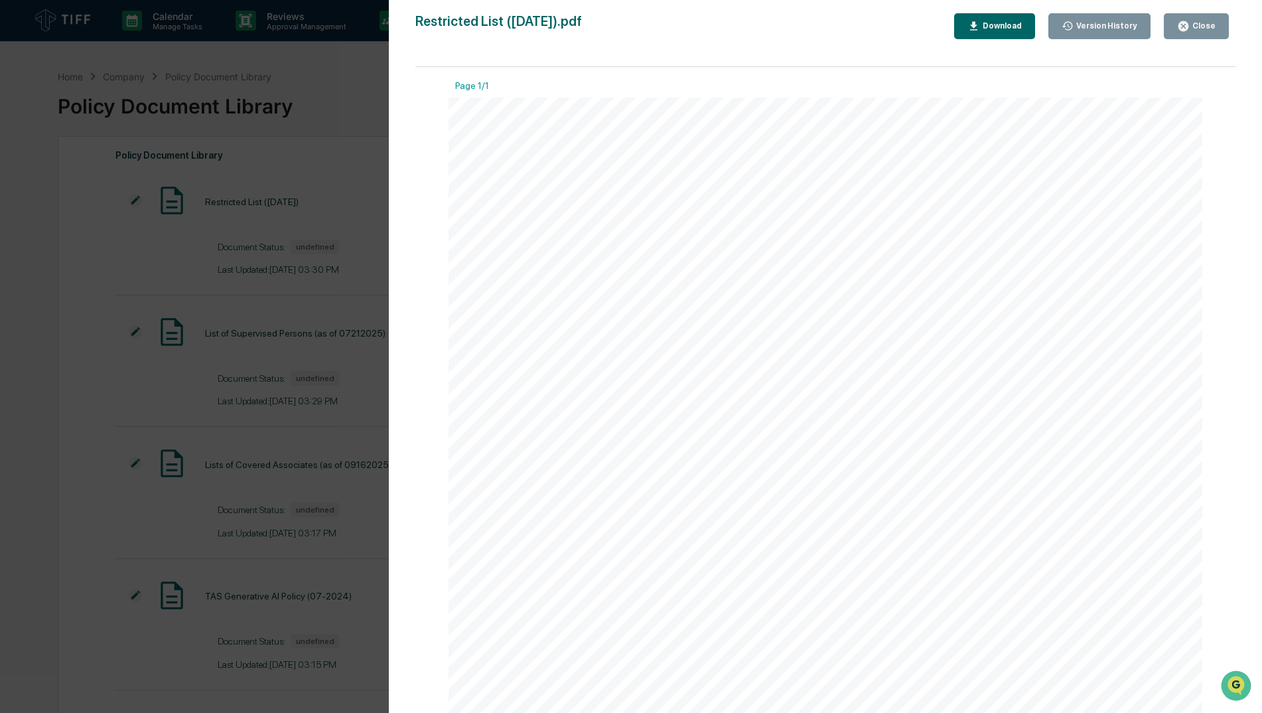
click at [1194, 26] on div "Close" at bounding box center [1203, 25] width 26 height 9
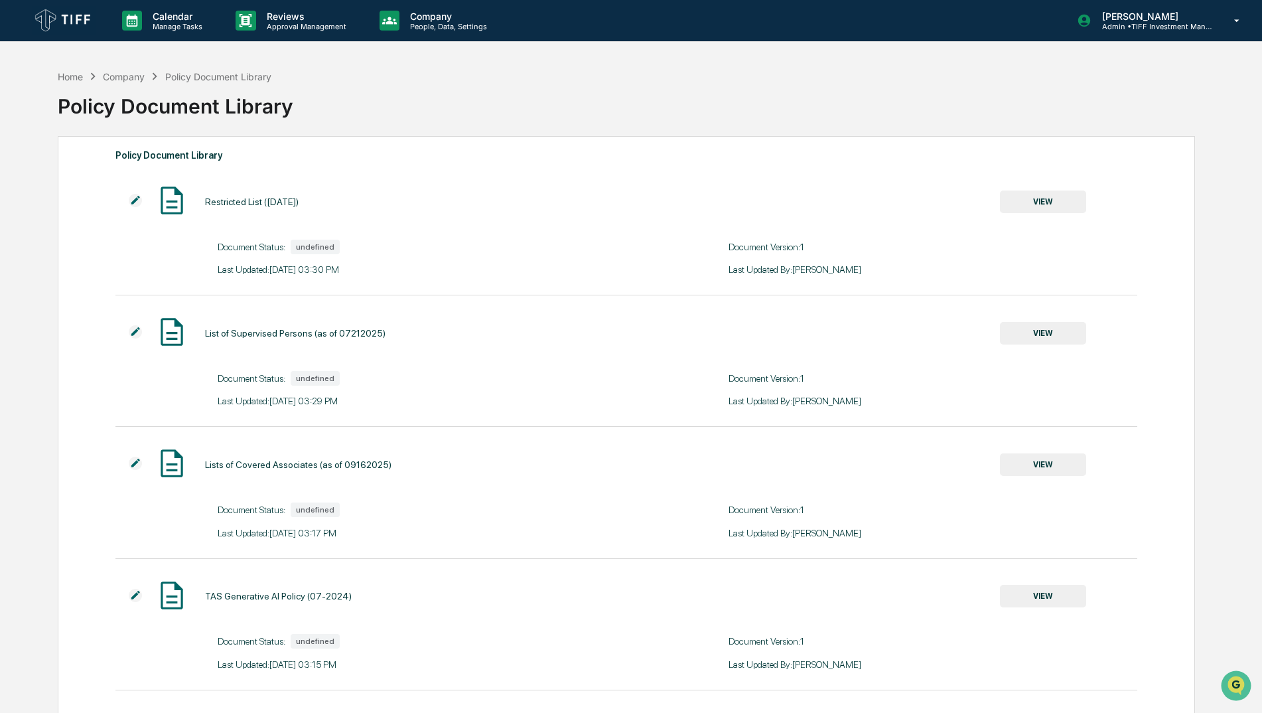
click at [138, 198] on img at bounding box center [135, 200] width 13 height 13
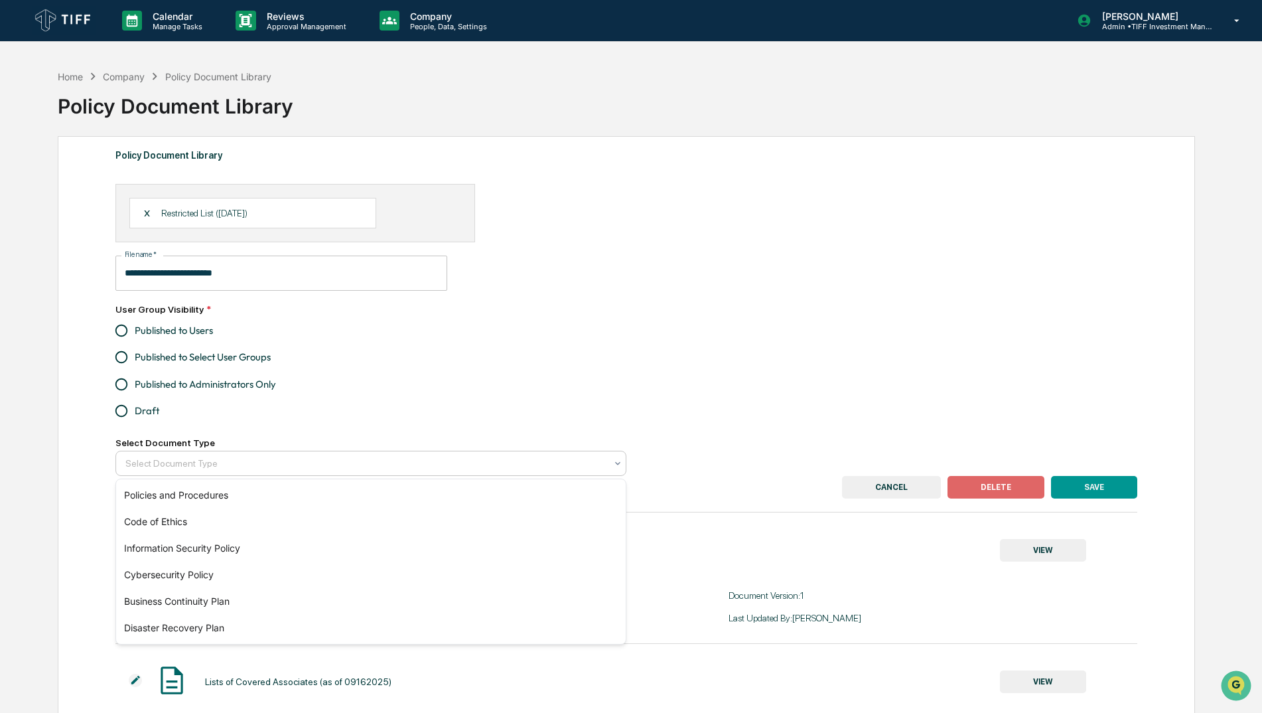
click at [269, 469] on div at bounding box center [365, 463] width 480 height 13
click at [246, 526] on div "Code of Ethics" at bounding box center [371, 521] width 510 height 27
click at [663, 375] on div "**********" at bounding box center [626, 330] width 1023 height 292
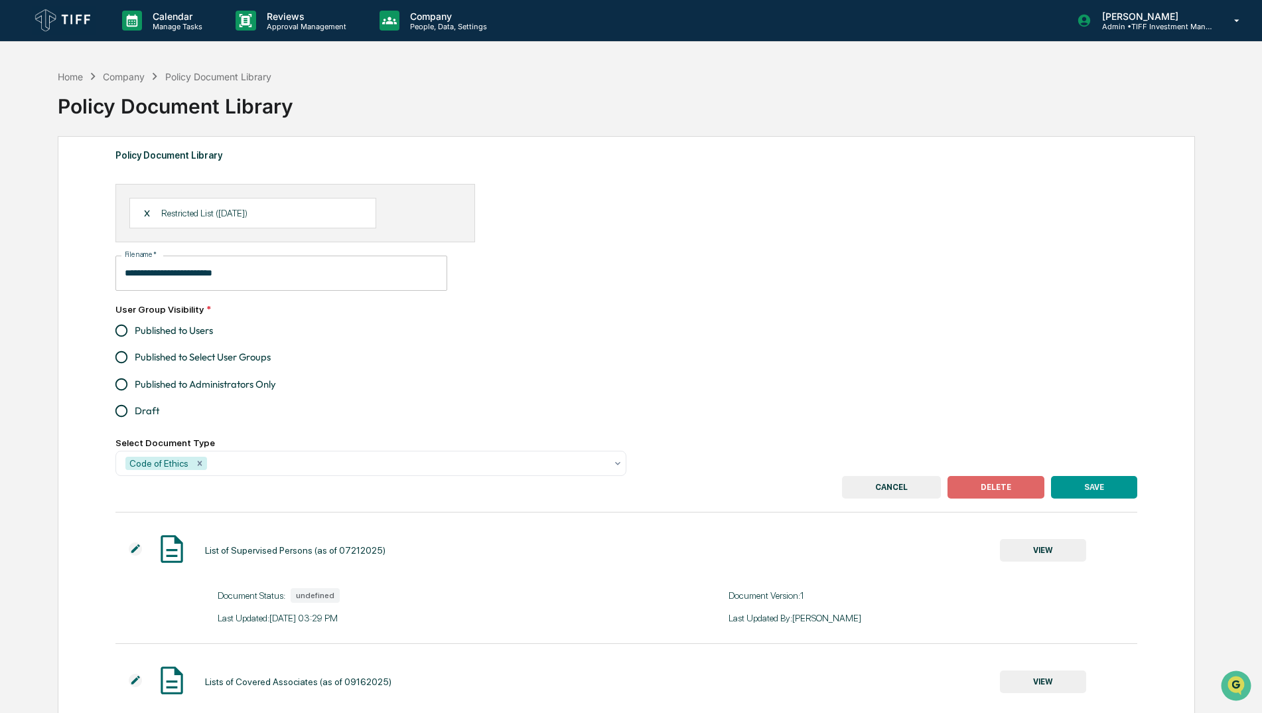
click at [1104, 490] on button "SAVE" at bounding box center [1094, 487] width 86 height 23
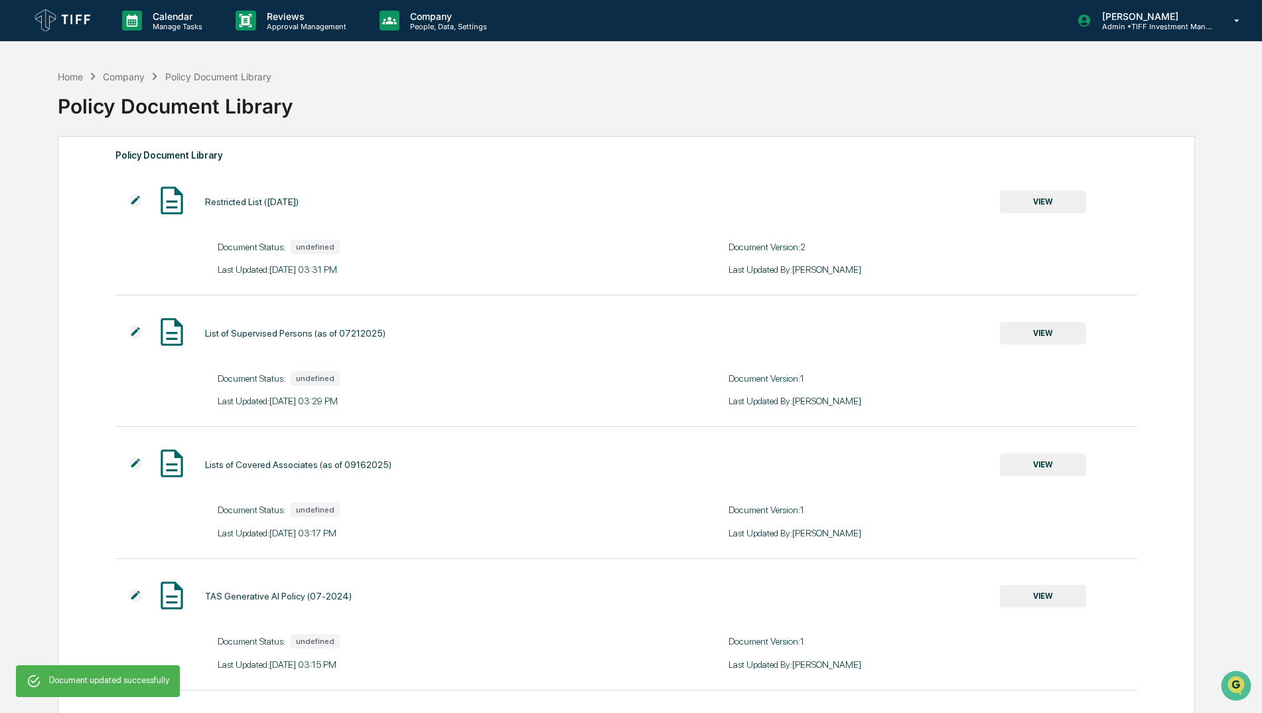
click at [131, 199] on img at bounding box center [135, 200] width 13 height 13
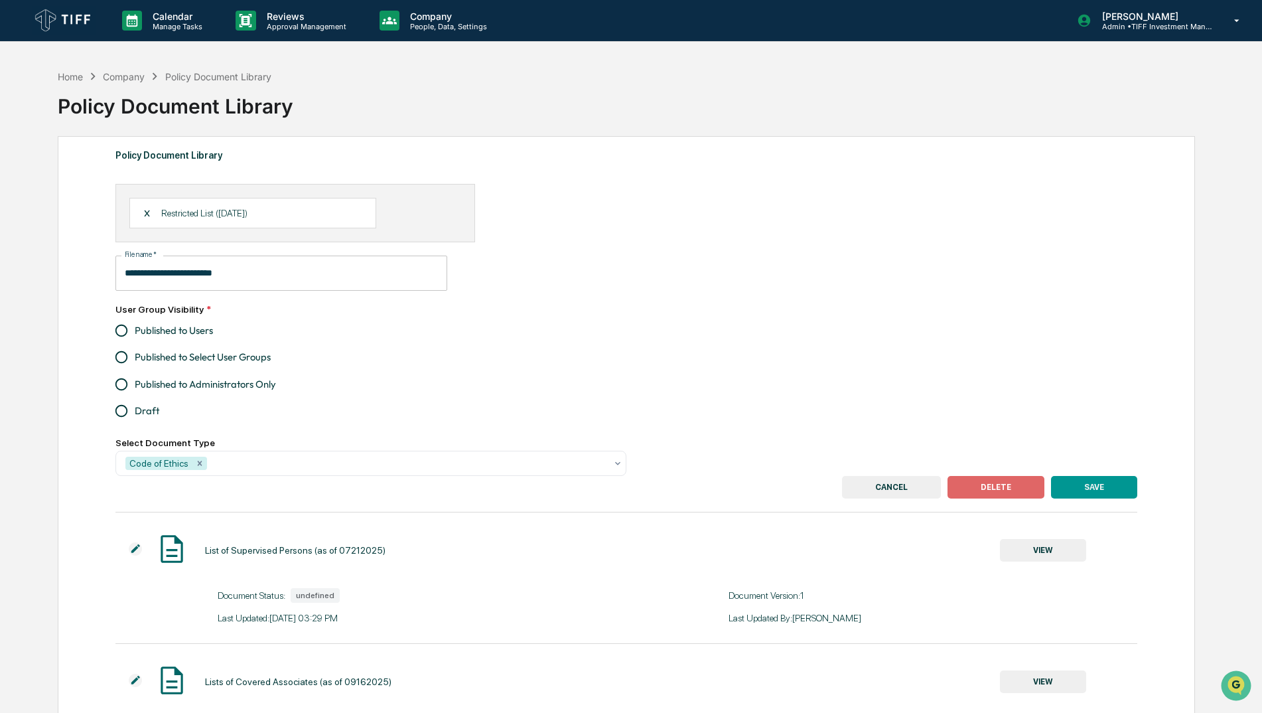
click at [191, 332] on span "Published to Users" at bounding box center [174, 330] width 78 height 15
click at [1114, 487] on button "SAVE" at bounding box center [1094, 487] width 86 height 23
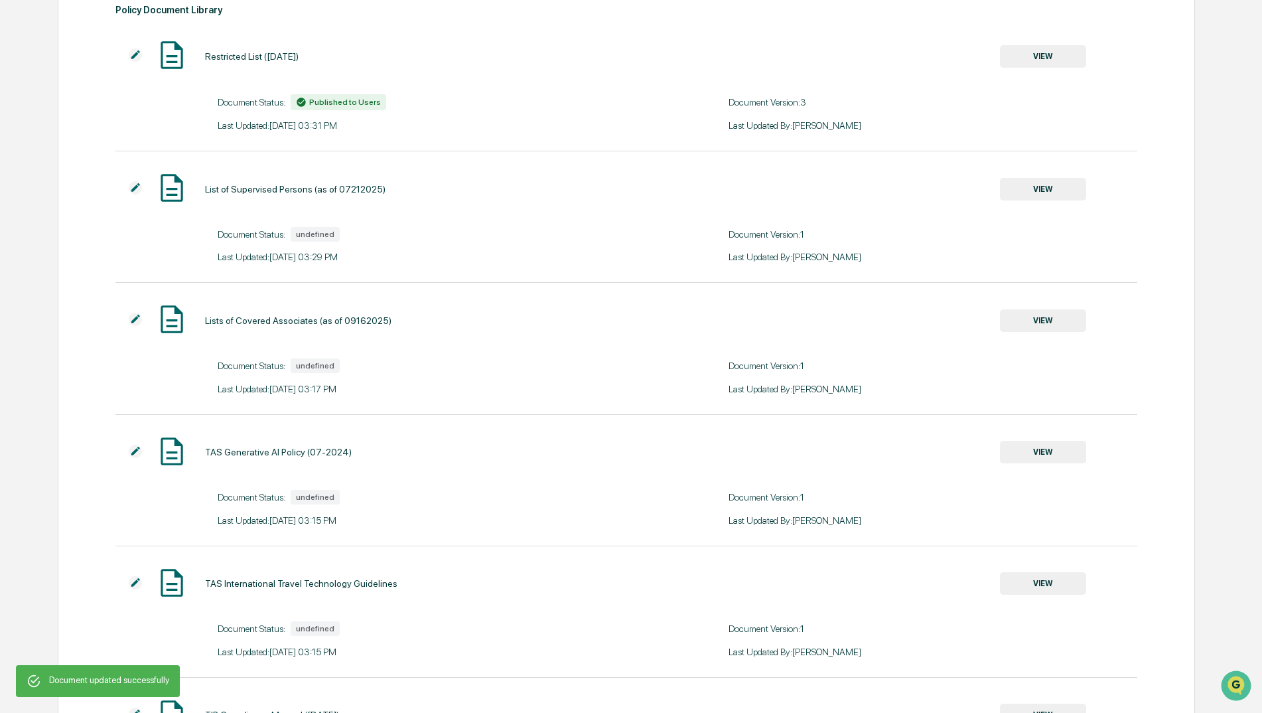
scroll to position [133, 0]
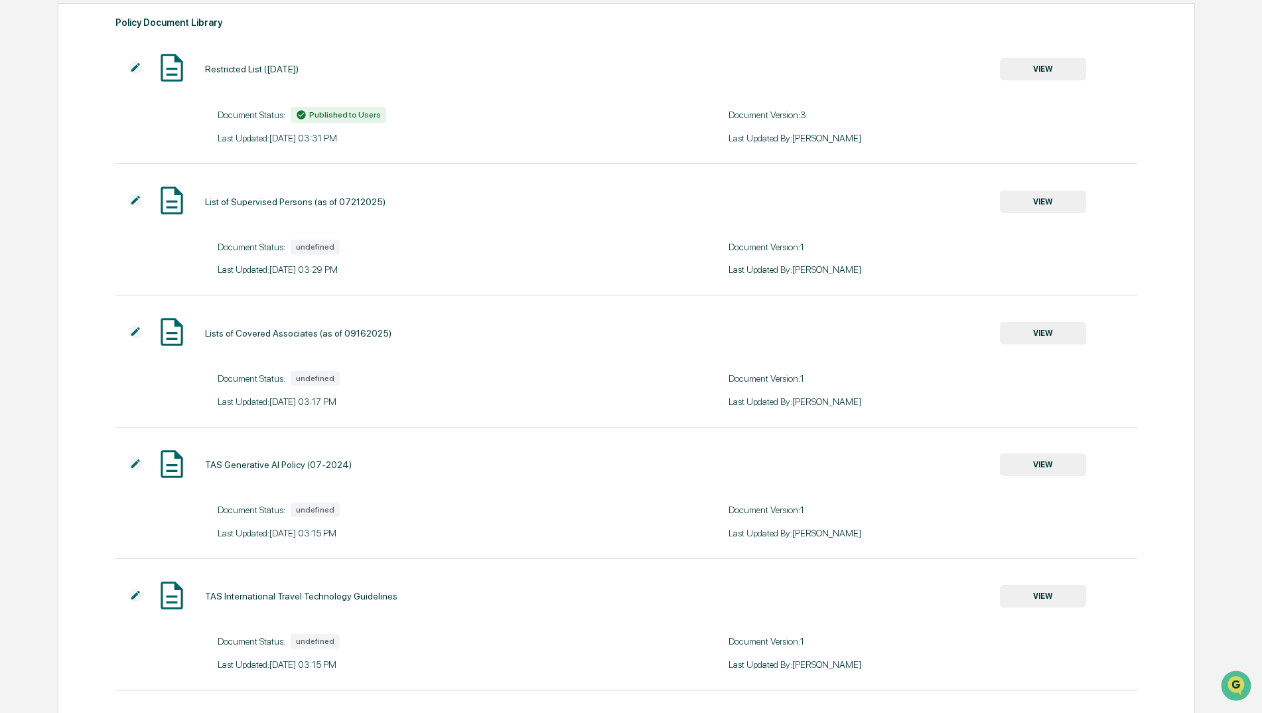
click at [131, 196] on img at bounding box center [135, 200] width 13 height 13
